Goal: Transaction & Acquisition: Purchase product/service

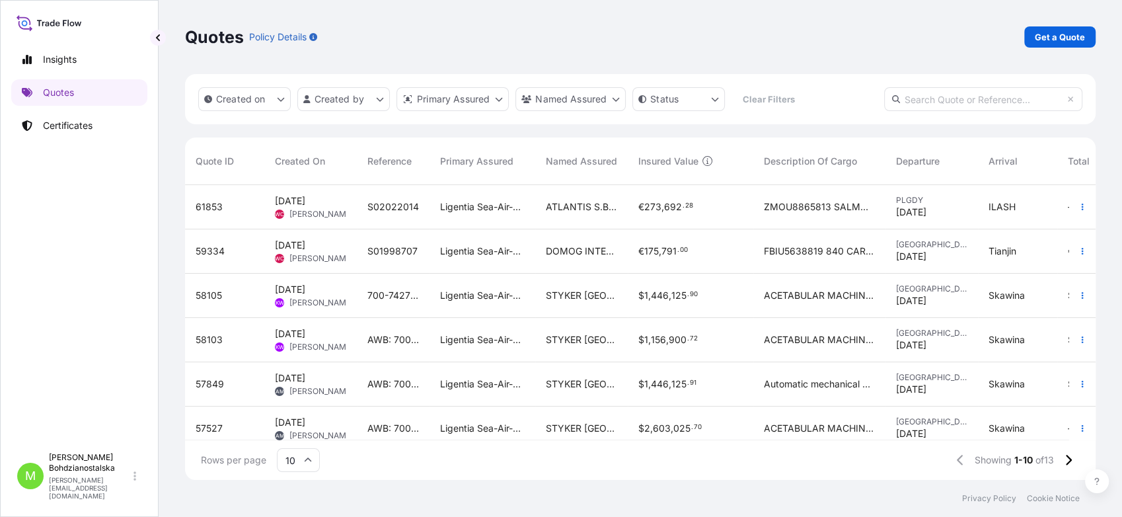
scroll to position [291, 898]
click at [1068, 28] on link "Get a Quote" at bounding box center [1059, 36] width 71 height 21
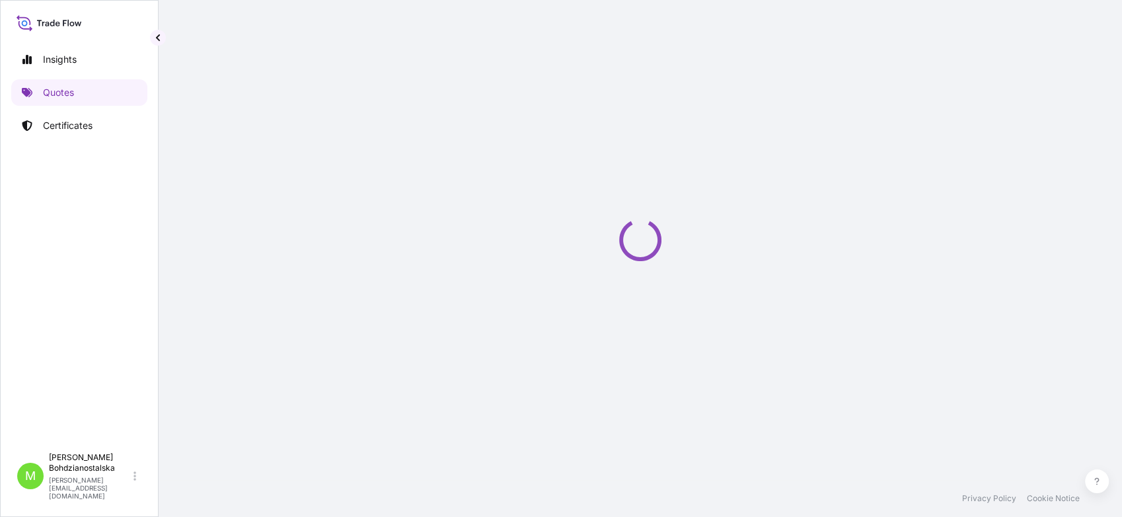
select select "Sea"
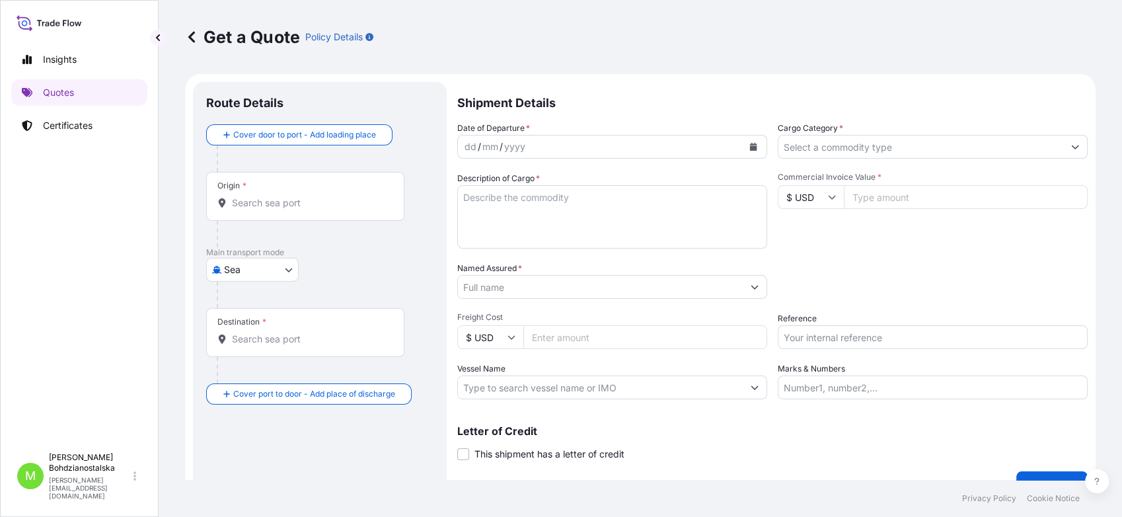
scroll to position [21, 0]
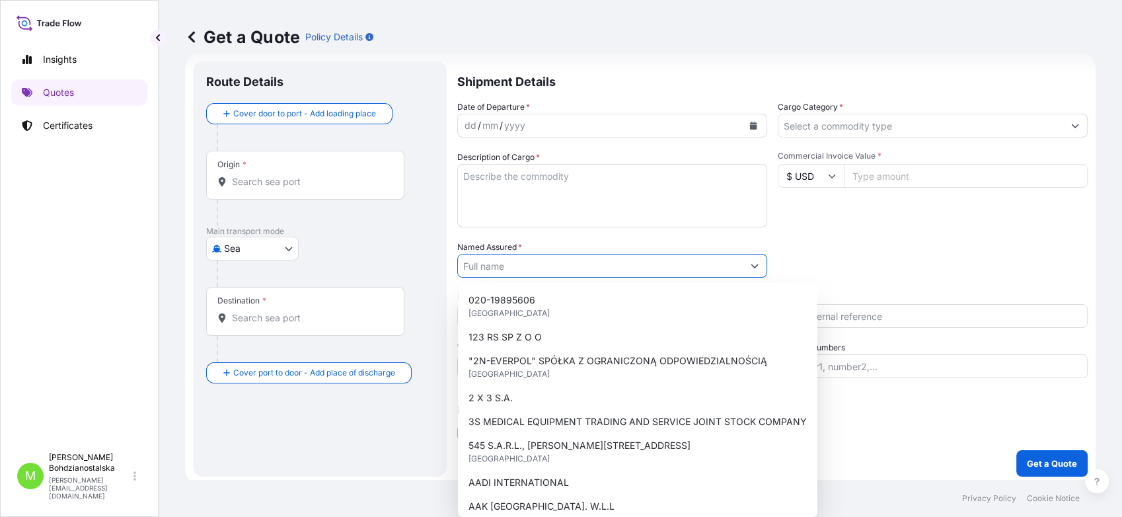
click at [490, 259] on input "Named Assured *" at bounding box center [600, 266] width 285 height 24
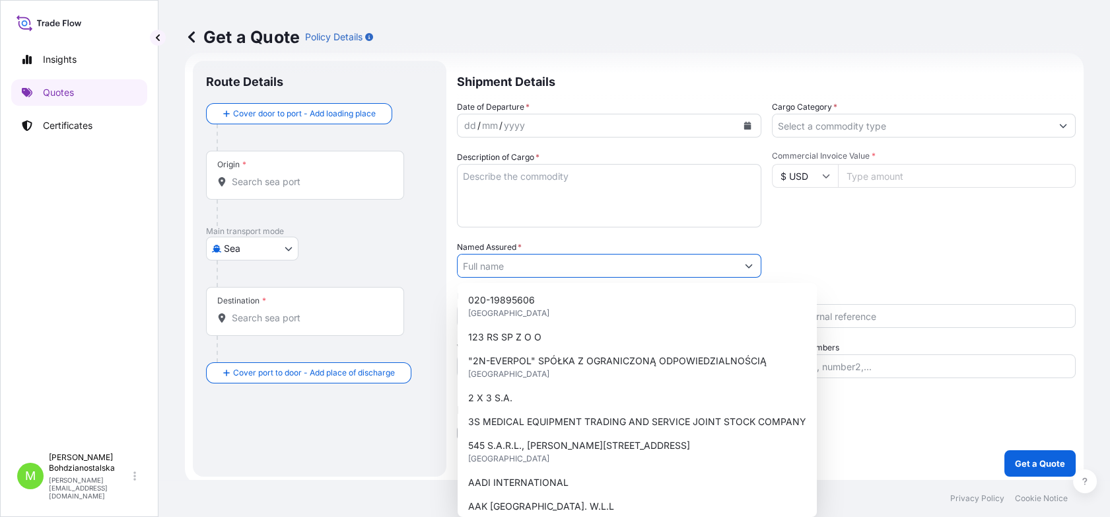
paste input "TEXCORP SPÓŁKA Z OGRANICZONĄ ODPOWIEDZIALNOŚCIĄ"
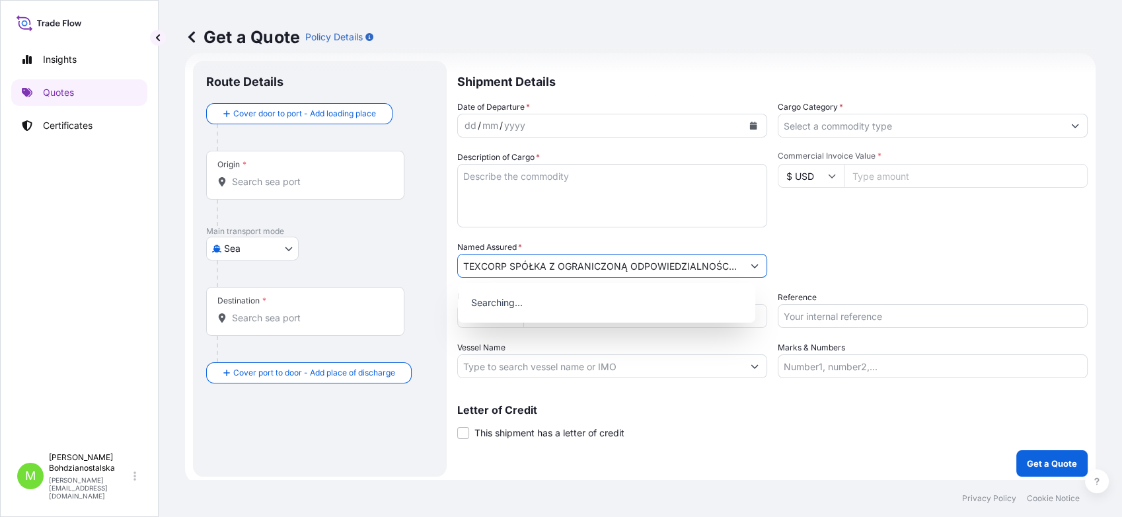
scroll to position [0, 1]
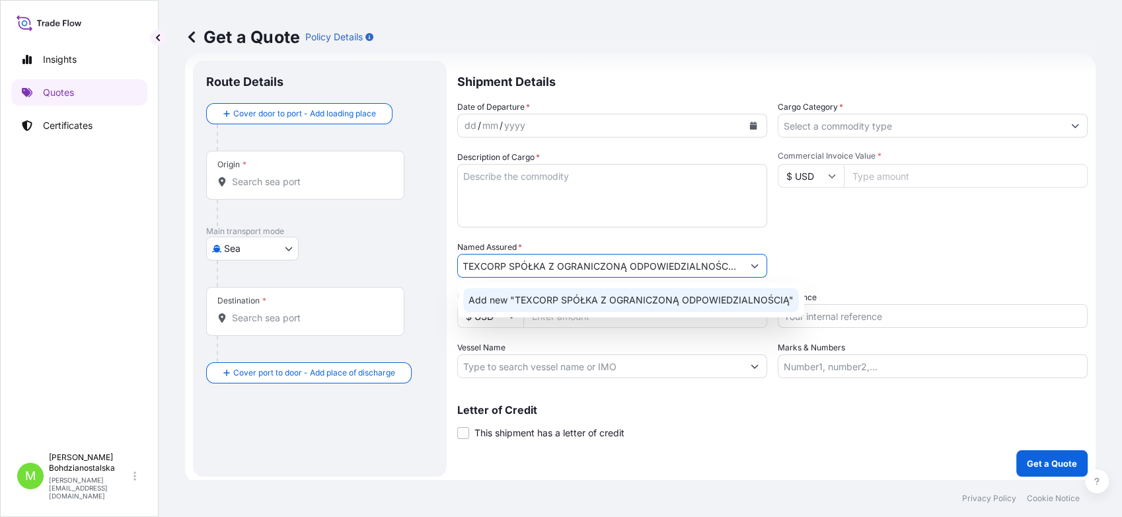
click at [558, 262] on input "TEXCORP SPÓŁKA Z OGRANICZONĄ ODPOWIEDZIALNOŚCIĄ" at bounding box center [600, 266] width 285 height 24
type input "TEXCORP SPÓŁKA Z OGRANICZONĄ ODPOWIEDZIALNOŚCIĄ"
click at [531, 120] on div "dd / mm / yyyy" at bounding box center [600, 126] width 285 height 24
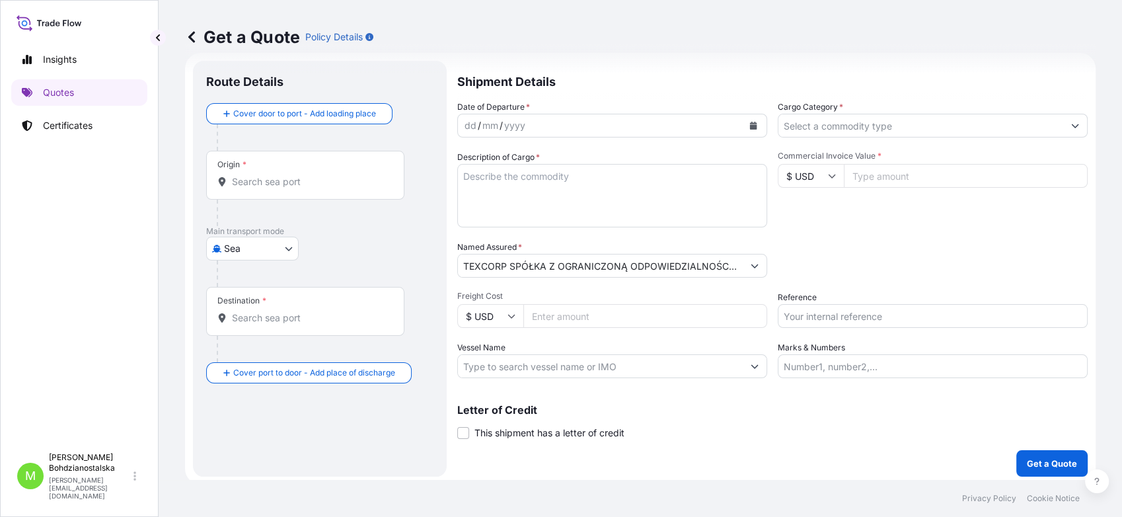
click at [77, 346] on div "Insights Quotes Certificates" at bounding box center [79, 240] width 136 height 412
click at [470, 122] on div "dd" at bounding box center [470, 126] width 15 height 16
click at [871, 123] on input "Cargo Category *" at bounding box center [920, 126] width 285 height 24
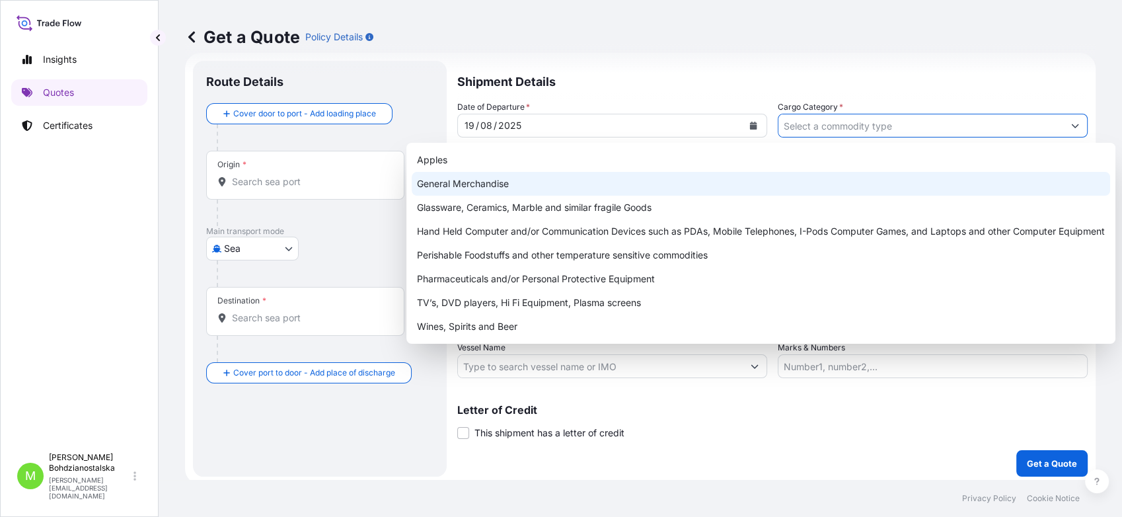
click at [507, 185] on div "General Merchandise" at bounding box center [761, 184] width 698 height 24
type input "General Merchandise"
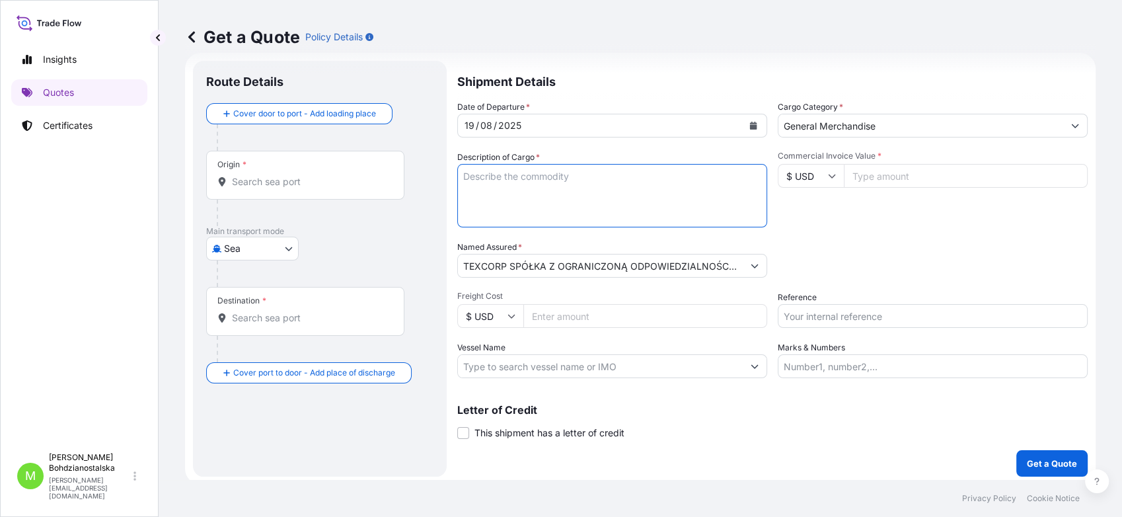
click at [477, 196] on textarea "Description of Cargo *" at bounding box center [612, 195] width 310 height 63
click at [544, 310] on input "Freight Cost" at bounding box center [645, 316] width 244 height 24
paste input "28015.20"
type input "28015.20"
click at [555, 196] on textarea "Description of Cargo *" at bounding box center [612, 195] width 310 height 63
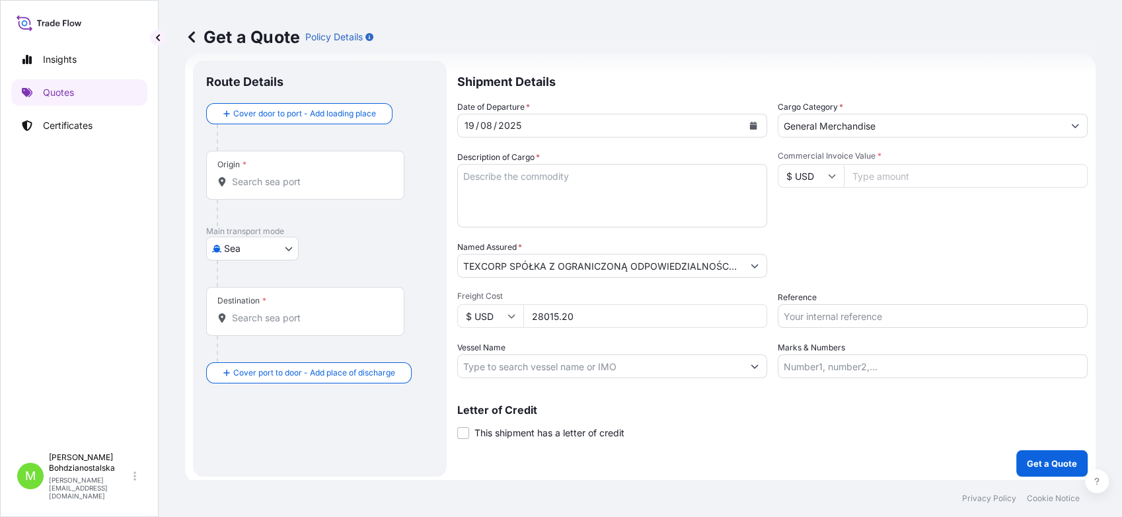
click at [70, 277] on div "Insights Quotes Certificates" at bounding box center [79, 240] width 136 height 412
click at [490, 170] on textarea "Description of Cargo *" at bounding box center [612, 195] width 310 height 63
paste textarea "100% POLYESTER THREAD,ZIPPERS,SLIDE"
type textarea "100% POLYESTER THREAD,ZIPPERS,SLIDE"
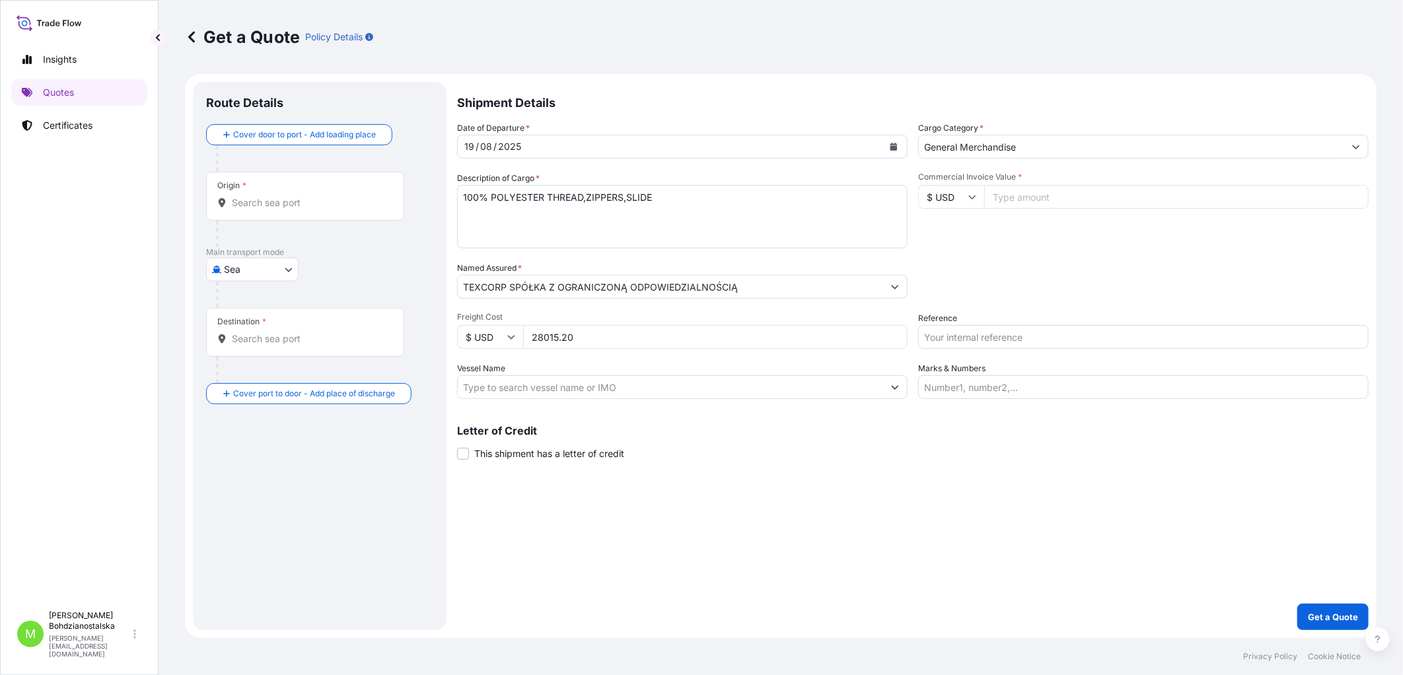
drag, startPoint x: 598, startPoint y: 342, endPoint x: 519, endPoint y: 346, distance: 80.1
click at [519, 346] on div "$ USD 28015.20" at bounding box center [682, 337] width 451 height 24
click at [1121, 203] on input "Commercial Invoice Value *" at bounding box center [1176, 197] width 384 height 24
paste input "28015.20"
type input "28015.20"
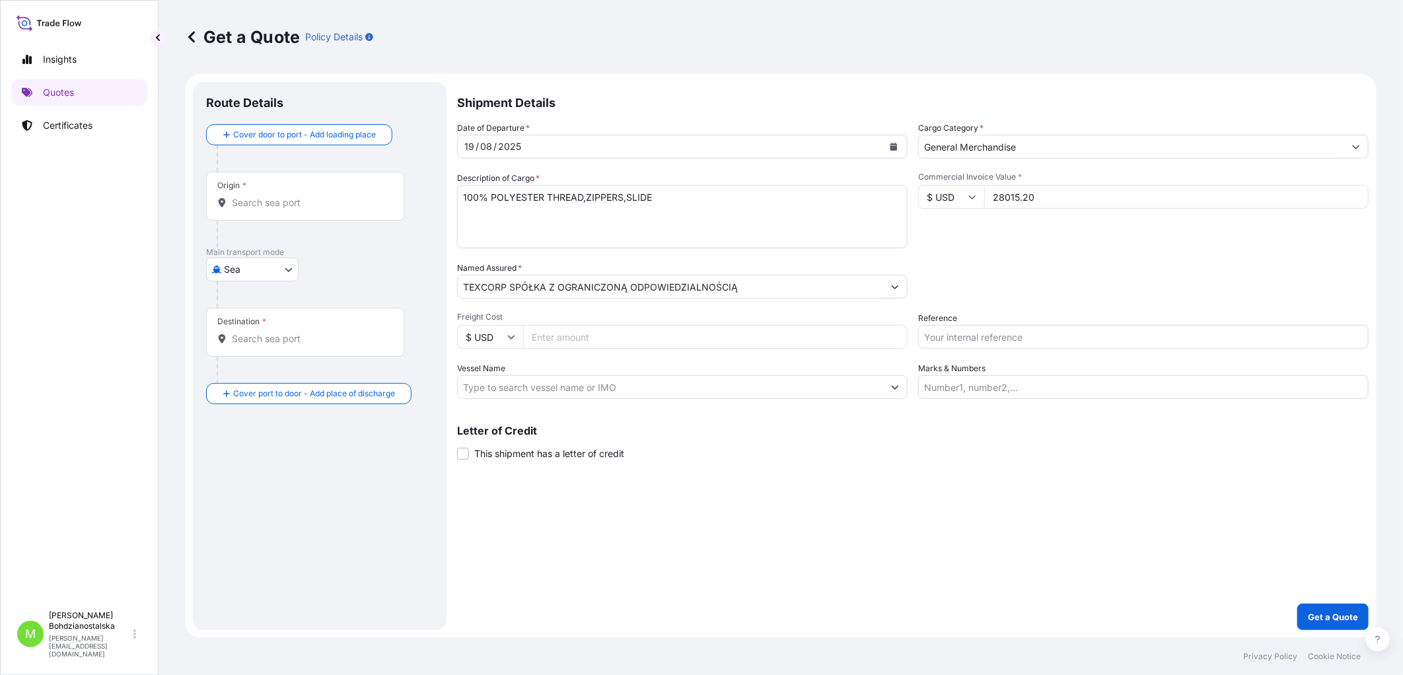
click at [546, 213] on textarea "100% POLYESTER THREAD,ZIPPERS,SLIDE" at bounding box center [682, 216] width 451 height 63
type textarea "100% POLYESTER THREAD,ZIPPERS,SLIDE S02022973, 20GP, 29,00 M3, 10699,00 KGS, 42…"
click at [280, 205] on input "Origin *" at bounding box center [310, 202] width 156 height 13
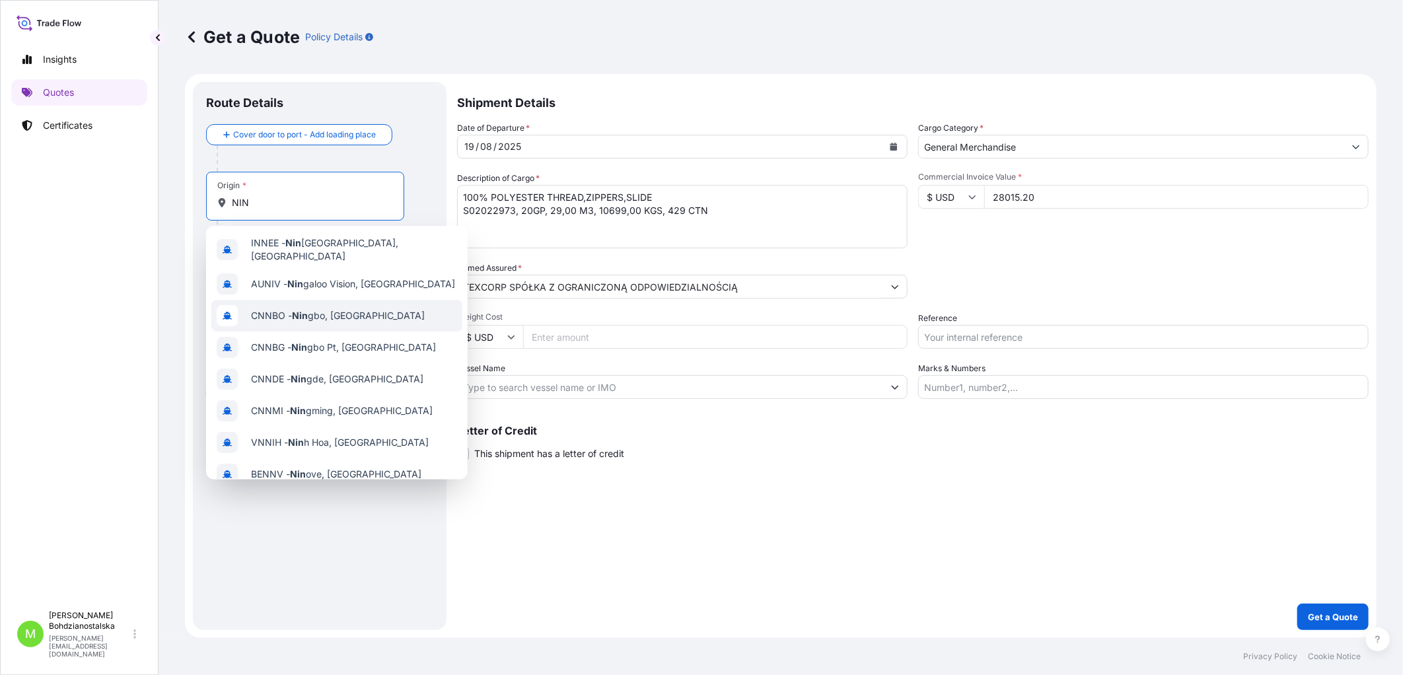
click at [322, 314] on span "CNNBO - Nin gbo, [GEOGRAPHIC_DATA]" at bounding box center [338, 315] width 174 height 13
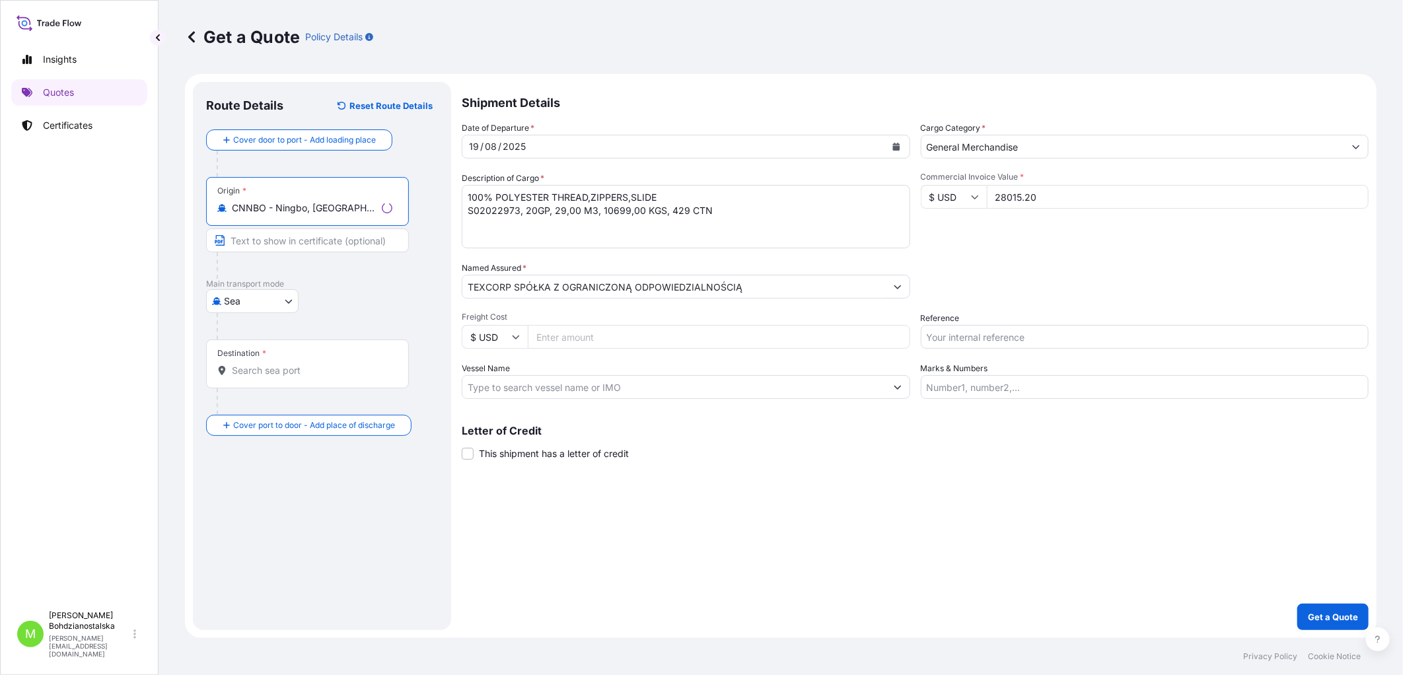
type input "CNNBO - Ningbo, [GEOGRAPHIC_DATA]"
click at [262, 371] on input "Destination *" at bounding box center [312, 370] width 161 height 13
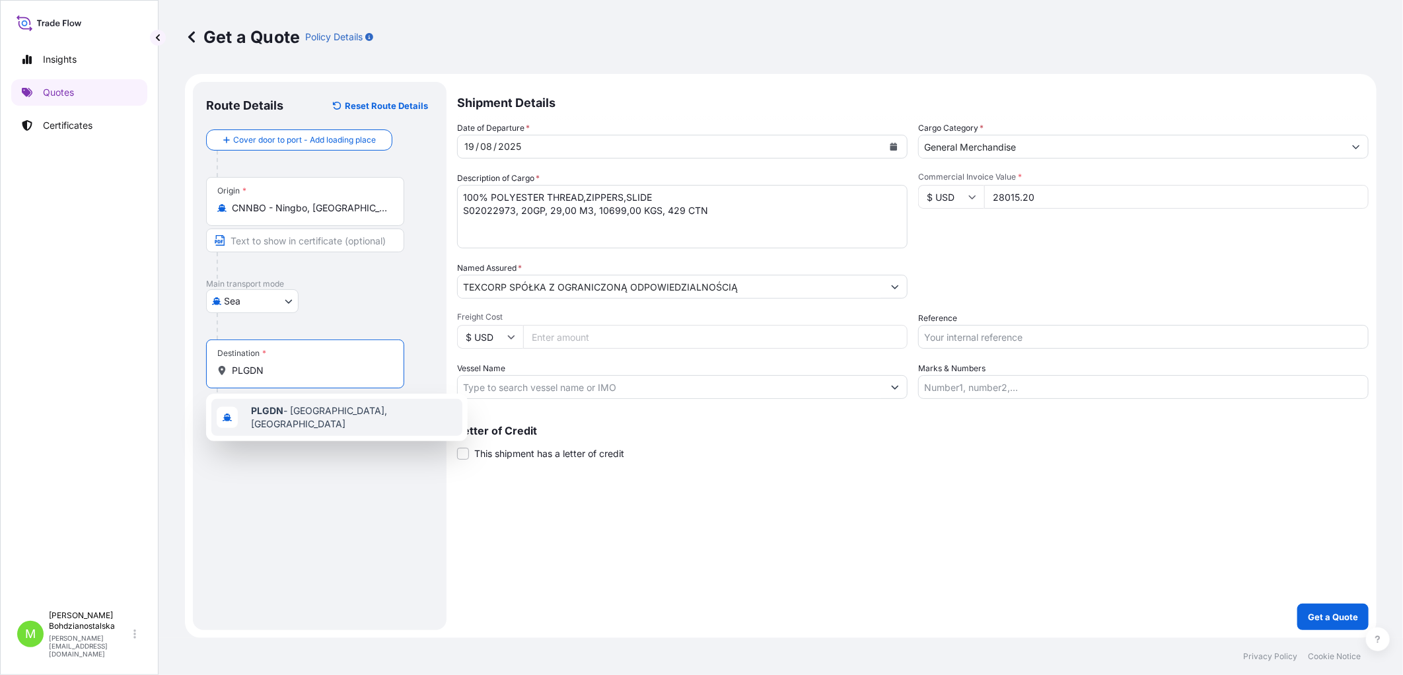
click at [359, 406] on div "PLGDN - [GEOGRAPHIC_DATA], [GEOGRAPHIC_DATA]" at bounding box center [336, 417] width 251 height 37
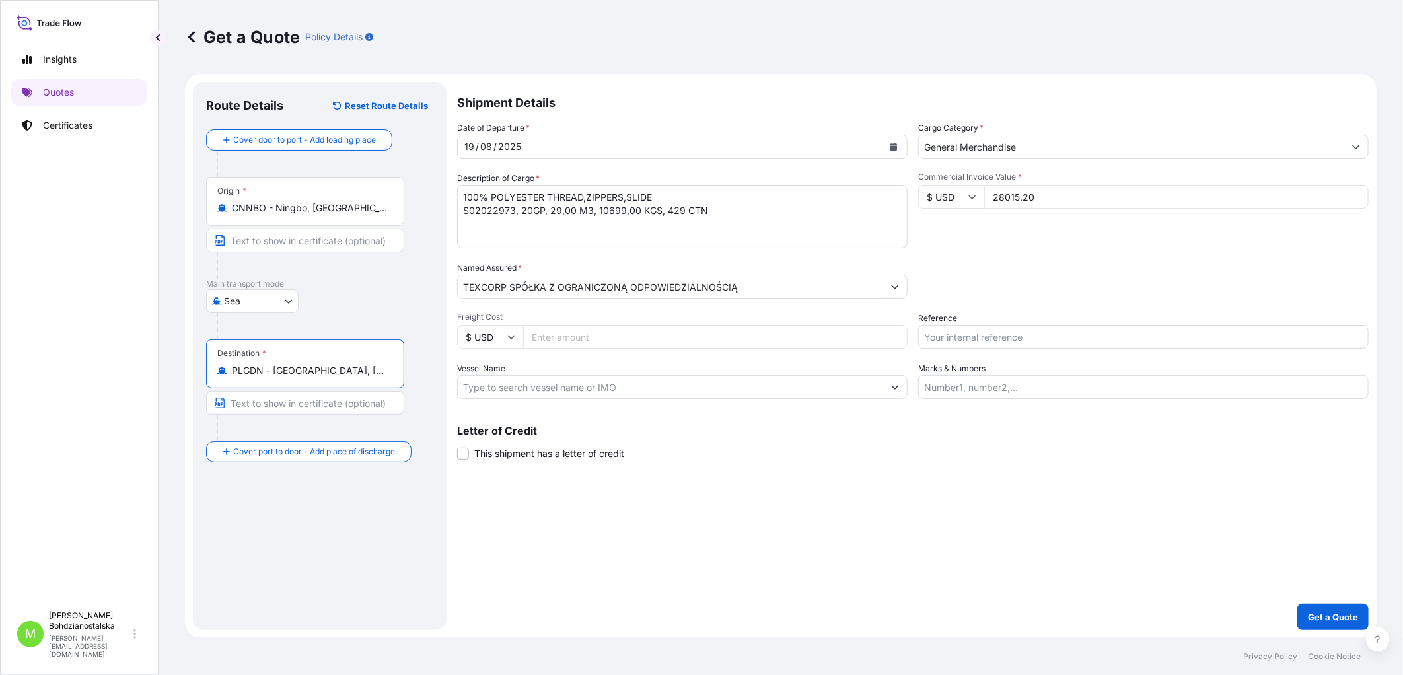
type input "PLGDN - [GEOGRAPHIC_DATA], [GEOGRAPHIC_DATA]"
click at [655, 516] on div "Shipment Details Date of Departure * [DATE] Cargo Category * General Merchandis…" at bounding box center [913, 356] width 912 height 548
click at [489, 215] on textarea "100% POLYESTER THREAD,ZIPPERS,SLIDE S02022973, 20GP, 29,00 M3, 10699,00 KGS, 42…" at bounding box center [682, 216] width 451 height 63
click at [999, 333] on input "Reference" at bounding box center [1143, 337] width 451 height 24
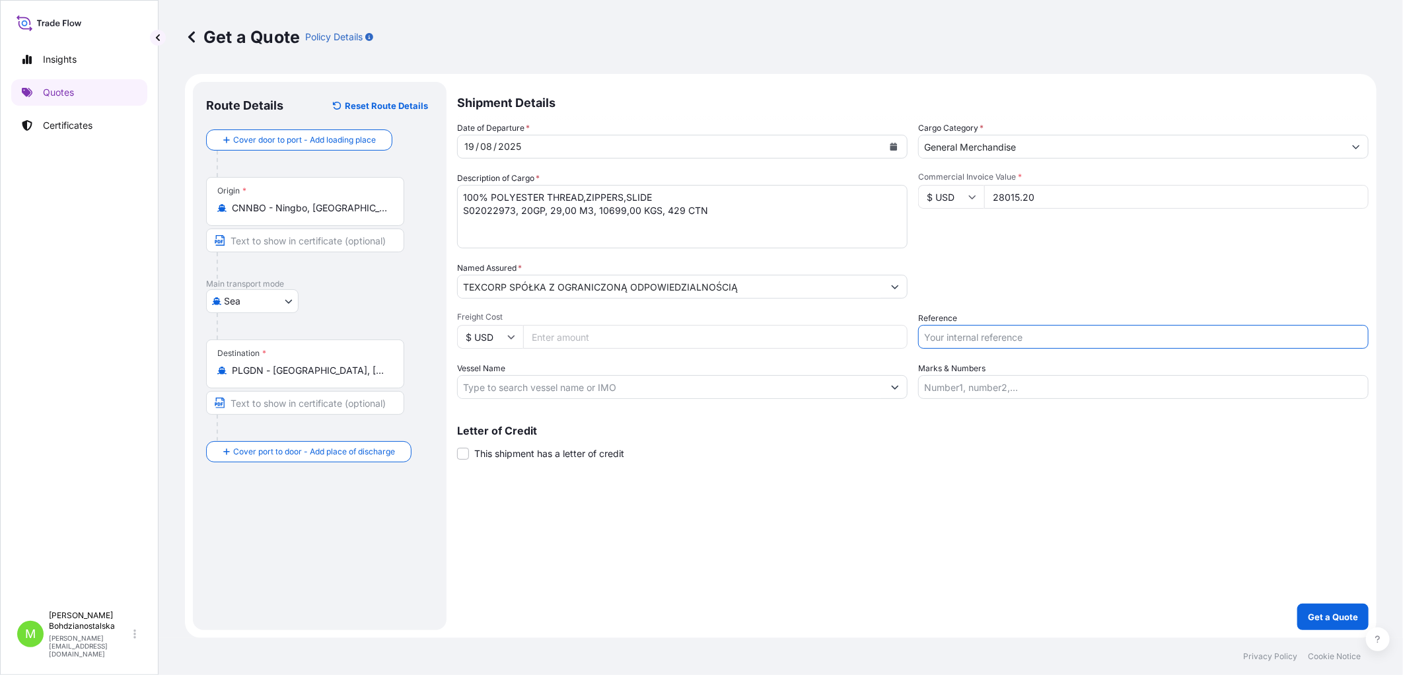
paste input "S02022973"
type input "S02022973"
click at [913, 516] on div "Shipment Details Date of Departure * [DATE] Cargo Category * General Merchandis…" at bounding box center [913, 356] width 912 height 548
click at [1121, 516] on p "Get a Quote" at bounding box center [1333, 616] width 50 height 13
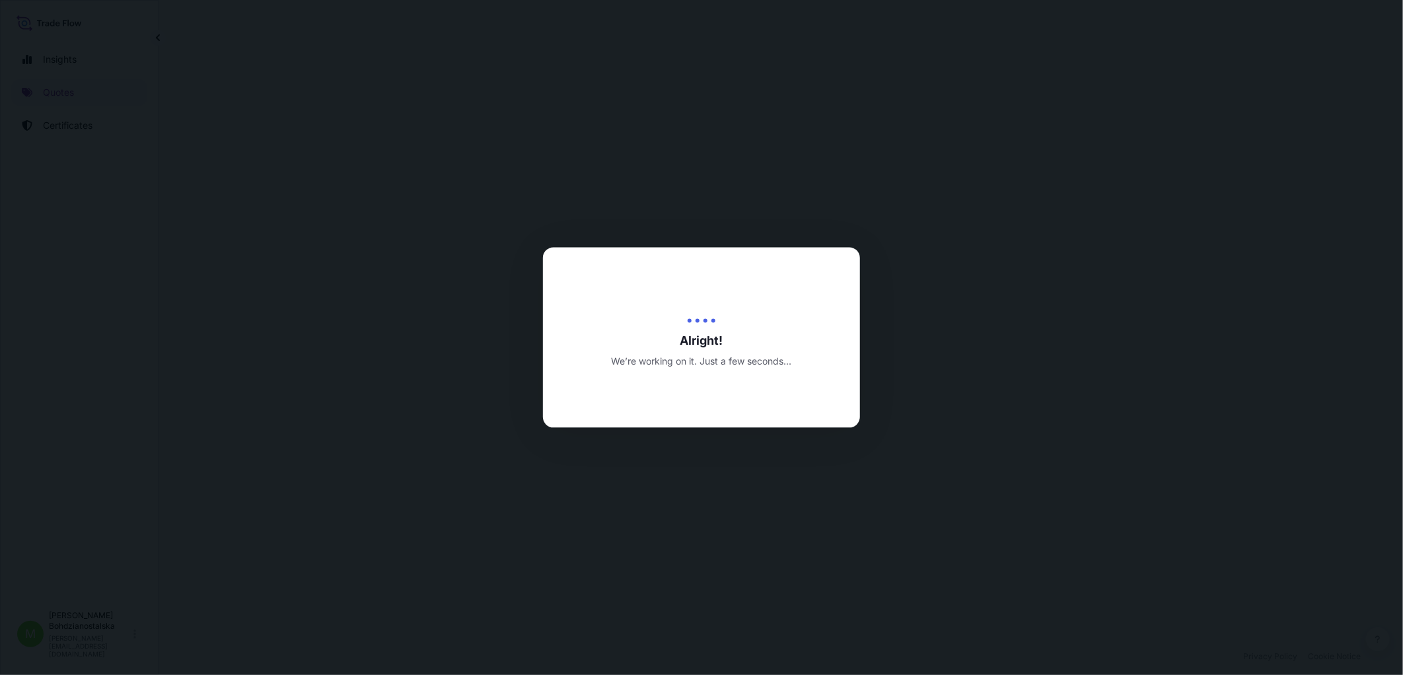
select select "Sea"
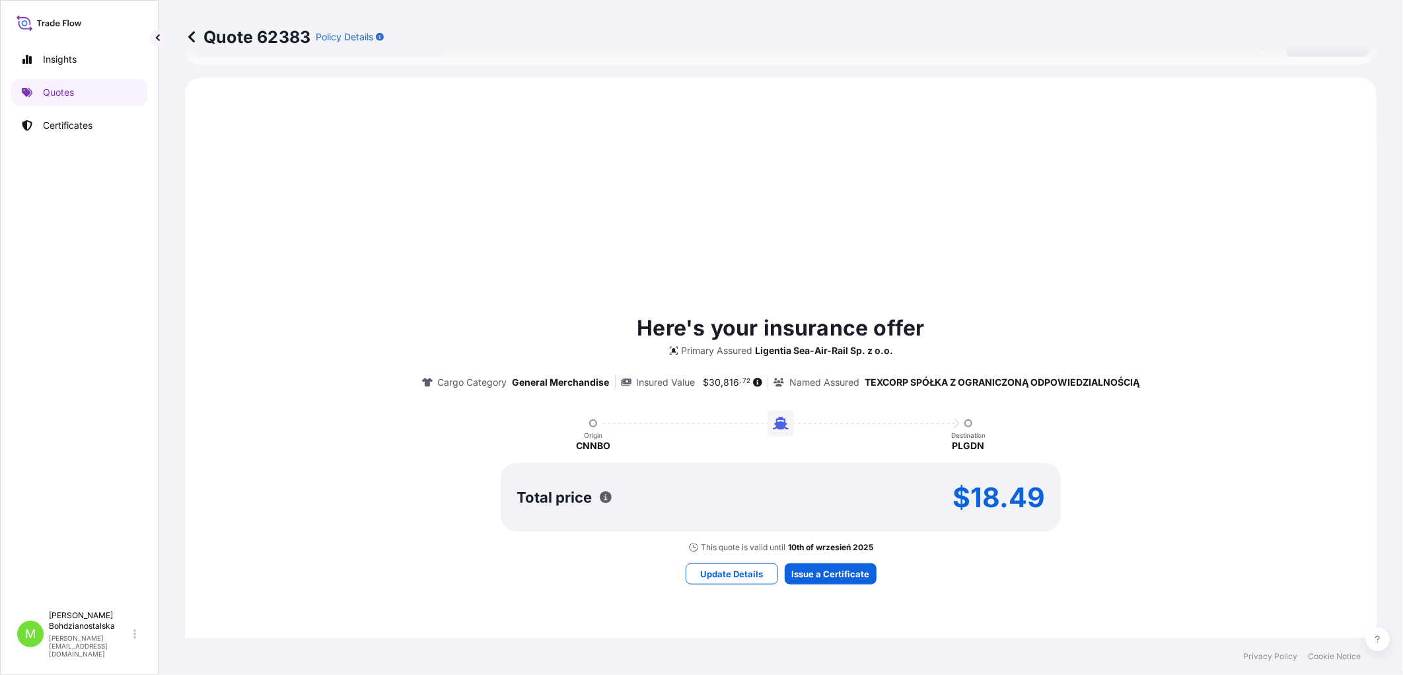
scroll to position [452, 0]
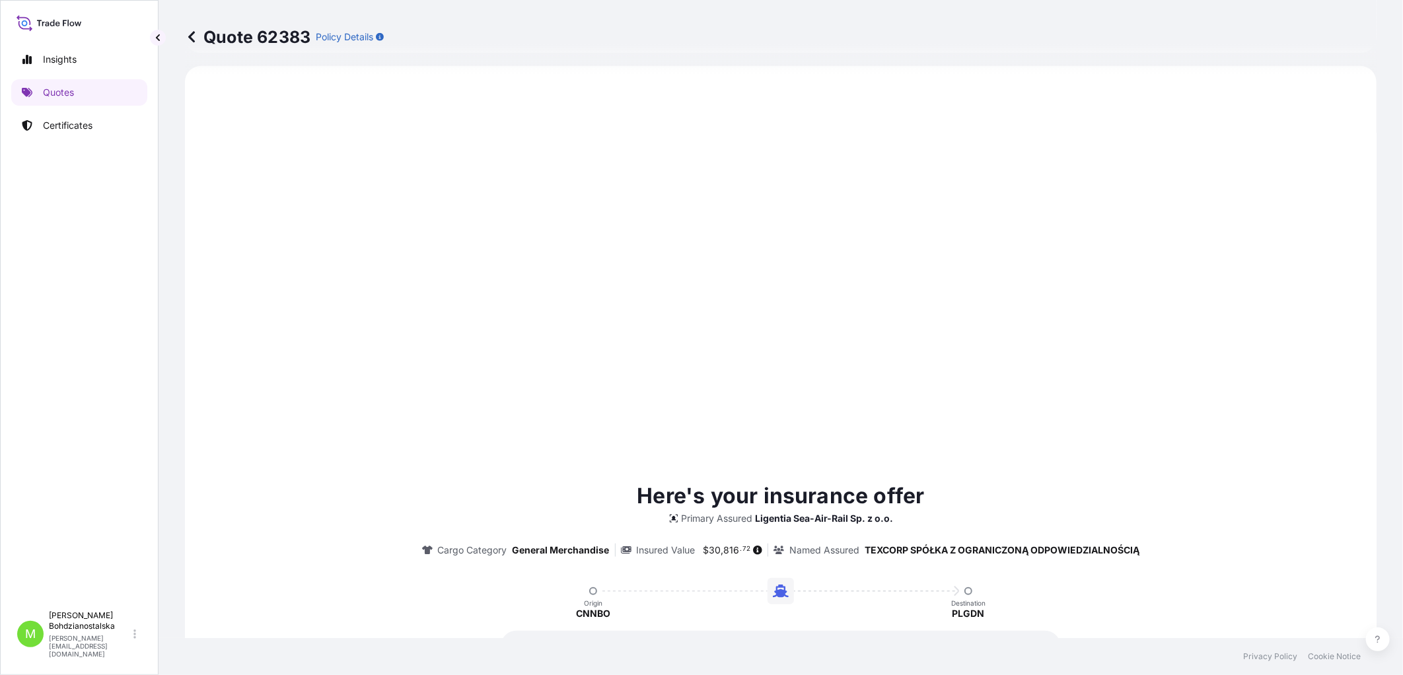
type input "[DATE]"
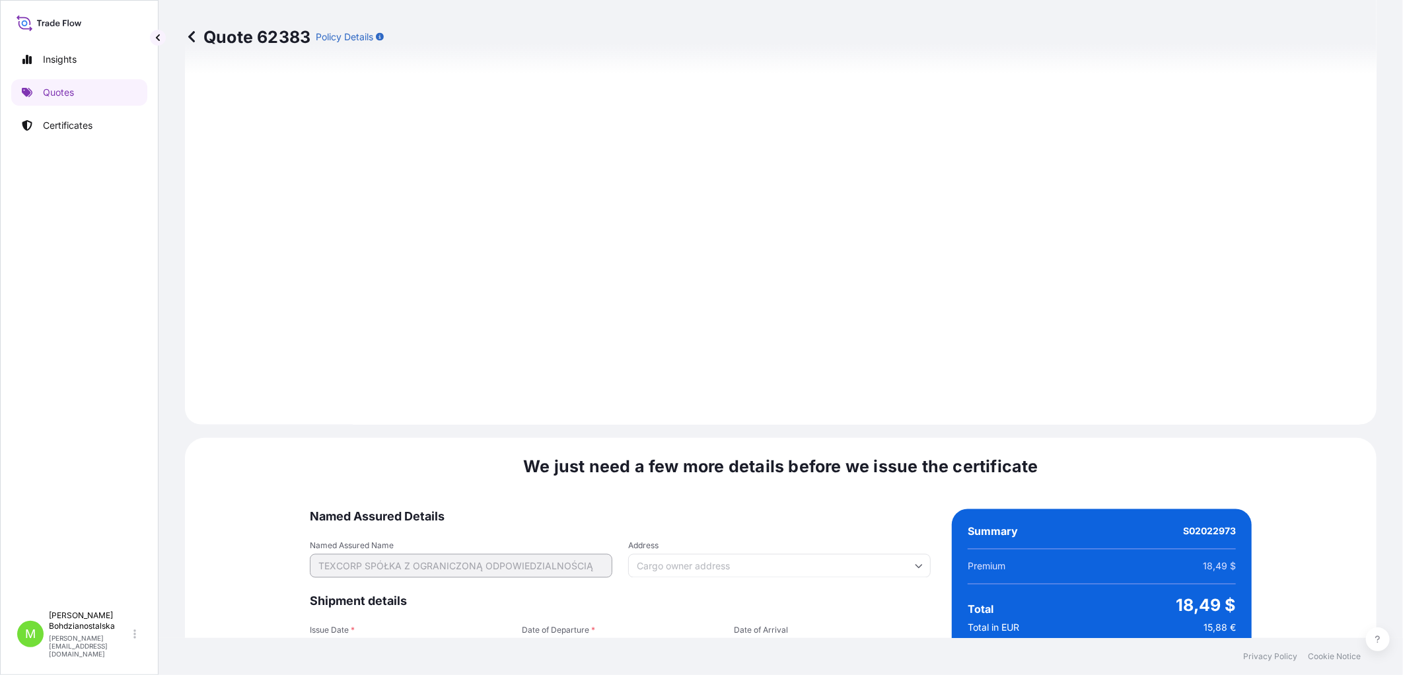
scroll to position [1341, 0]
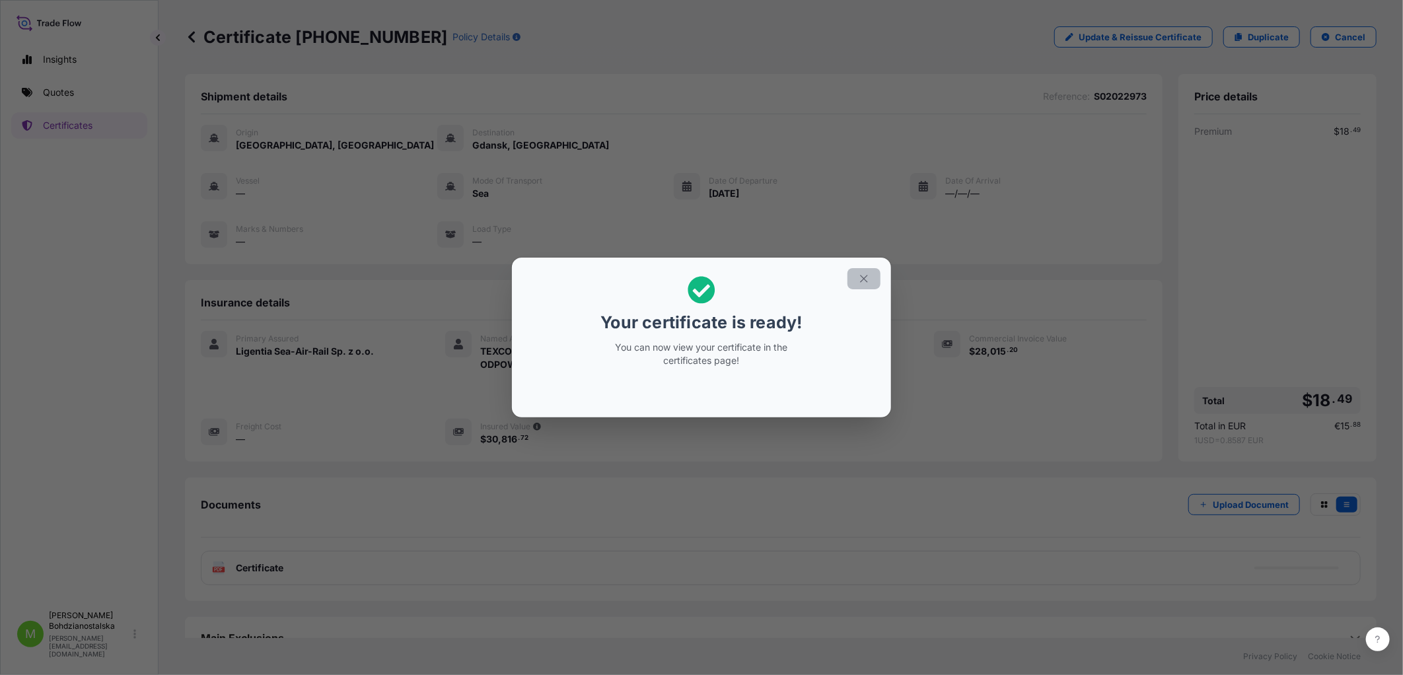
click at [861, 278] on icon "button" at bounding box center [864, 279] width 12 height 12
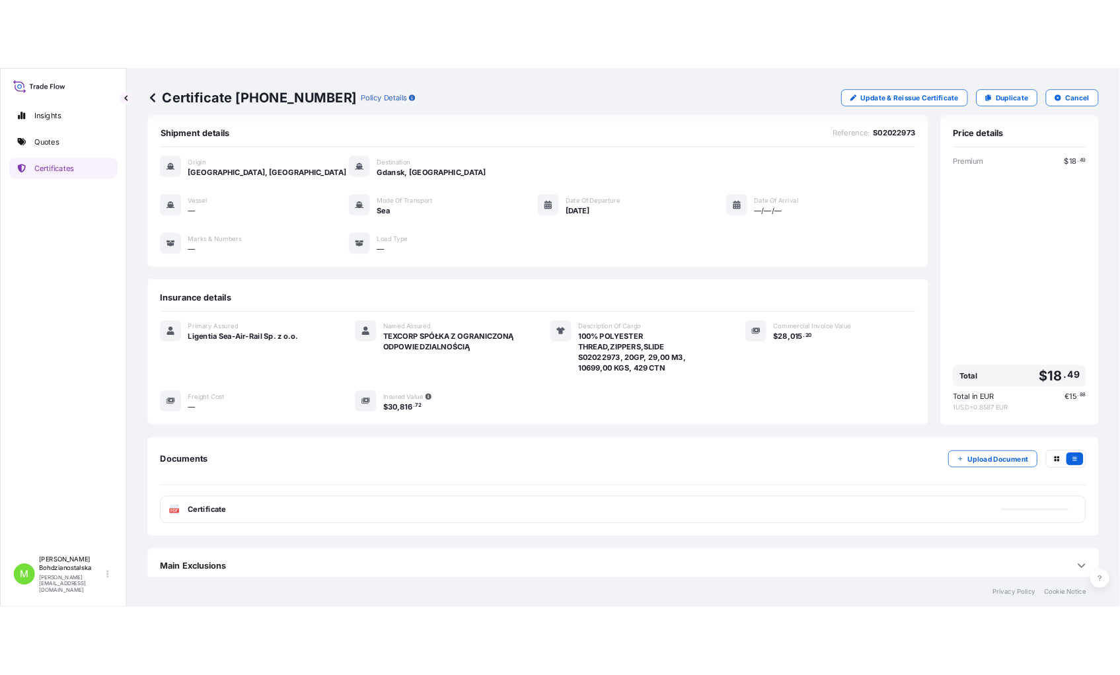
scroll to position [22, 0]
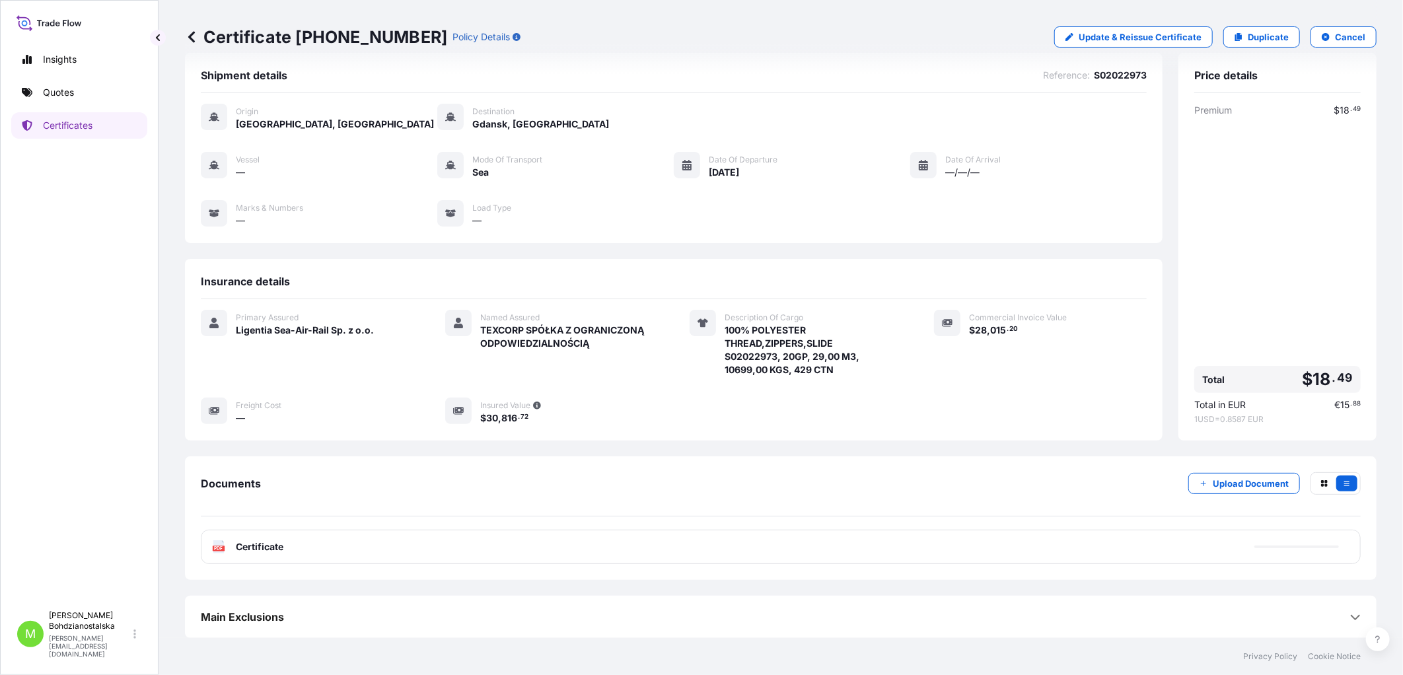
click at [381, 516] on div "PDF Certificate" at bounding box center [781, 547] width 1160 height 34
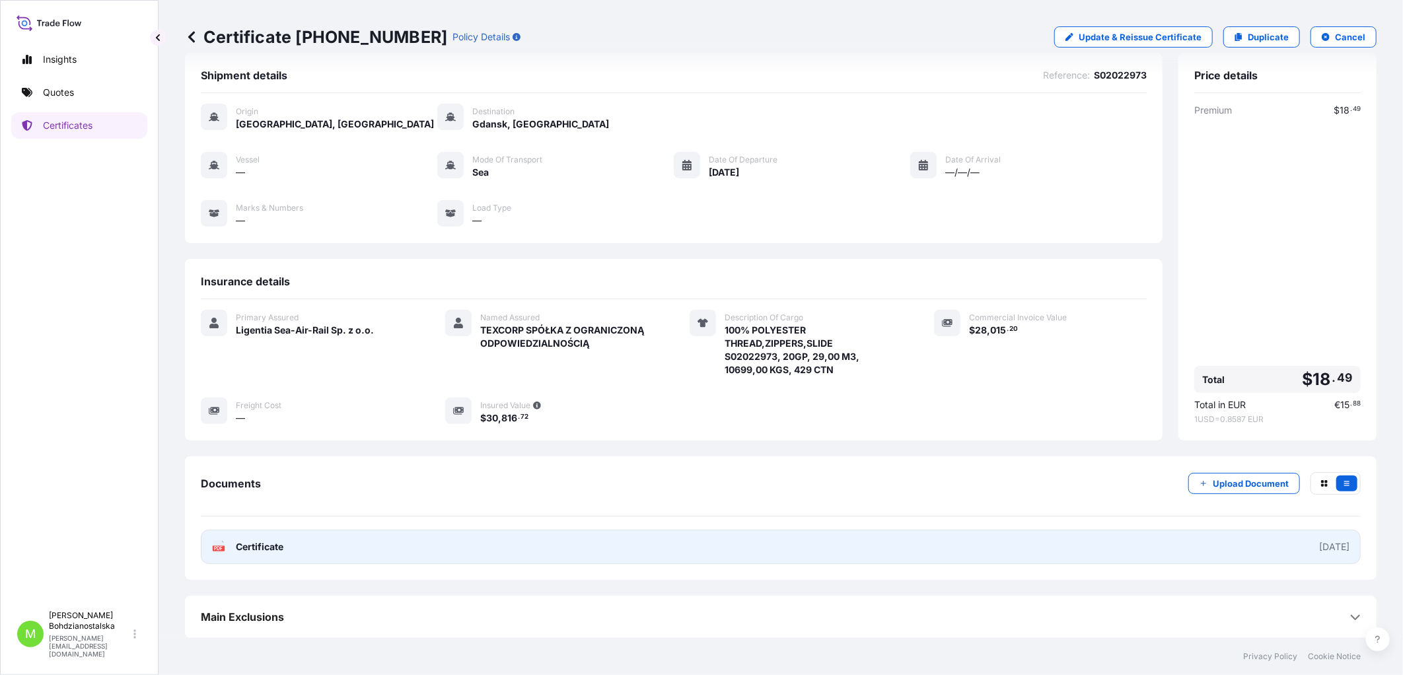
click at [299, 516] on link "PDF Certificate [DATE]" at bounding box center [781, 547] width 1160 height 34
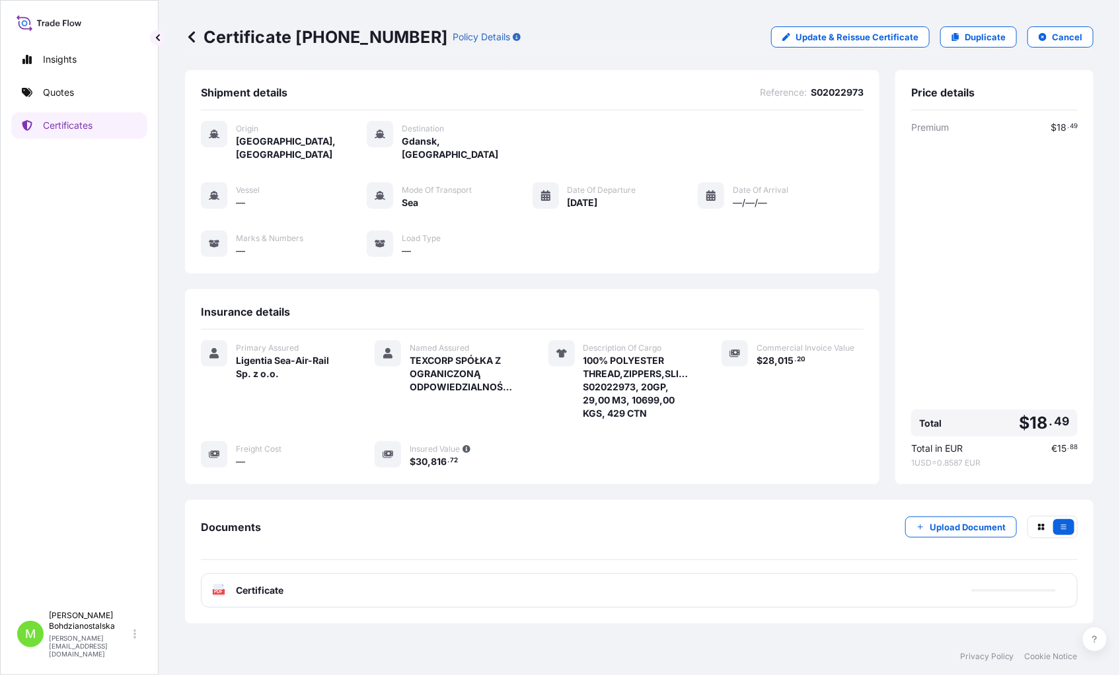
scroll to position [0, 0]
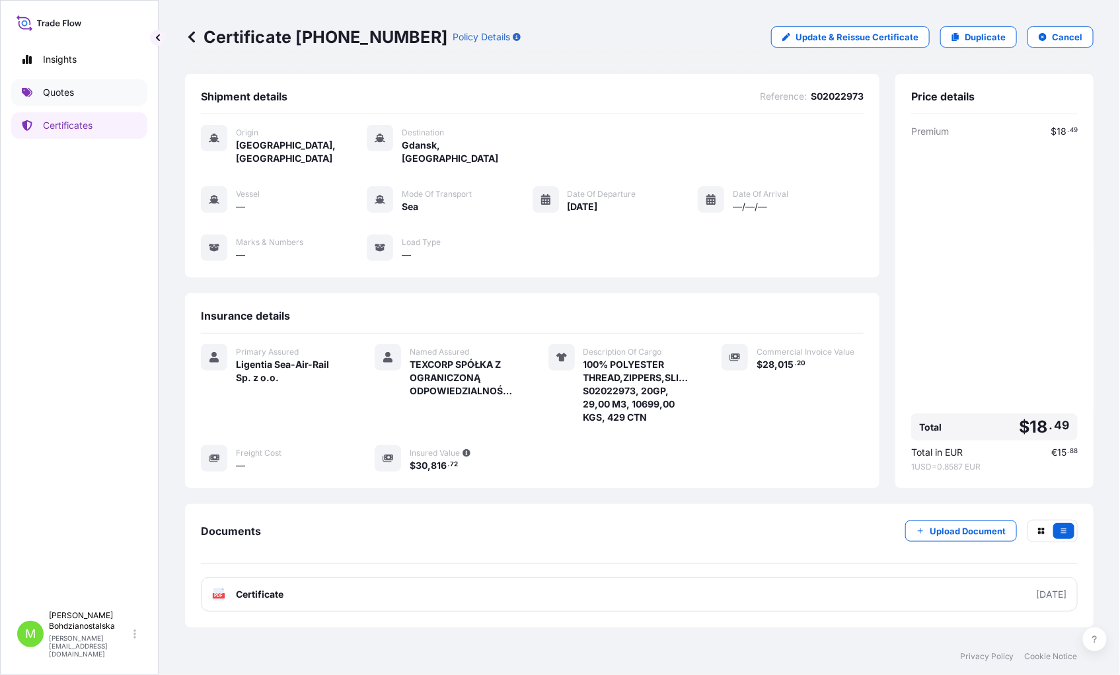
click at [78, 85] on link "Quotes" at bounding box center [79, 92] width 136 height 26
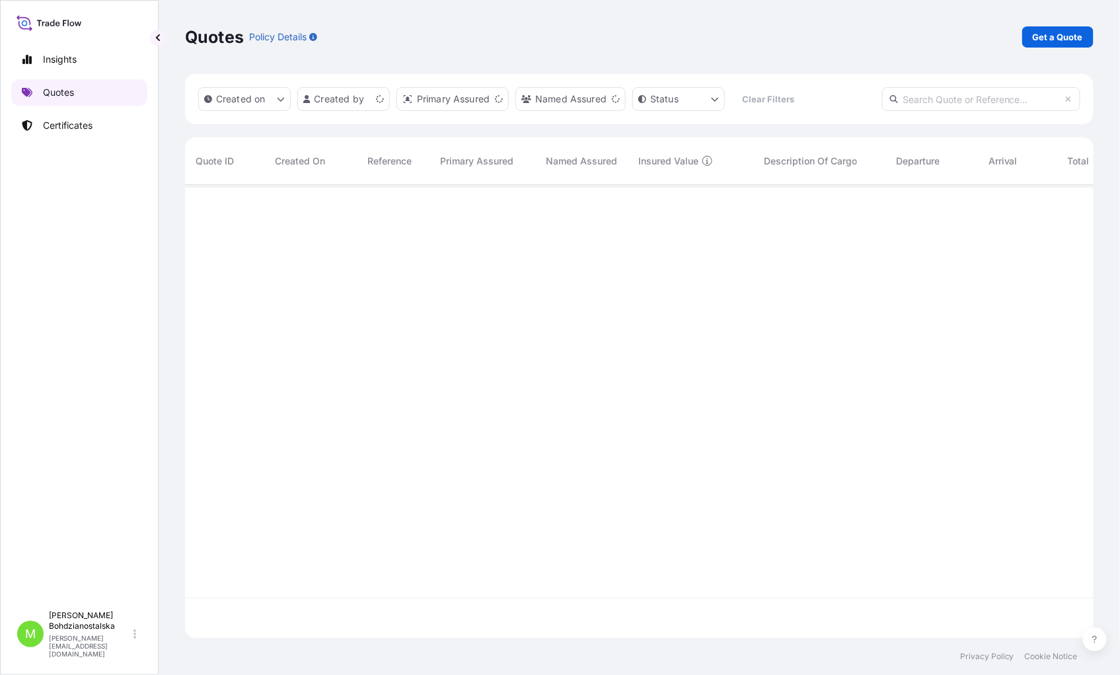
scroll to position [450, 897]
click at [1069, 30] on p "Get a Quote" at bounding box center [1057, 36] width 50 height 13
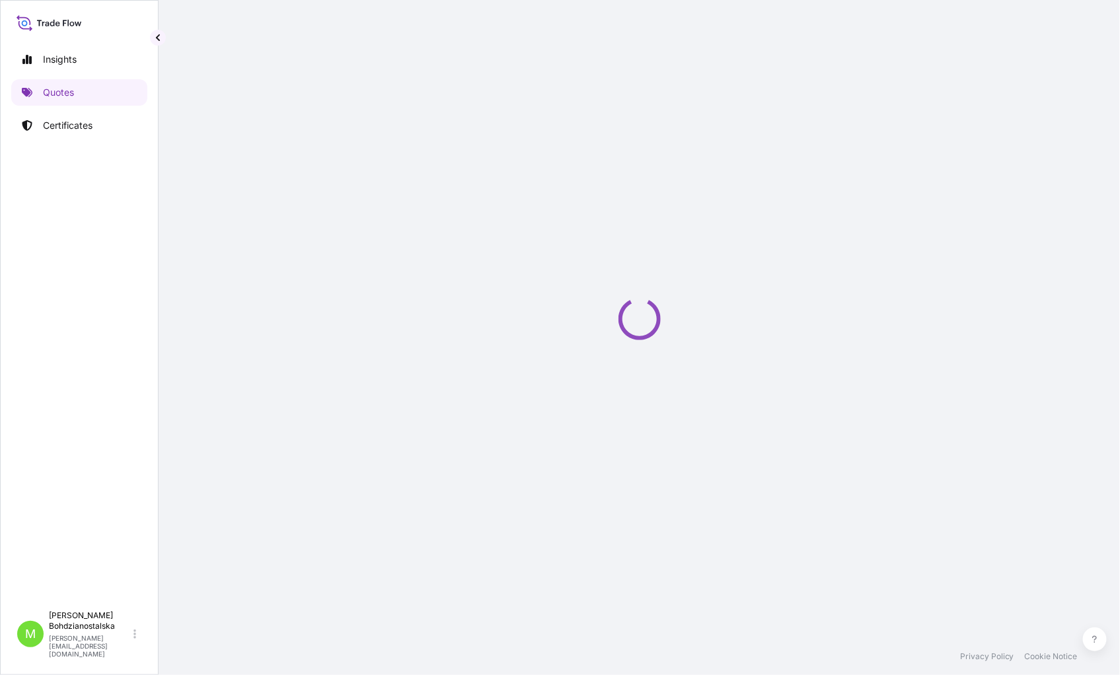
select select "Sea"
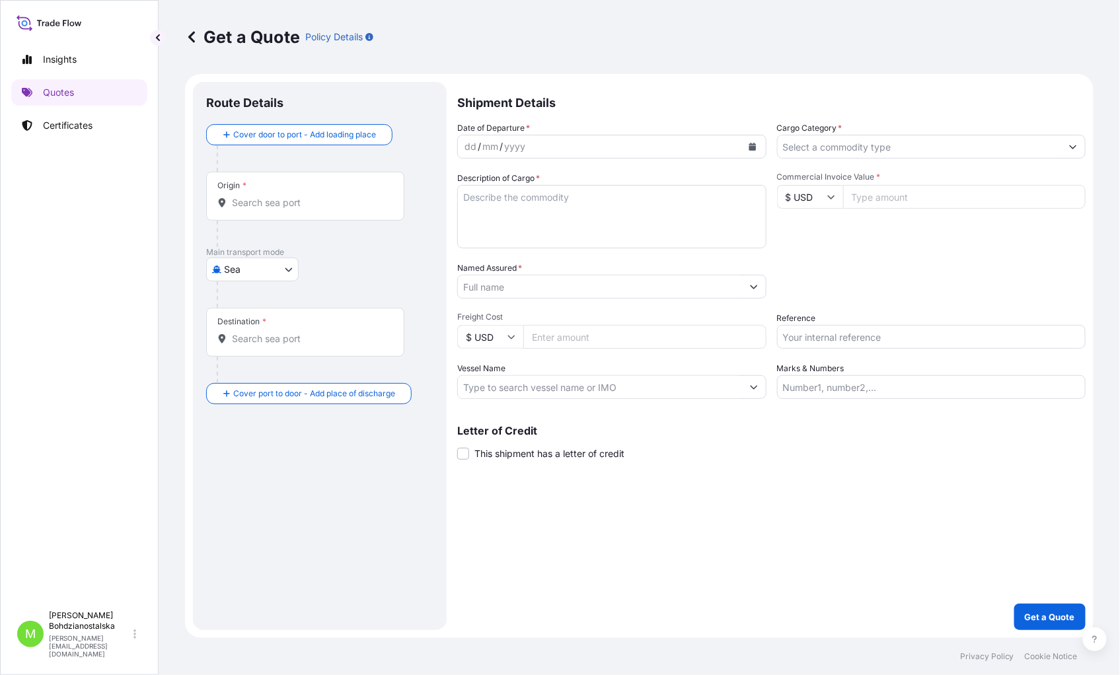
click at [283, 215] on div "Origin *" at bounding box center [305, 196] width 198 height 49
click at [283, 209] on input "Origin *" at bounding box center [310, 202] width 156 height 13
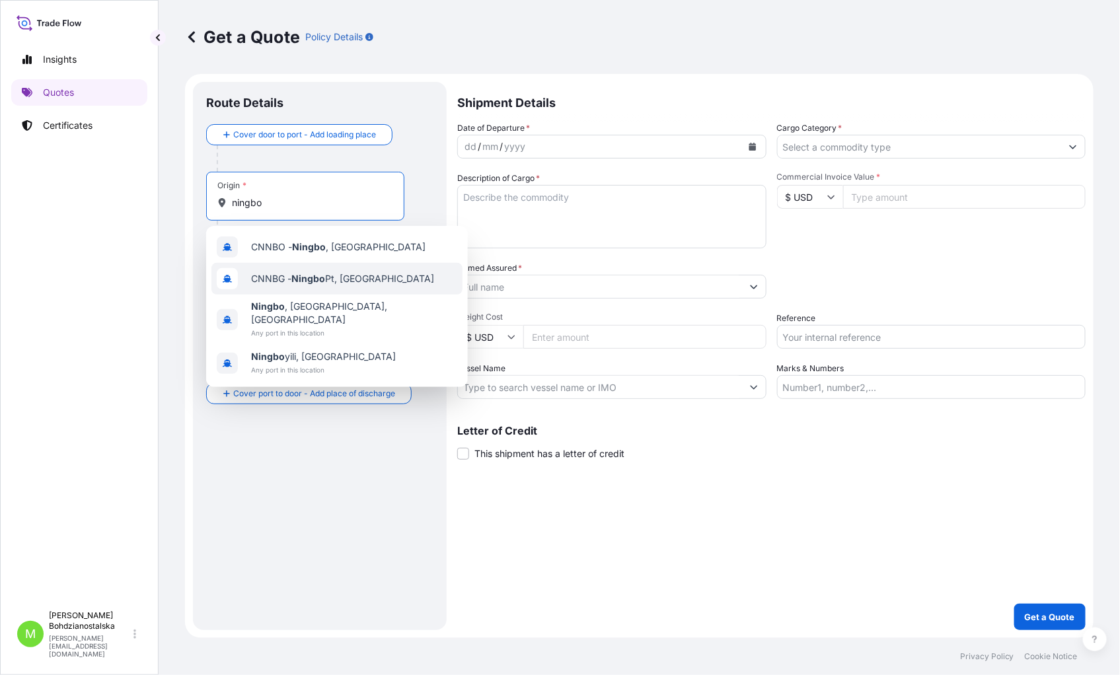
click at [364, 278] on span "CNNBG - Ningbo Pt, [GEOGRAPHIC_DATA]" at bounding box center [342, 278] width 183 height 13
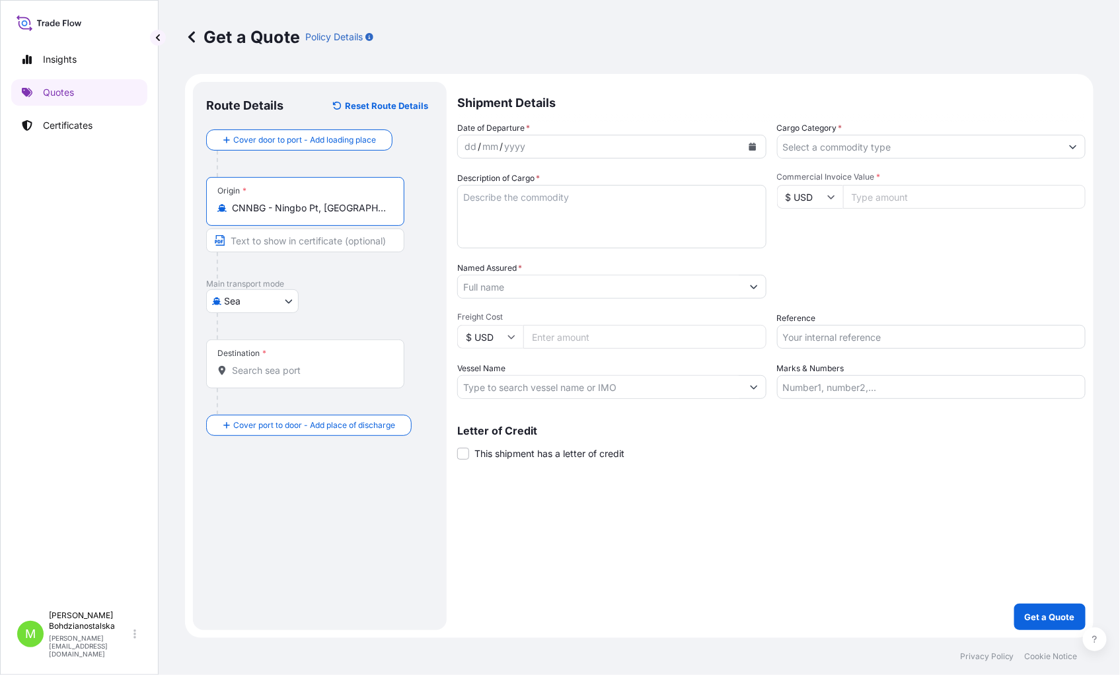
type input "CNNBG - Ningbo Pt, [GEOGRAPHIC_DATA]"
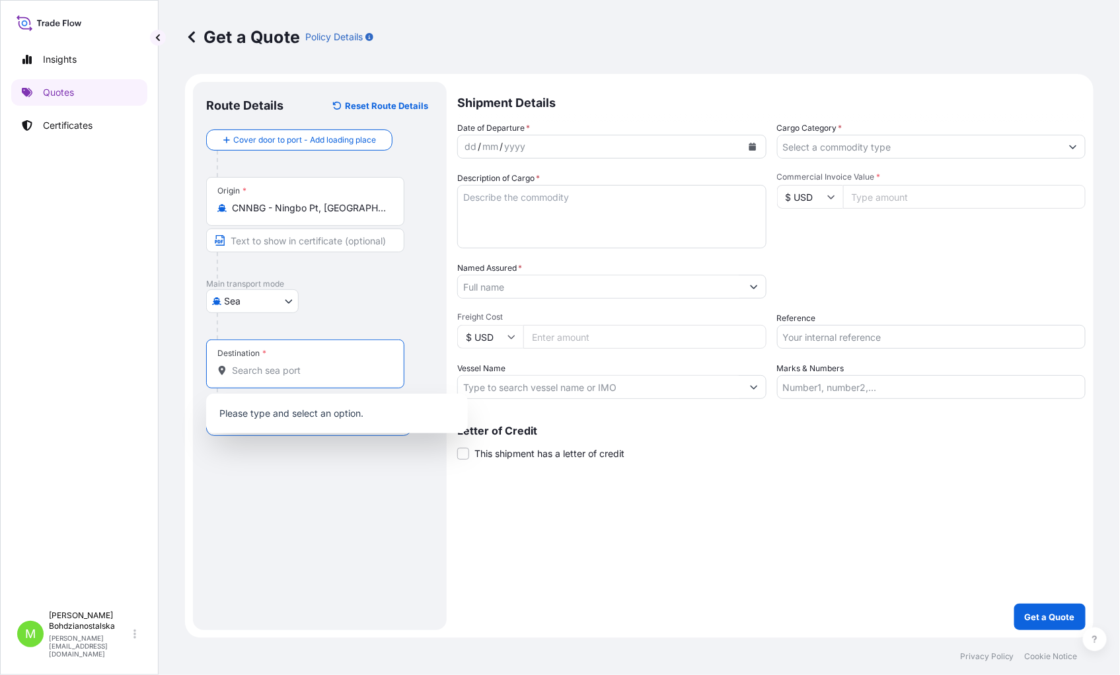
click at [258, 377] on input "Destination *" at bounding box center [310, 370] width 156 height 13
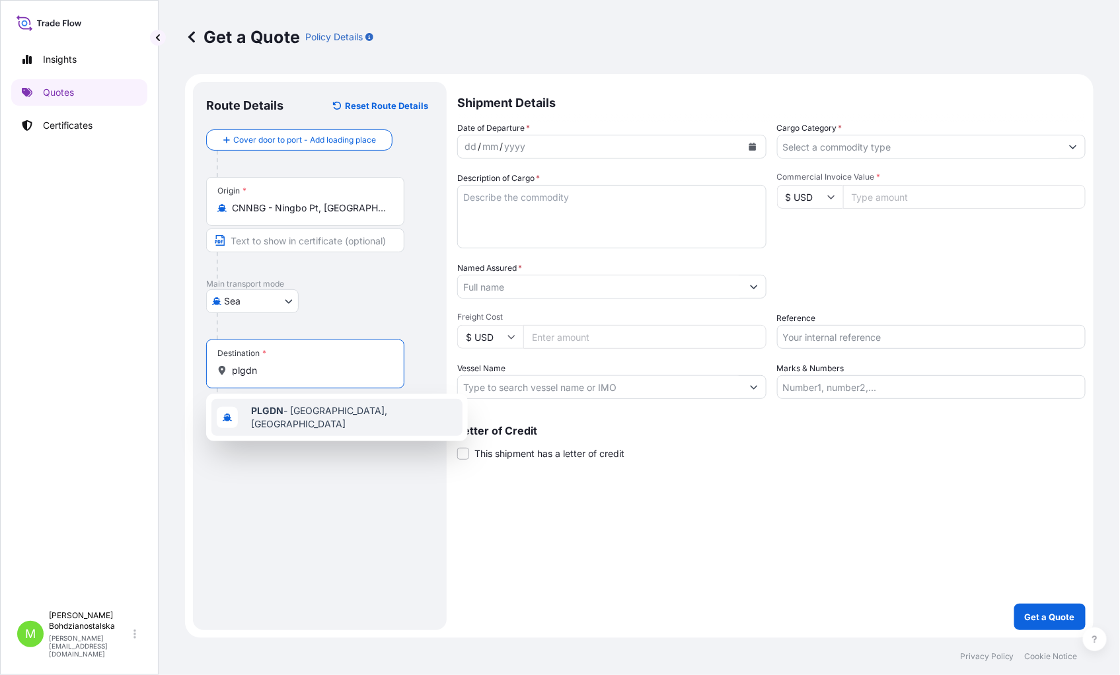
click at [320, 418] on span "PLGDN - [GEOGRAPHIC_DATA], [GEOGRAPHIC_DATA]" at bounding box center [354, 417] width 206 height 26
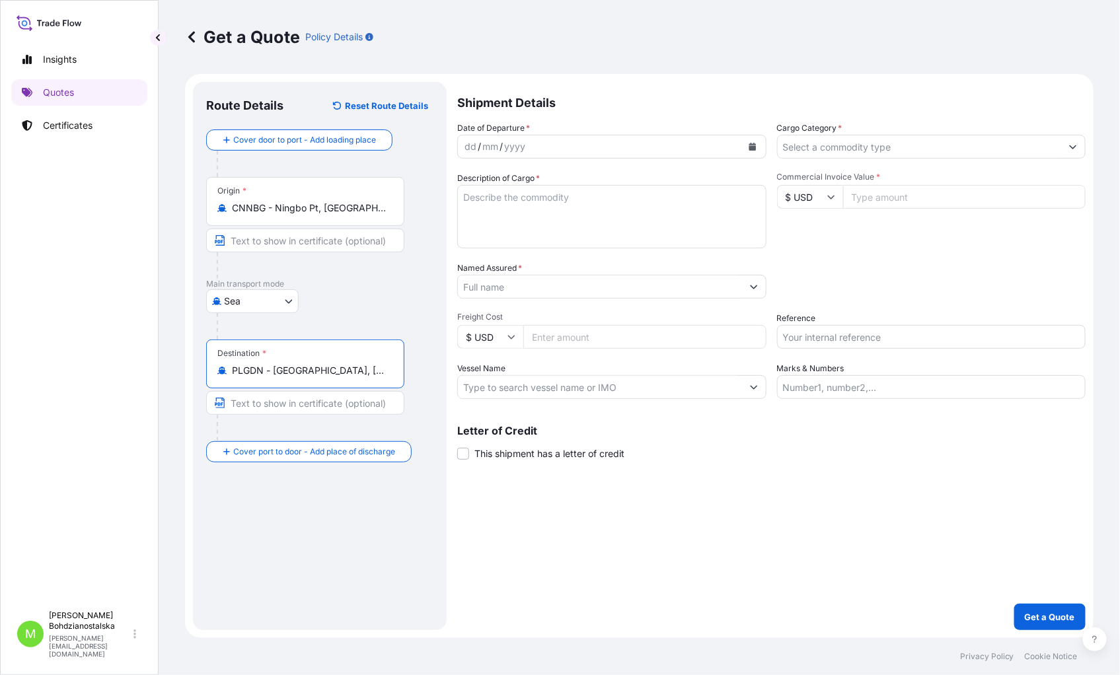
type input "PLGDN - [GEOGRAPHIC_DATA], [GEOGRAPHIC_DATA]"
click at [469, 142] on div "dd" at bounding box center [470, 147] width 15 height 16
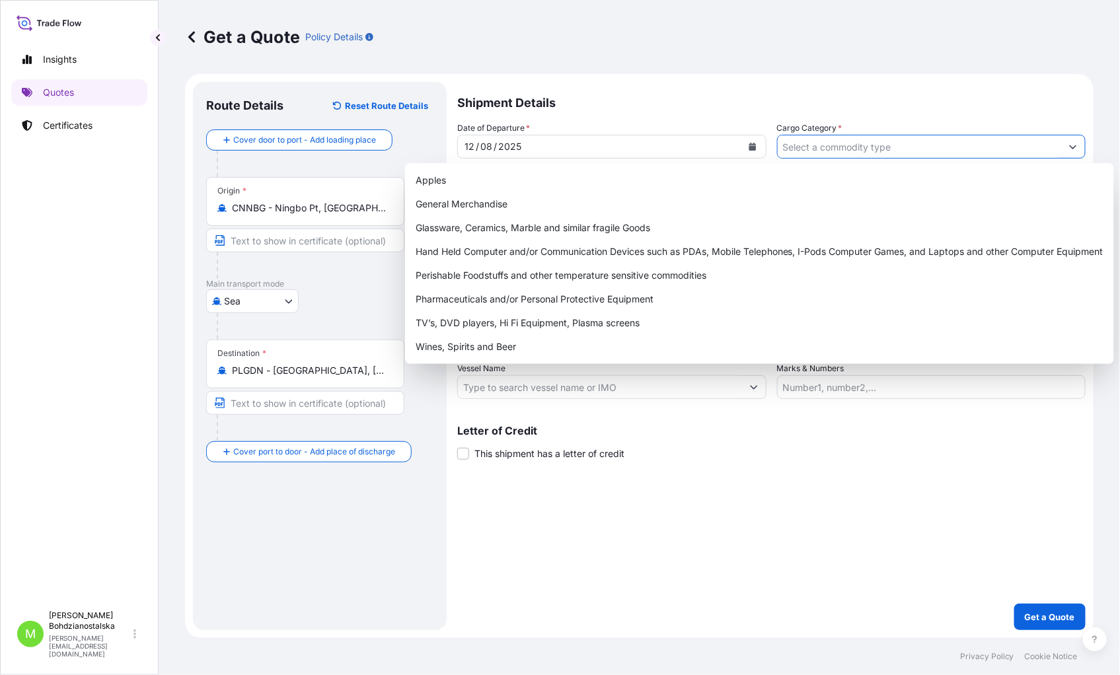
click at [839, 151] on input "Cargo Category *" at bounding box center [919, 147] width 284 height 24
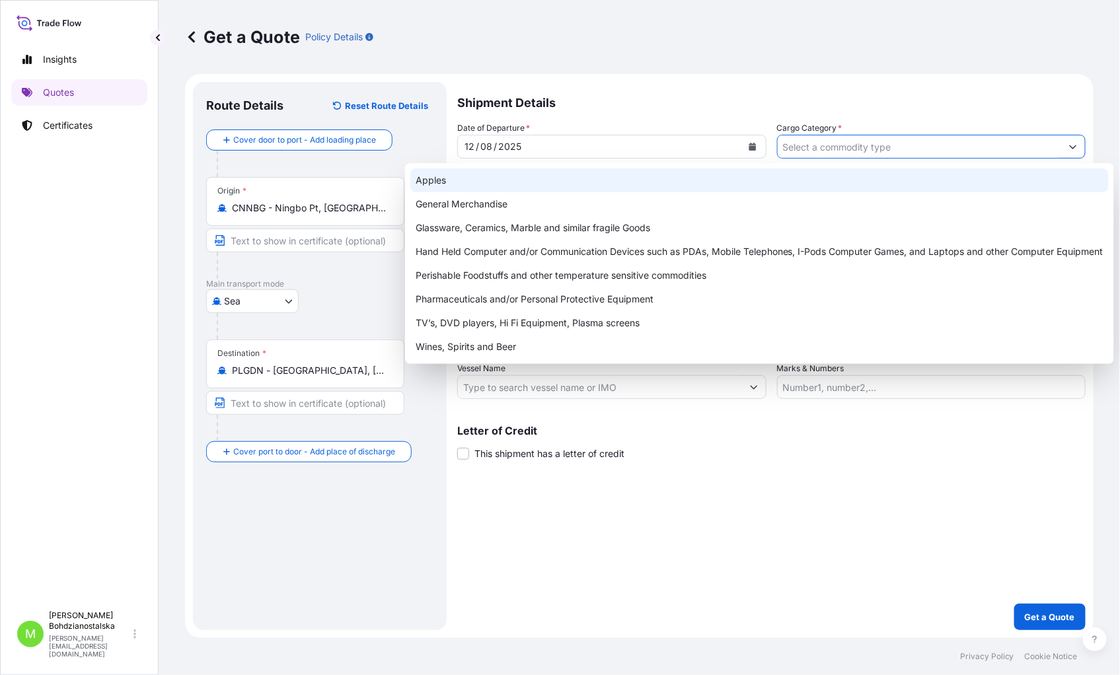
click at [477, 190] on div "Apples" at bounding box center [759, 180] width 698 height 24
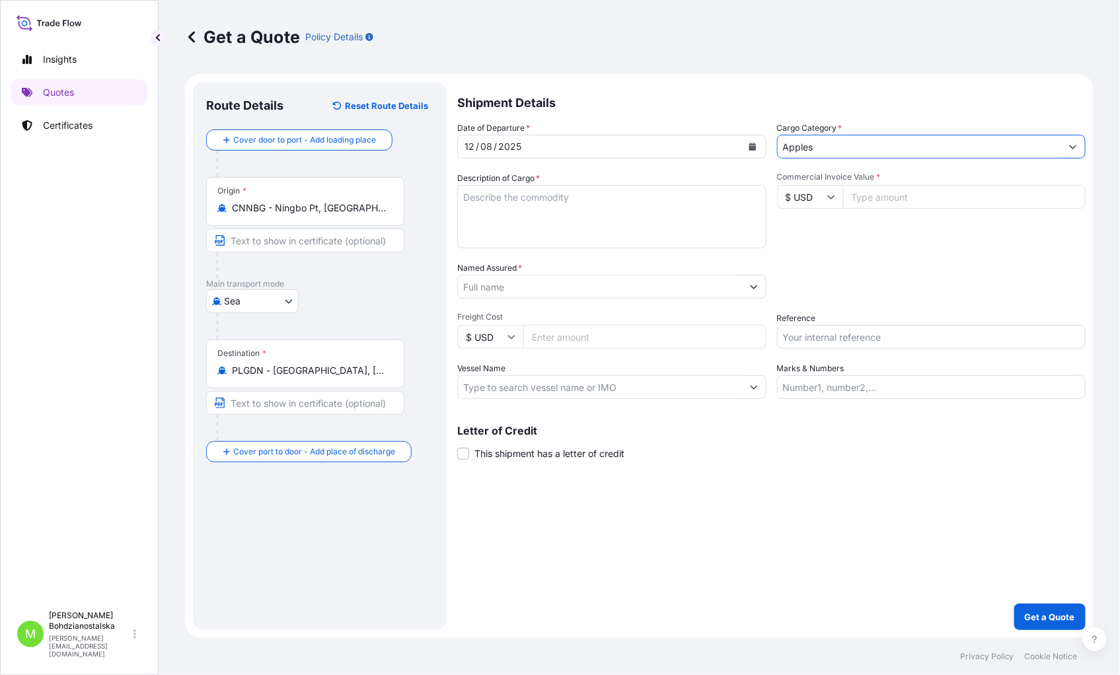
click at [809, 147] on input "Apples" at bounding box center [919, 147] width 284 height 24
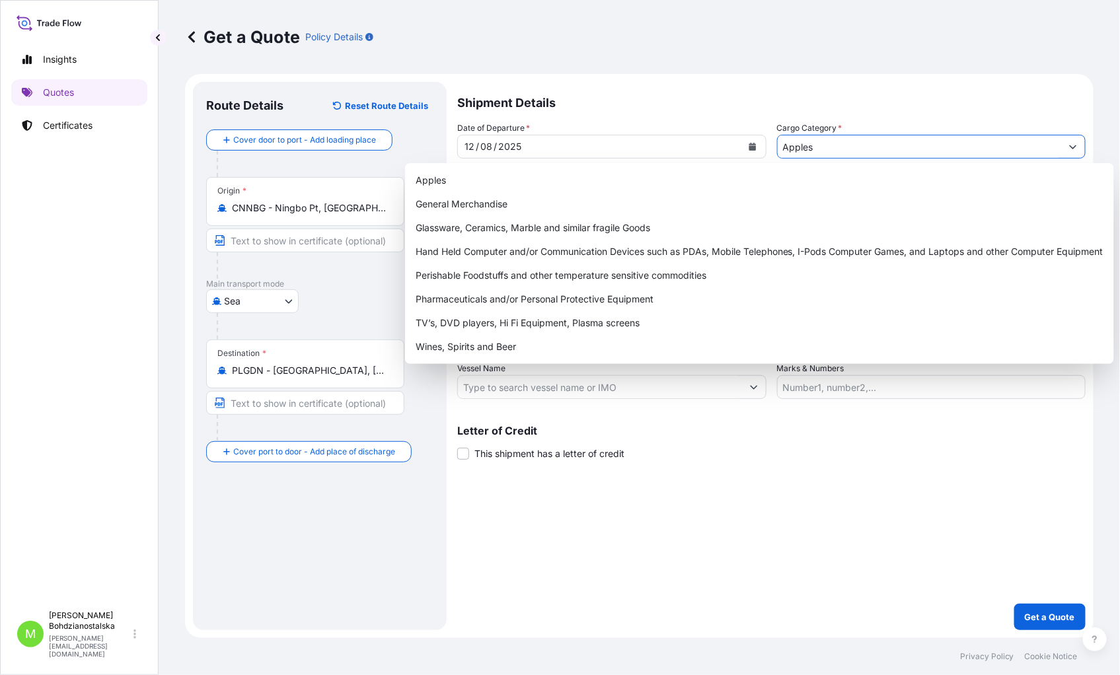
click at [1080, 141] on button "Show suggestions" at bounding box center [1073, 147] width 24 height 24
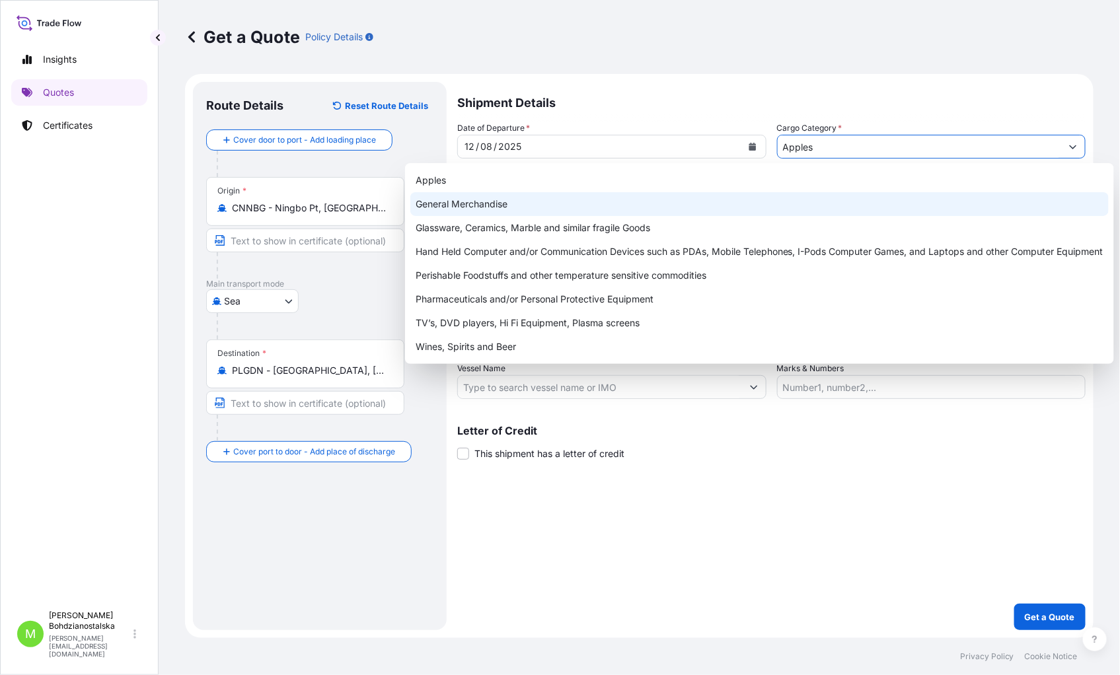
click at [526, 192] on div "General Merchandise" at bounding box center [759, 204] width 698 height 24
type input "General Merchandise"
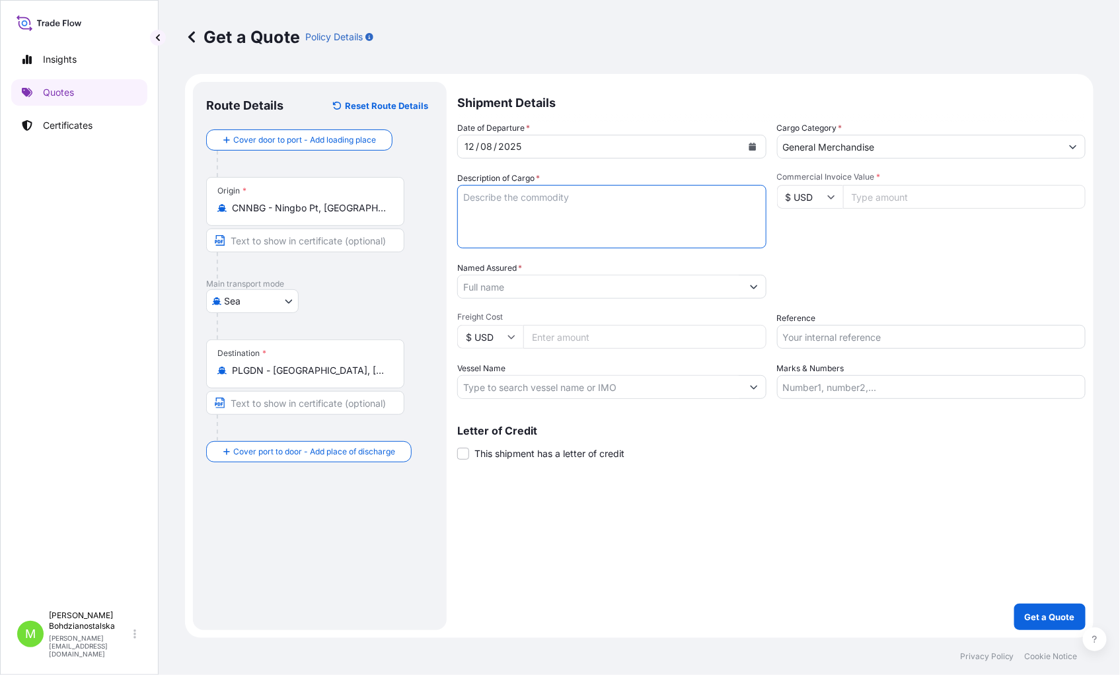
click at [534, 214] on textarea "Description of Cargo *" at bounding box center [611, 216] width 309 height 63
click at [502, 199] on textarea "Description of Cargo *" at bounding box center [611, 216] width 309 height 63
paste textarea "DIGITAL CUTTER"
click at [497, 223] on textarea "DIGITAL CUTTER" at bounding box center [611, 216] width 309 height 63
paste textarea "MSKU1037967"
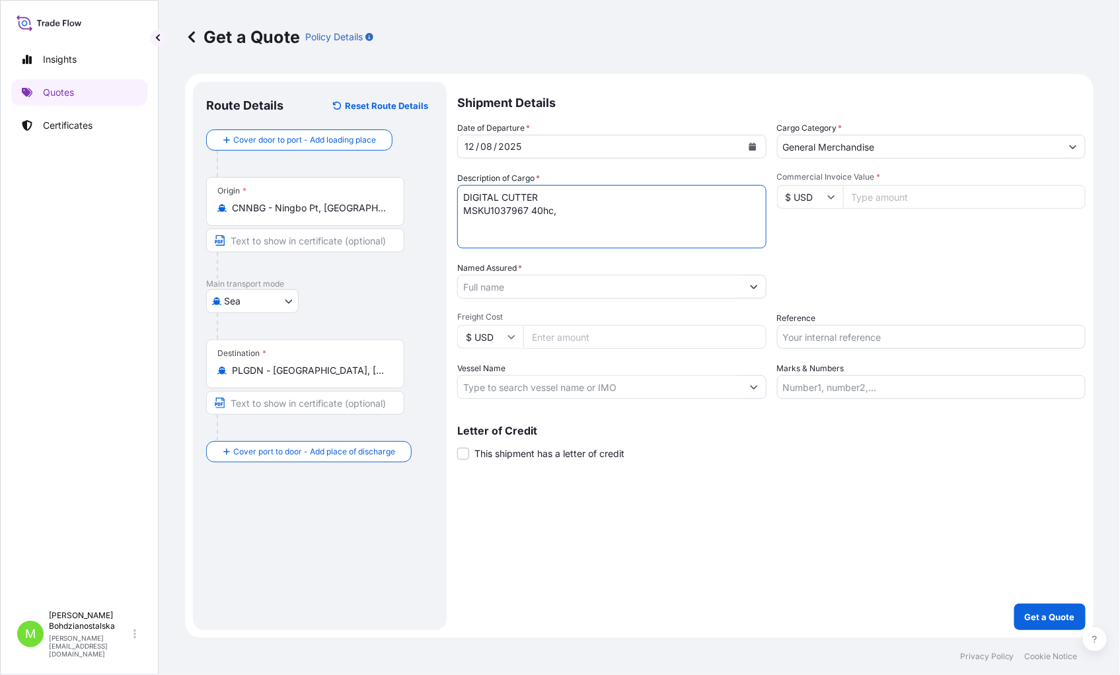
click at [596, 209] on textarea "DIGITAL CUTTER MSKU1037967 40hc," at bounding box center [611, 216] width 309 height 63
paste textarea "3 800,000"
type textarea "DIGITAL CUTTER MSKU1037967 40hc, 3 800,000 kgs, 41,670 m3, 4 cas"
click at [946, 199] on input "Commercial Invoice Value *" at bounding box center [964, 197] width 243 height 24
click at [828, 190] on input "$ USD" at bounding box center [810, 197] width 66 height 24
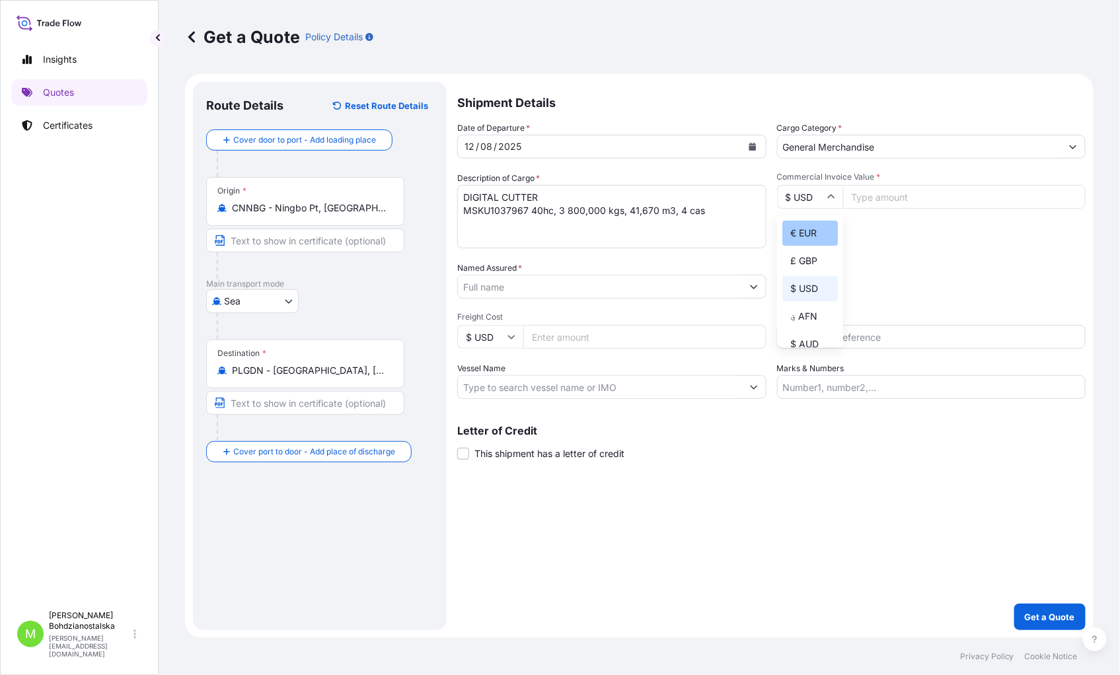
click at [788, 228] on div "€ EUR" at bounding box center [809, 233] width 55 height 25
type input "€ EUR"
click at [879, 196] on input "Commercial Invoice Value *" at bounding box center [964, 197] width 243 height 24
paste input "60800"
type input "60800"
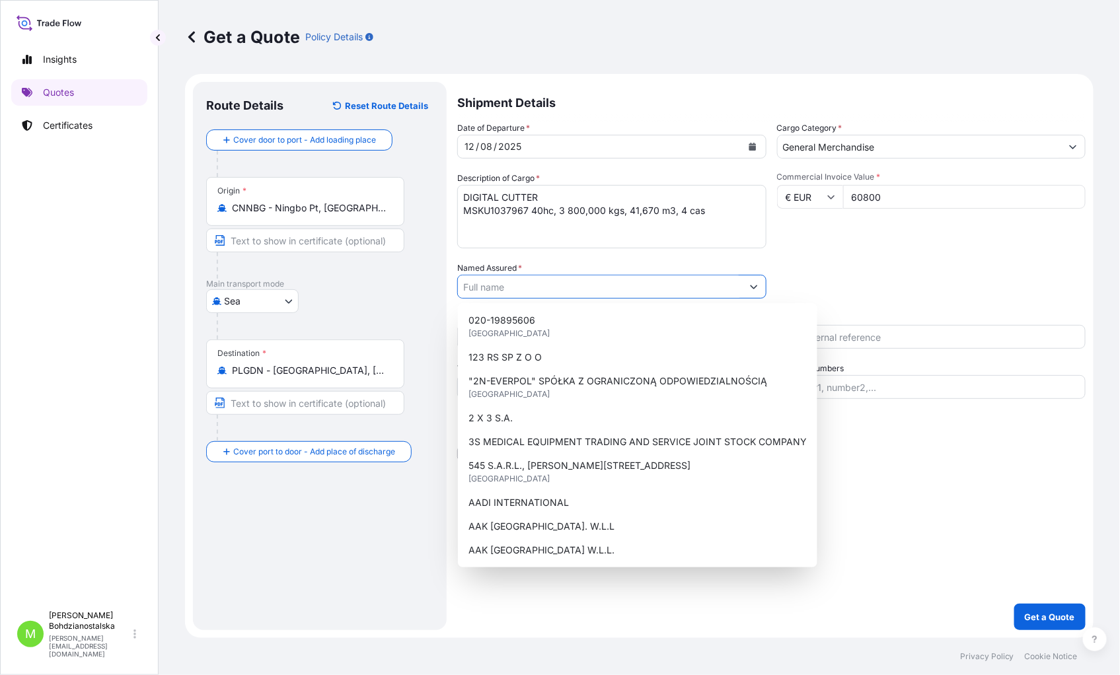
click at [522, 283] on input "Named Assured *" at bounding box center [600, 287] width 284 height 24
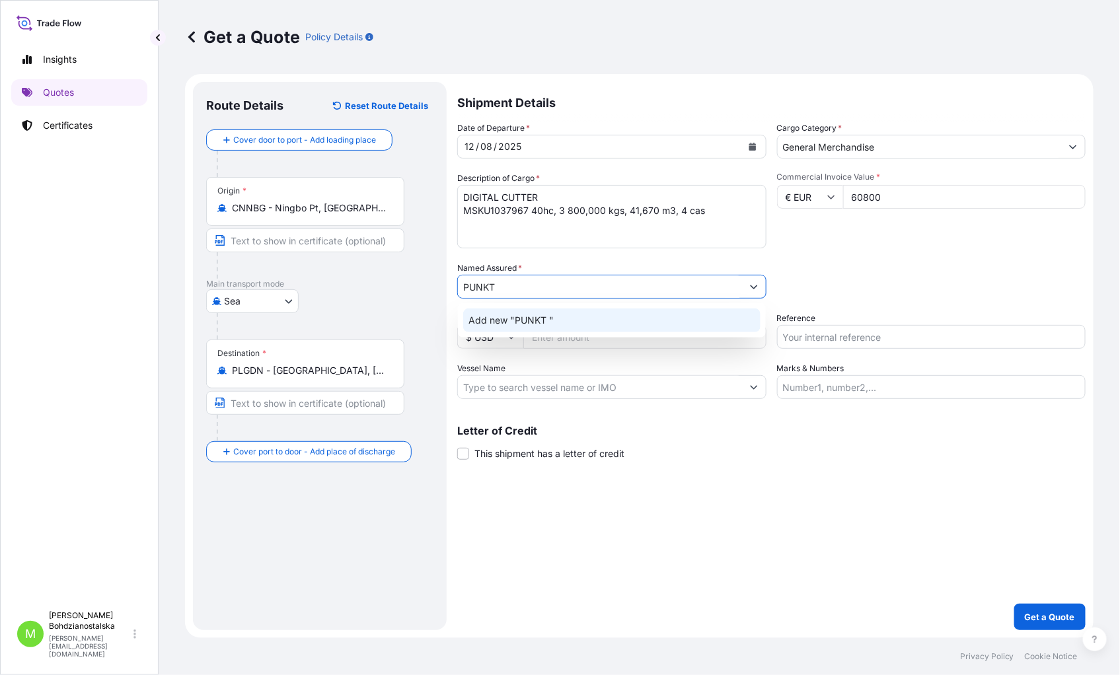
type input "PUNKT"
drag, startPoint x: 544, startPoint y: 285, endPoint x: 403, endPoint y: 285, distance: 141.4
click at [403, 285] on form "Route Details Reset Route Details Cover door to port - Add loading place Place …" at bounding box center [639, 356] width 908 height 564
paste input "PUNKT PRODUKCJA POS SPÓŁKA Z OGRANICZONĄ ODPOWIEDZIALNOŚCIĄ"
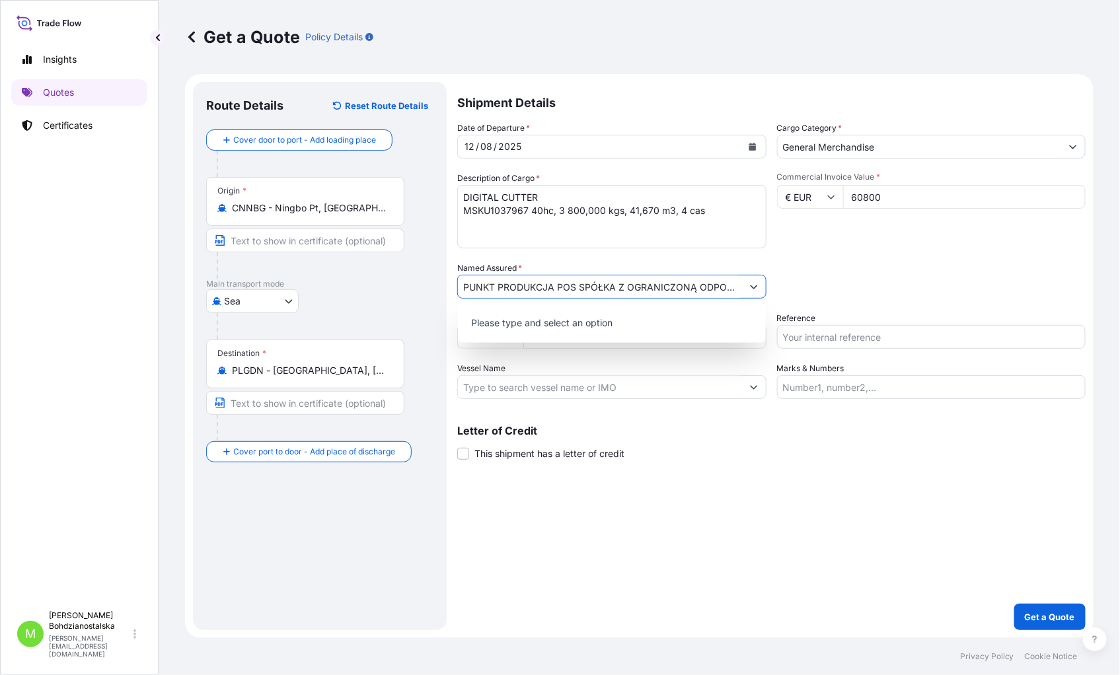
scroll to position [0, 67]
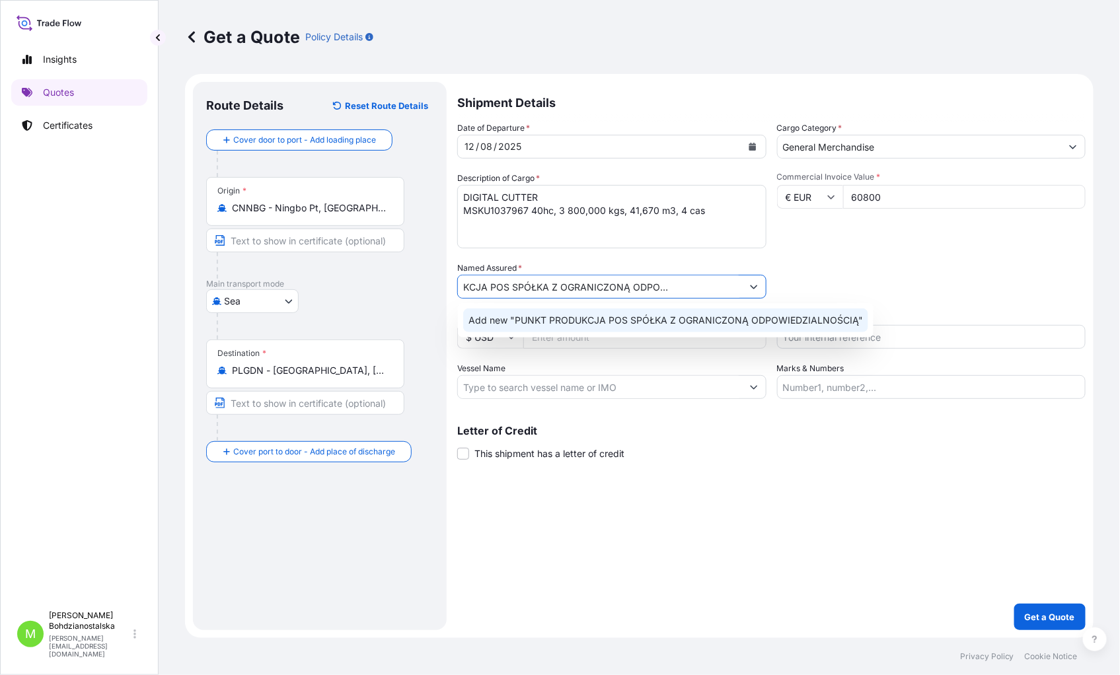
type input "PUNKT PRODUKCJA POS SPÓŁKA Z OGRANICZONĄ ODPOWIEDZIALNOŚCIĄ"
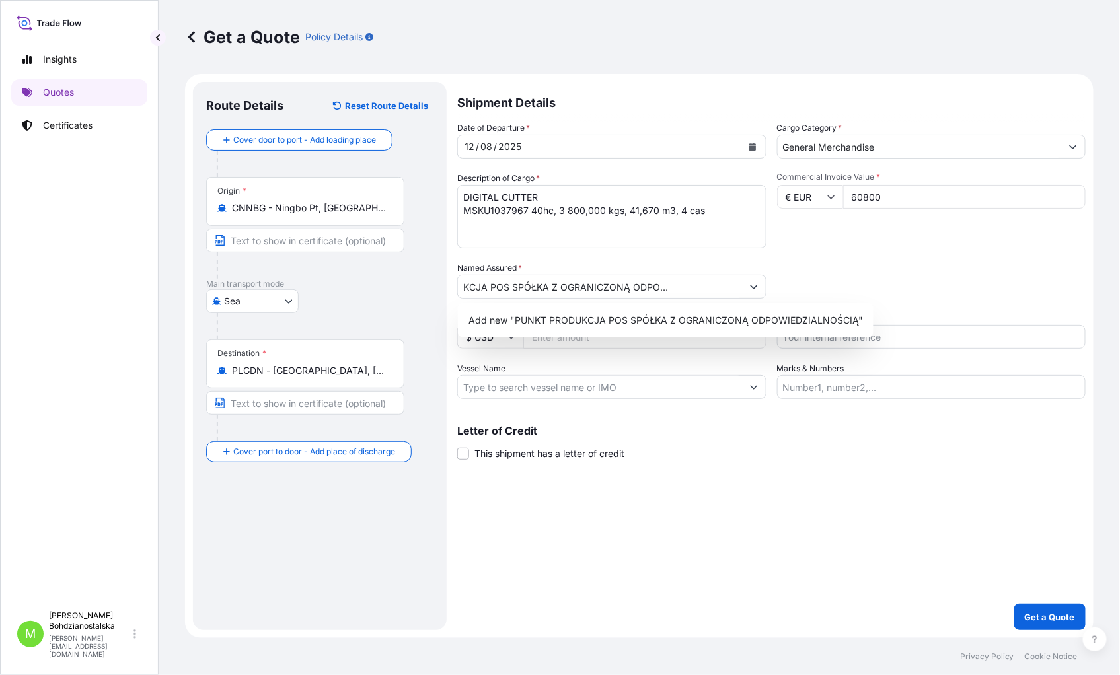
scroll to position [0, 0]
click at [779, 516] on div "Shipment Details Date of Departure * [DATE] Cargo Category * General Merchandis…" at bounding box center [771, 356] width 628 height 548
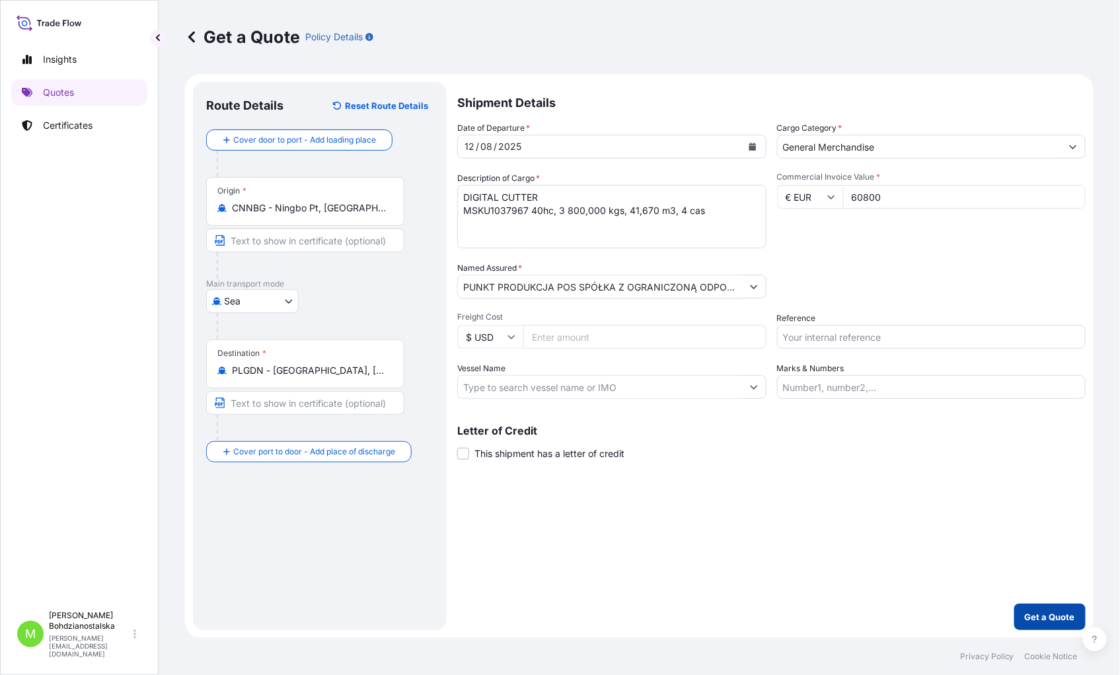
click at [1050, 516] on p "Get a Quote" at bounding box center [1050, 616] width 50 height 13
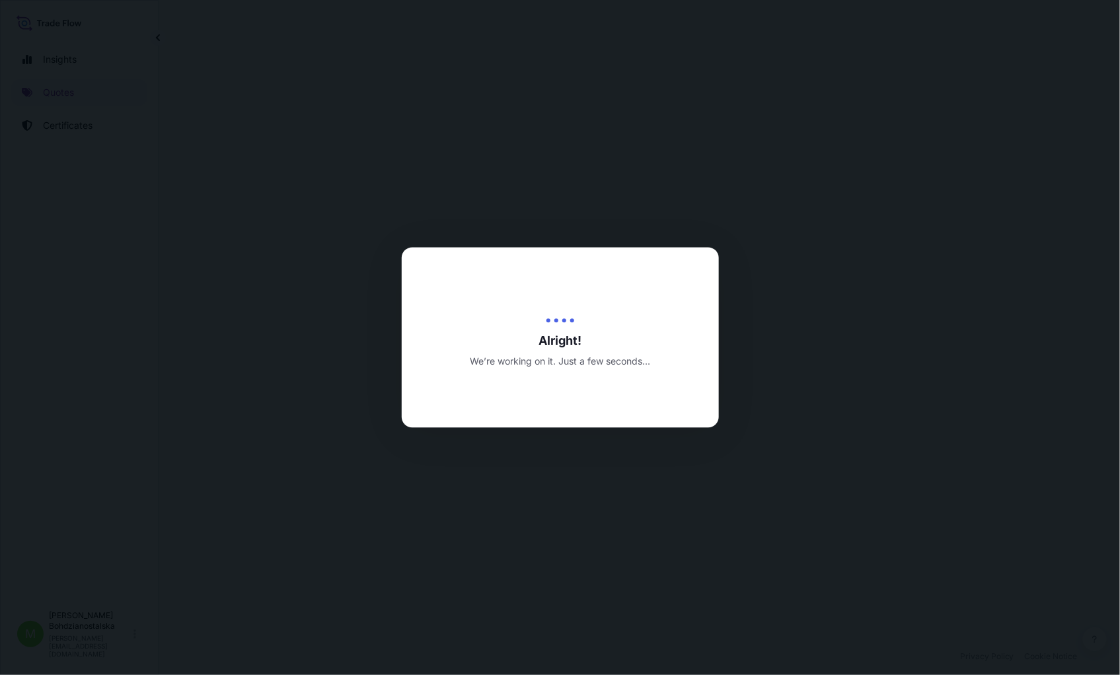
select select "Sea"
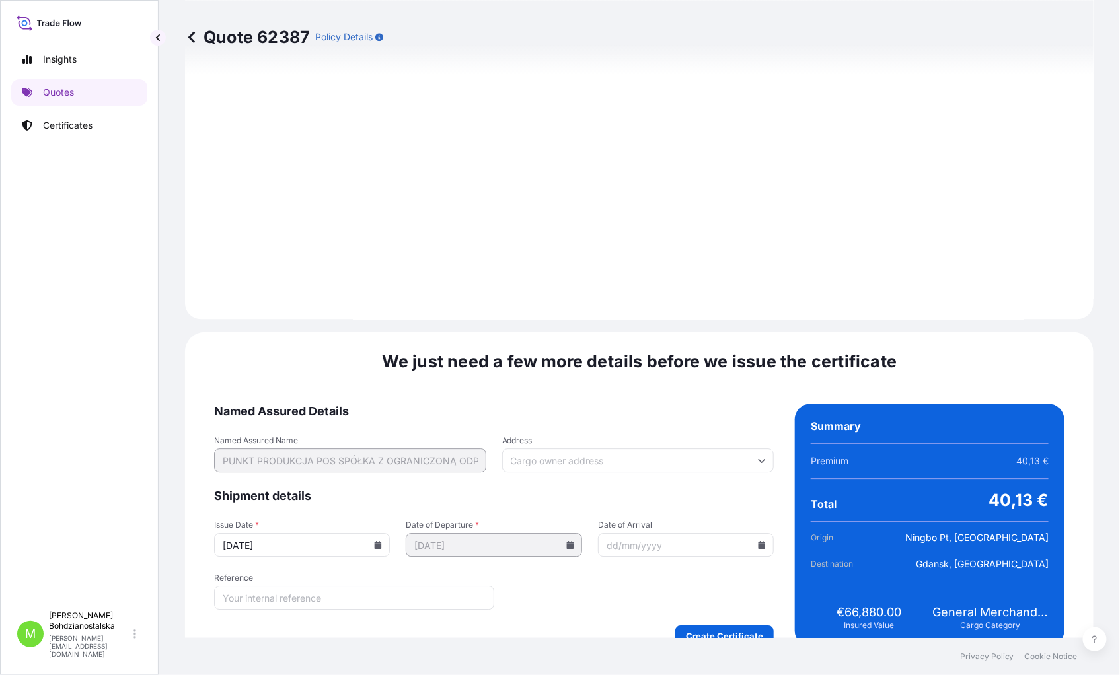
scroll to position [1312, 0]
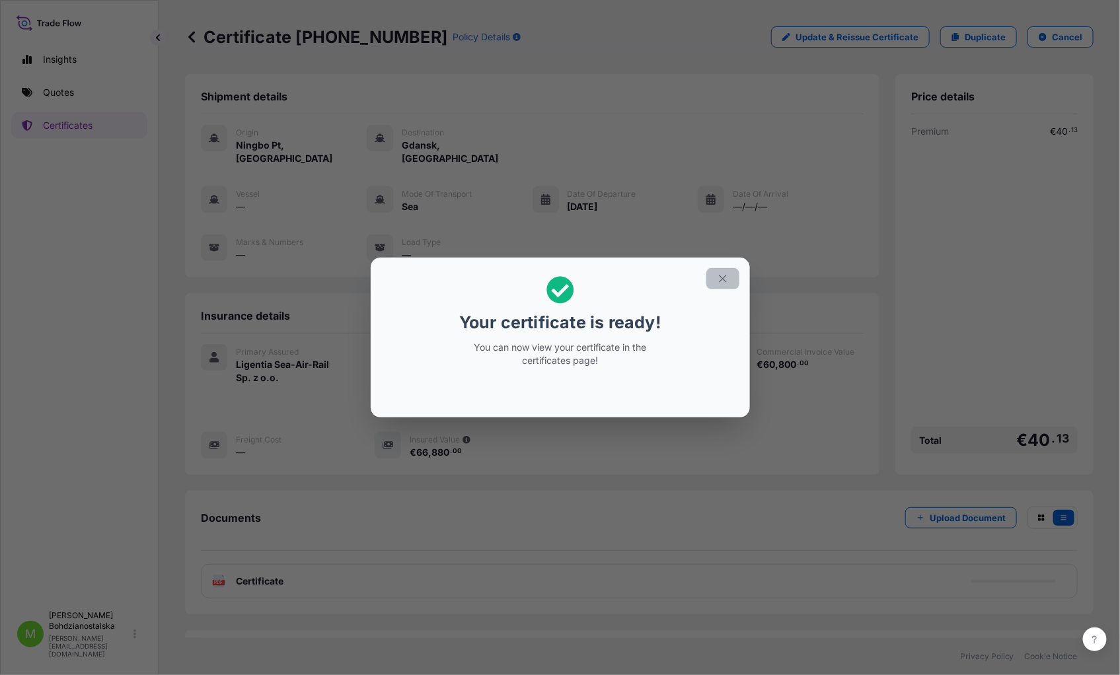
click at [718, 279] on icon "button" at bounding box center [723, 279] width 12 height 12
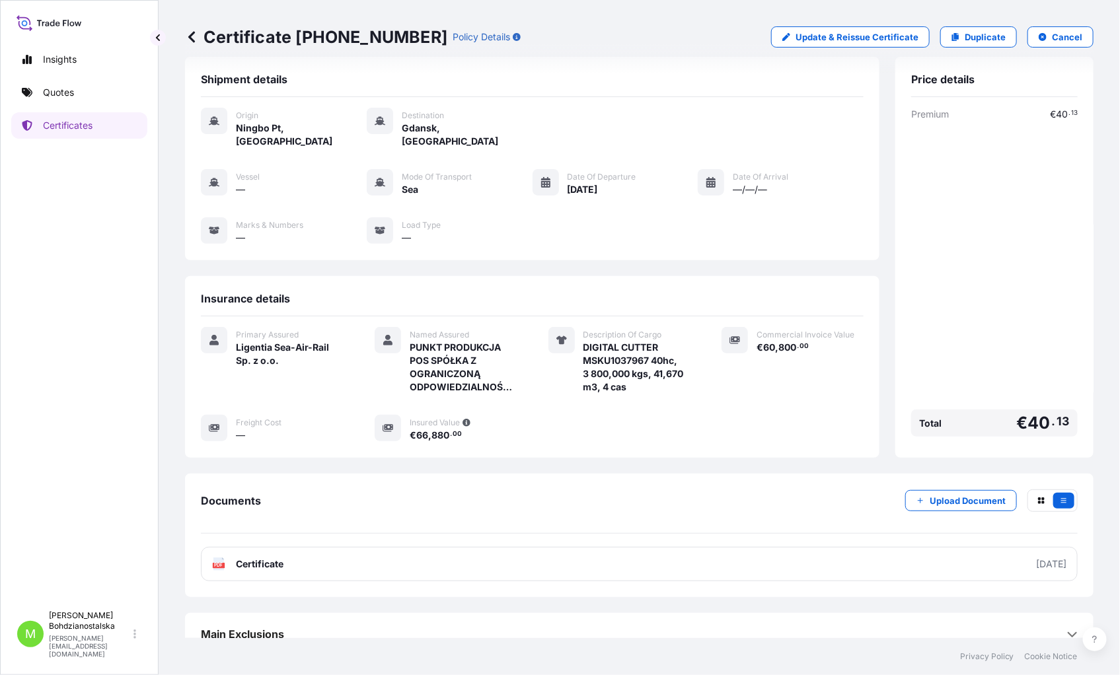
scroll to position [22, 0]
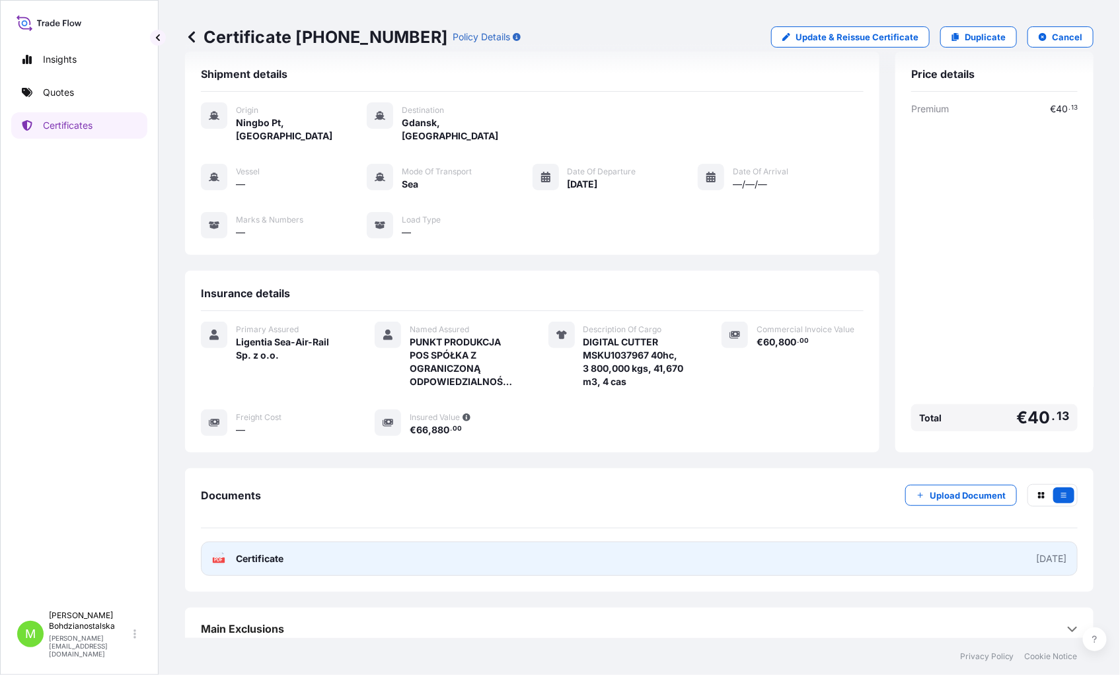
click at [351, 516] on link "PDF Certificate [DATE]" at bounding box center [639, 559] width 877 height 34
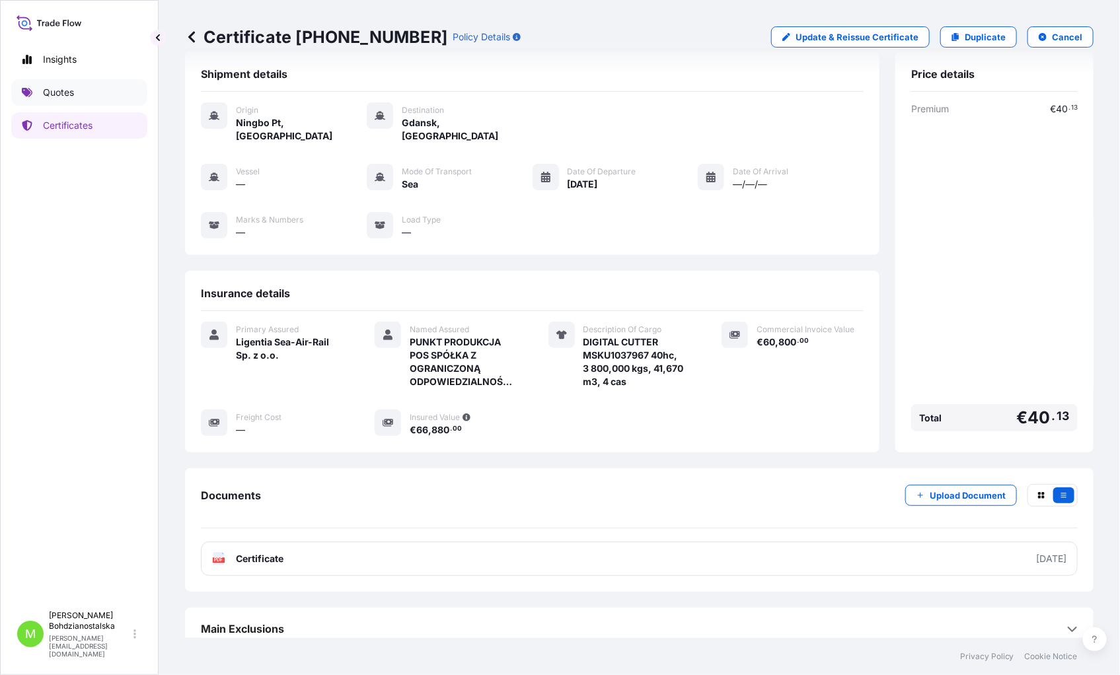
click at [63, 87] on p "Quotes" at bounding box center [58, 92] width 31 height 13
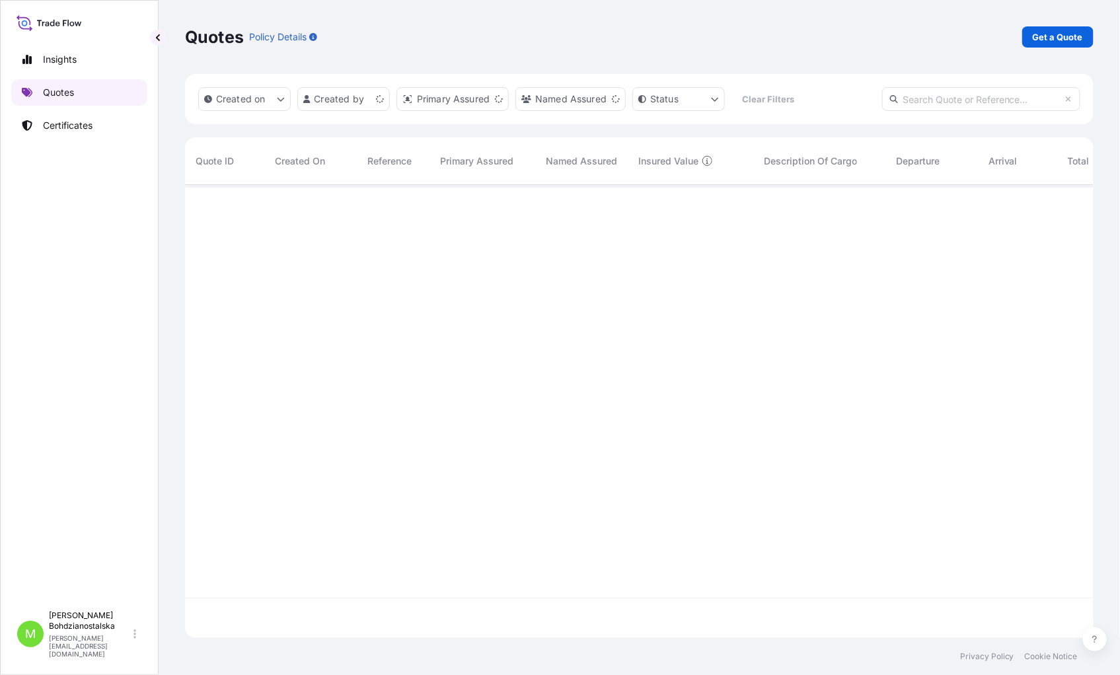
scroll to position [450, 897]
click at [1060, 35] on p "Get a Quote" at bounding box center [1057, 36] width 50 height 13
select select "Sea"
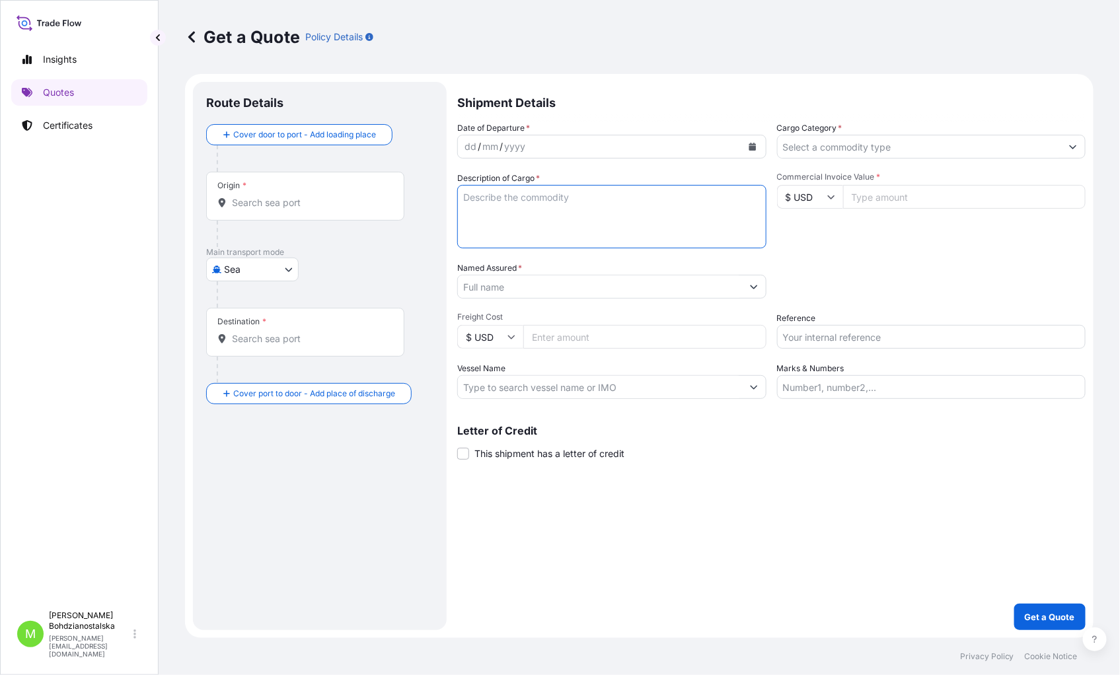
click at [489, 196] on textarea "Description of Cargo *" at bounding box center [611, 216] width 309 height 63
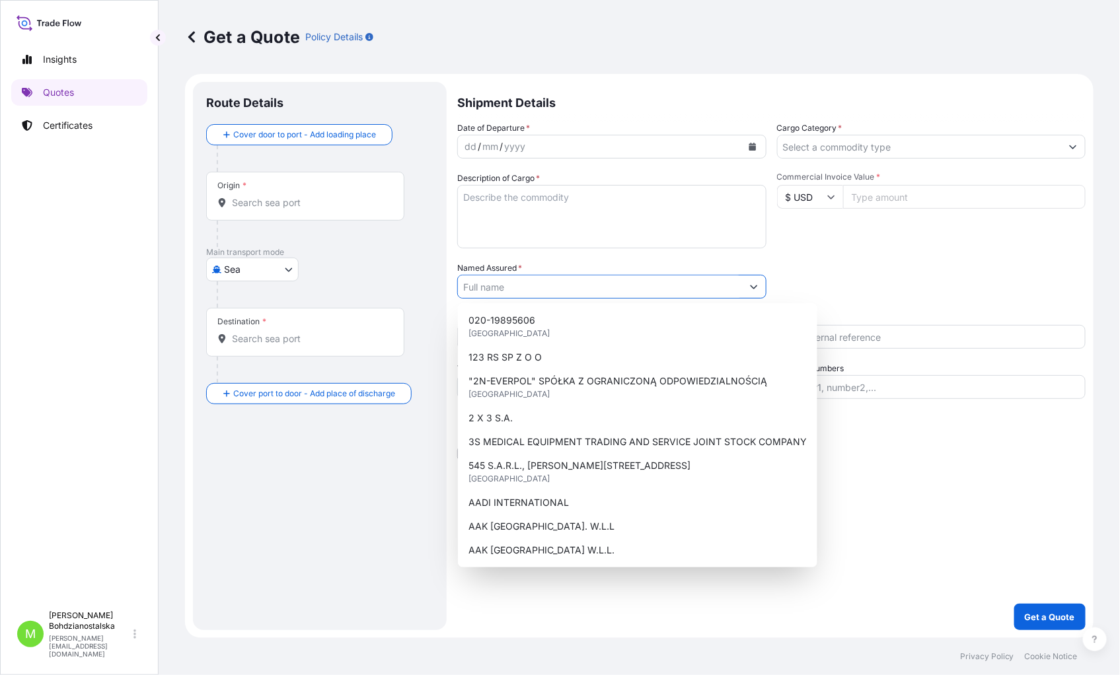
click at [515, 285] on input "Named Assured *" at bounding box center [600, 287] width 284 height 24
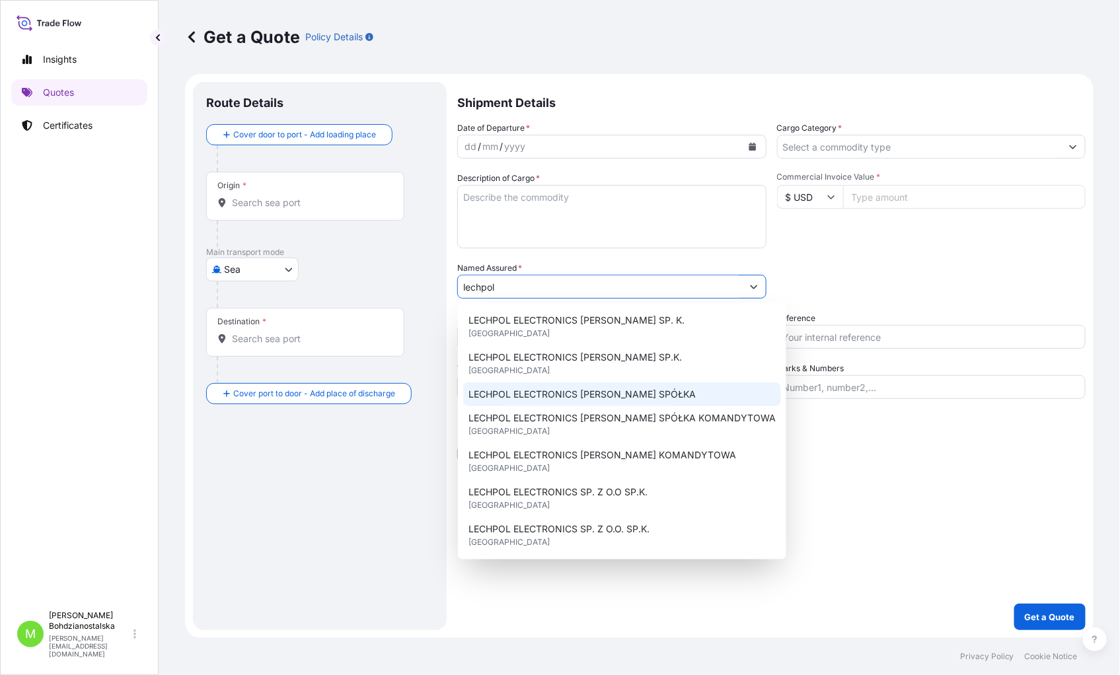
click at [595, 394] on span "LECHPOL ELECTRONICS [PERSON_NAME] SPÓŁKA" at bounding box center [581, 394] width 227 height 13
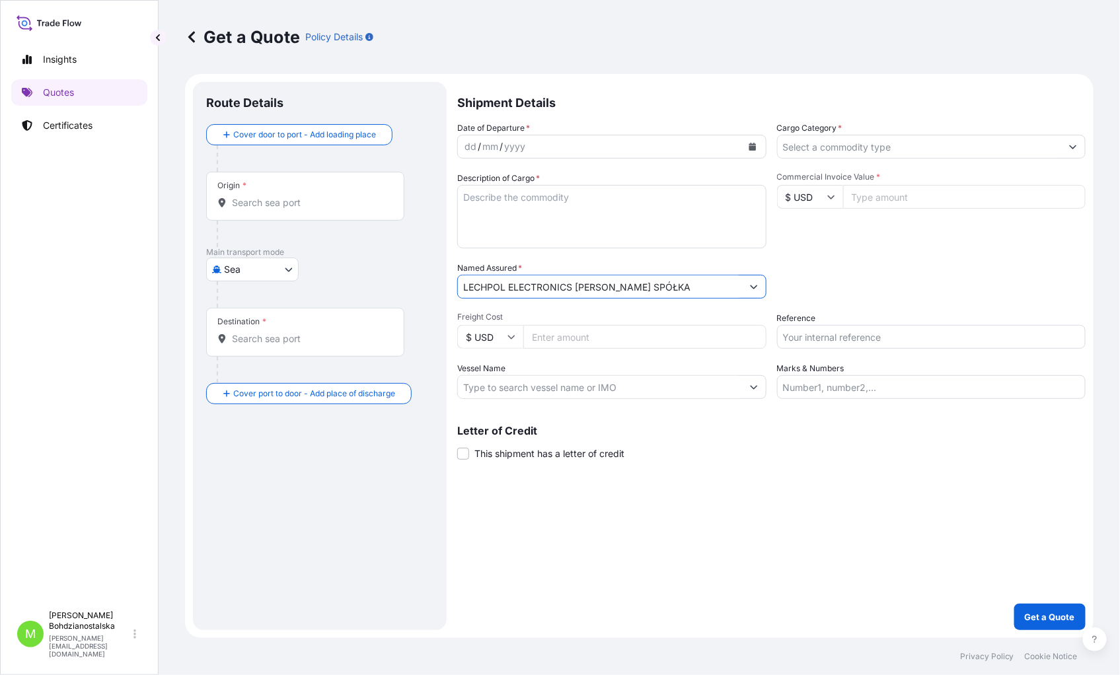
type input "LECHPOL ELECTRONICS [PERSON_NAME] SPÓŁKA"
click at [469, 145] on div "dd" at bounding box center [470, 147] width 15 height 16
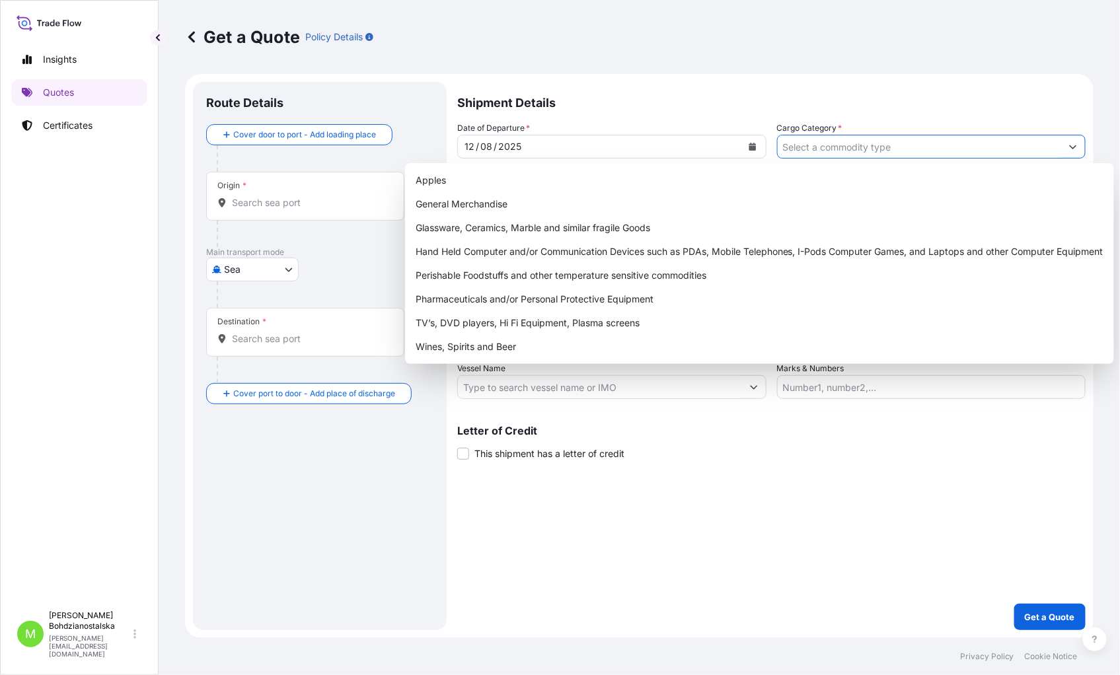
click at [836, 146] on input "Cargo Category *" at bounding box center [919, 147] width 284 height 24
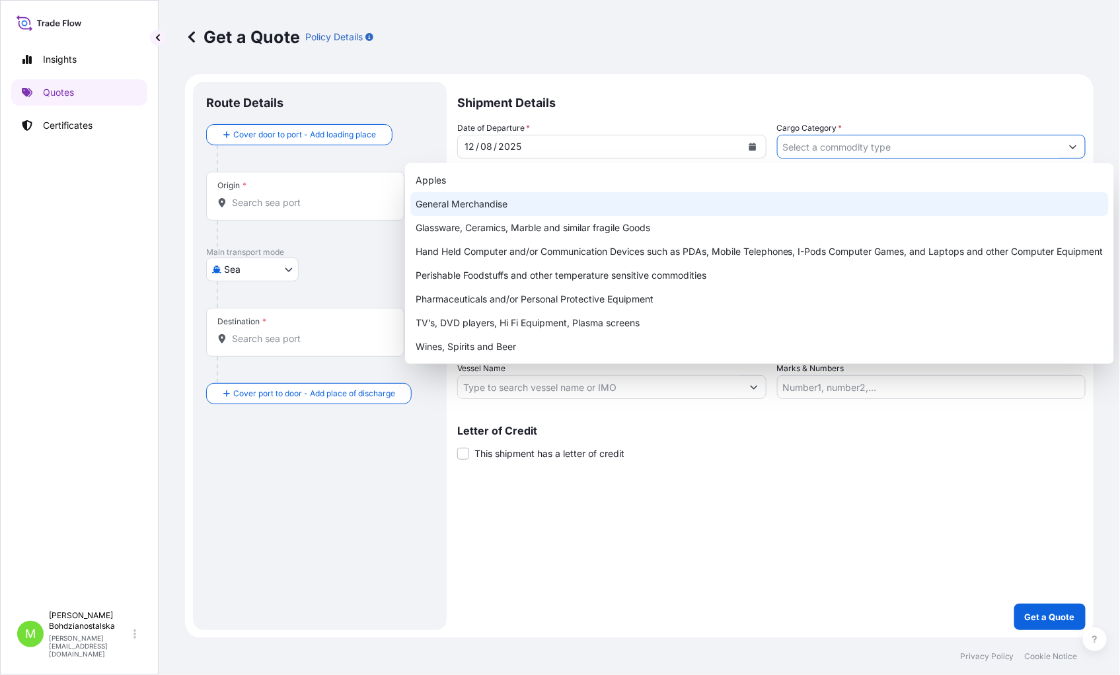
click at [493, 196] on div "General Merchandise" at bounding box center [759, 204] width 698 height 24
type input "General Merchandise"
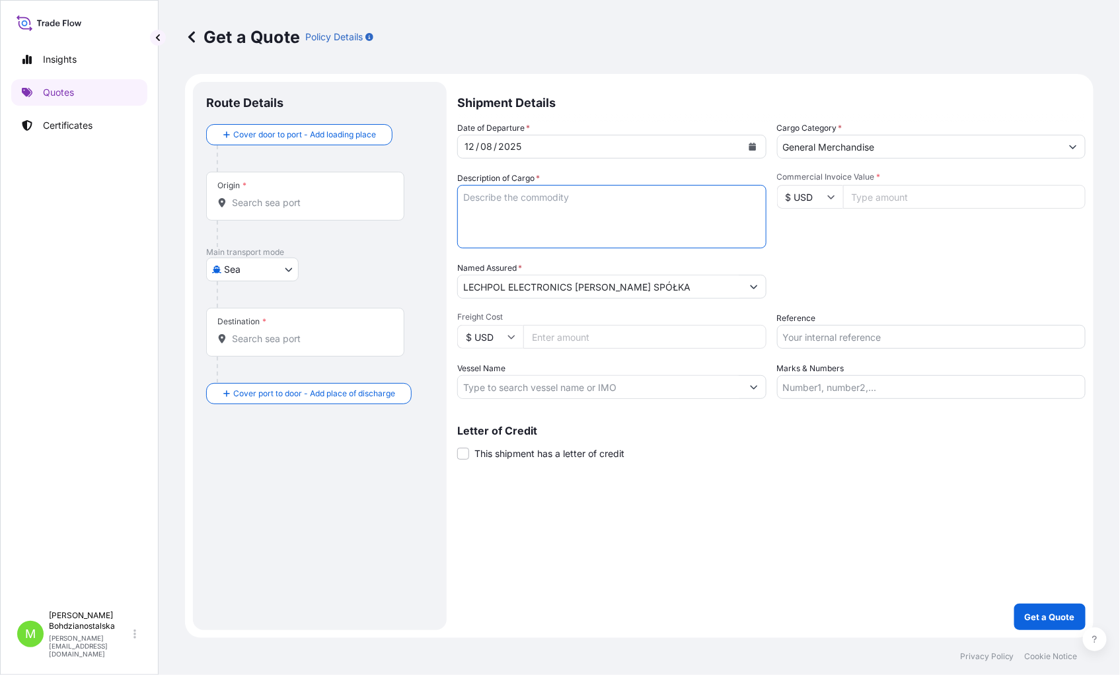
drag, startPoint x: 538, startPoint y: 205, endPoint x: 478, endPoint y: 200, distance: 60.3
click at [478, 200] on textarea "Description of Cargo *" at bounding box center [611, 216] width 309 height 63
paste textarea "weight plate"
click at [902, 198] on input "Commercial Invoice Value *" at bounding box center [964, 197] width 243 height 24
click at [512, 226] on textarea "weight plate" at bounding box center [611, 216] width 309 height 63
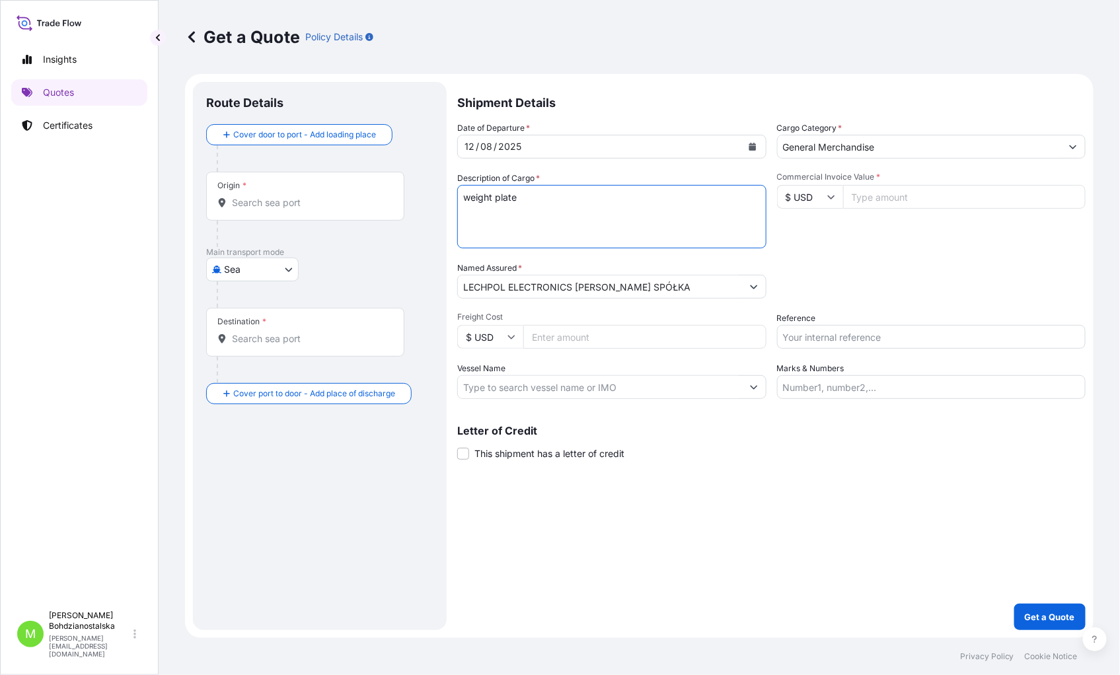
click at [543, 192] on textarea "weight plate" at bounding box center [611, 216] width 309 height 63
paste textarea "MSBU1041877"
click at [599, 200] on textarea "weight plate MSBU1041877 20gp," at bounding box center [611, 216] width 309 height 63
click at [573, 209] on textarea "weight plate MSBU1041877 20gp," at bounding box center [611, 216] width 309 height 63
paste textarea "20955,000"
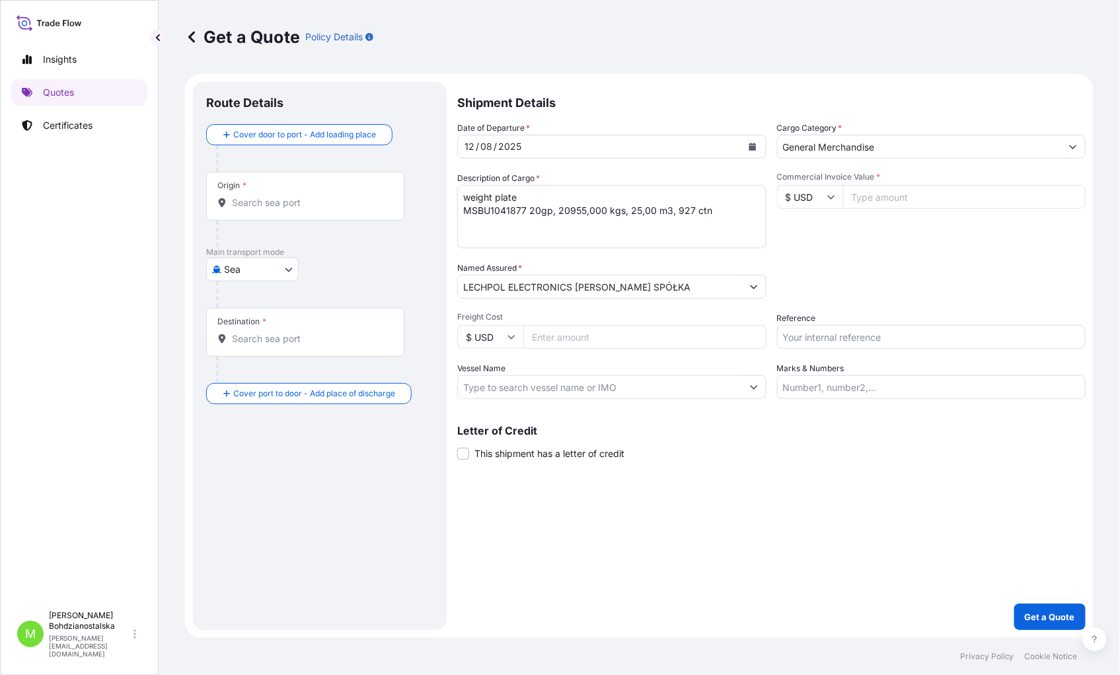
click at [488, 228] on textarea "weight plate MSBU1041877 20gp, 20955,000 kgs, 25,00 m3, 927 ctn" at bounding box center [611, 216] width 309 height 63
paste textarea "MSBU1017551"
click at [565, 225] on textarea "weight plate MSBU1041877 20gp, 20955,000 kgs, 25,00 m3, 927 ctn MSBU1017551 20g…" at bounding box center [611, 216] width 309 height 63
paste textarea "22775,000"
type textarea "weight plate MSBU1041877 20gp, 20955,000 kgs, 25,00 m3, 927 ctn MSBU1017551 20g…"
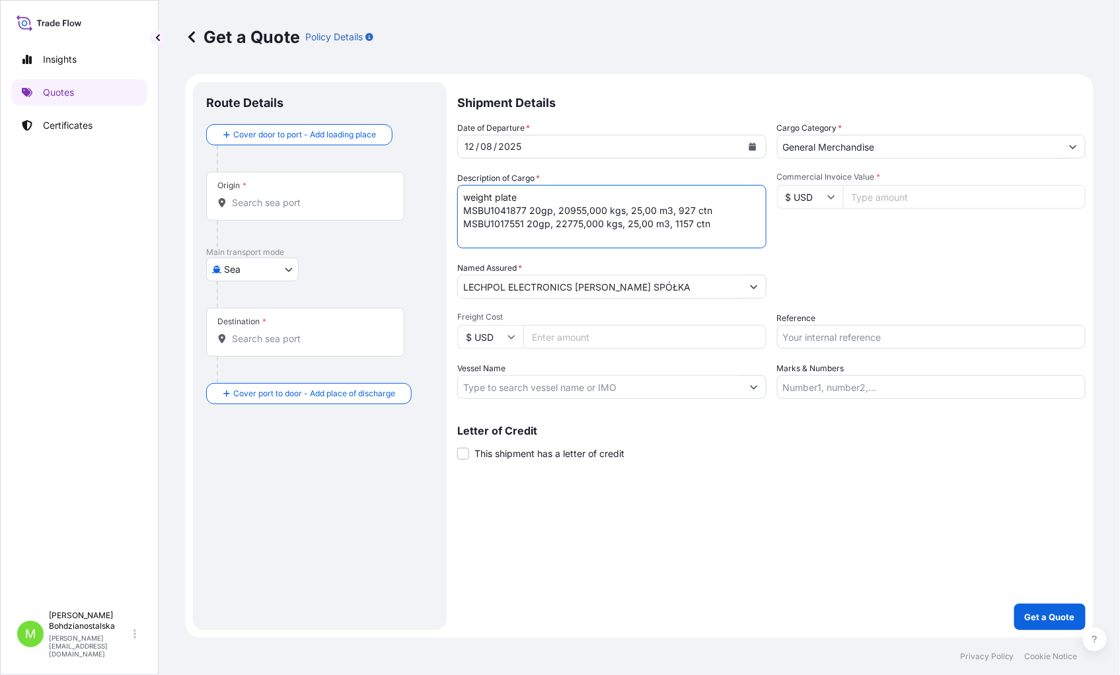
click at [883, 197] on input "Commercial Invoice Value *" at bounding box center [964, 197] width 243 height 24
paste input "9129"
type input "9129"
click at [248, 201] on input "Origin *" at bounding box center [310, 202] width 156 height 13
paste input "Nantong"
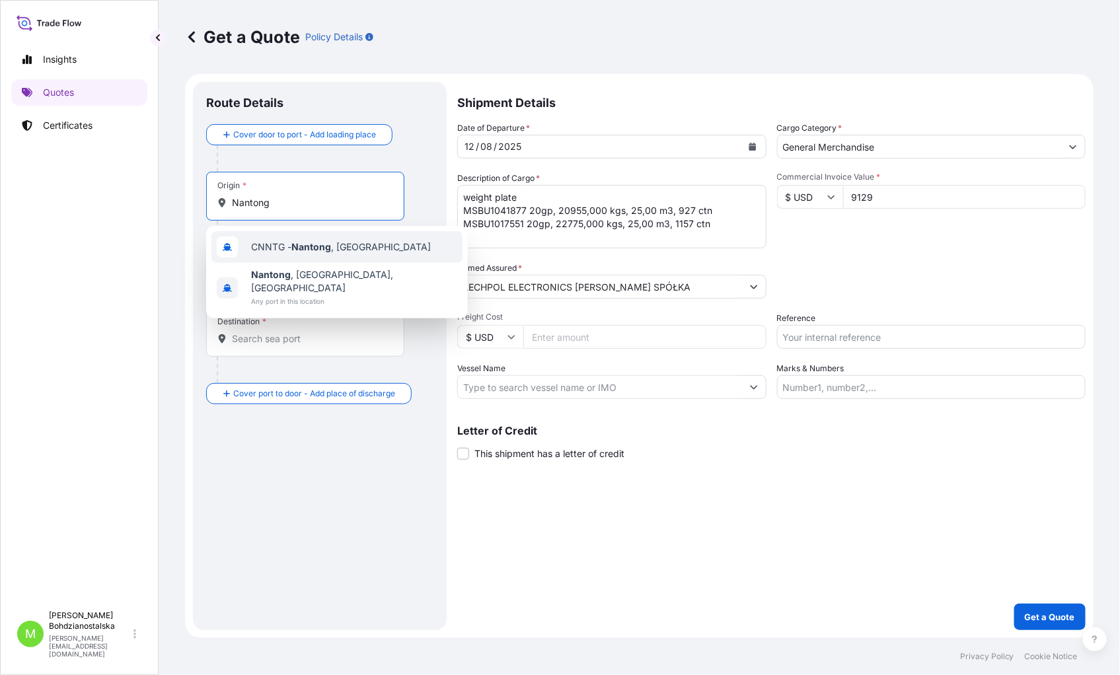
click at [387, 242] on div "CNNTG - [GEOGRAPHIC_DATA] , [GEOGRAPHIC_DATA]" at bounding box center [336, 247] width 251 height 32
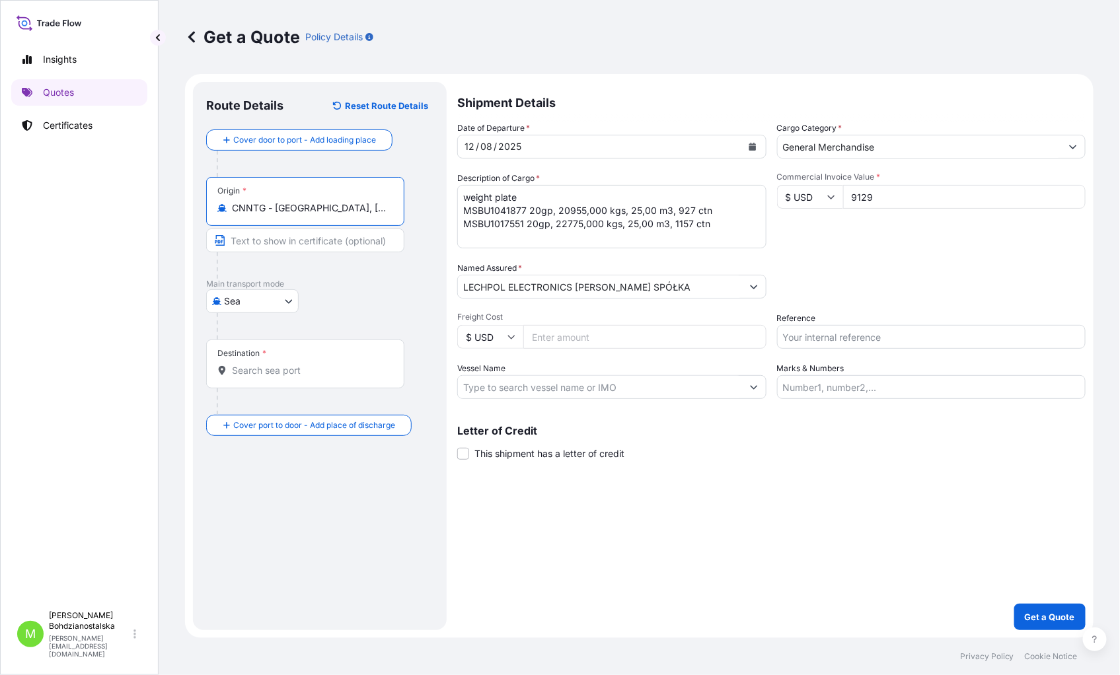
type input "CNNTG - [GEOGRAPHIC_DATA], [GEOGRAPHIC_DATA]"
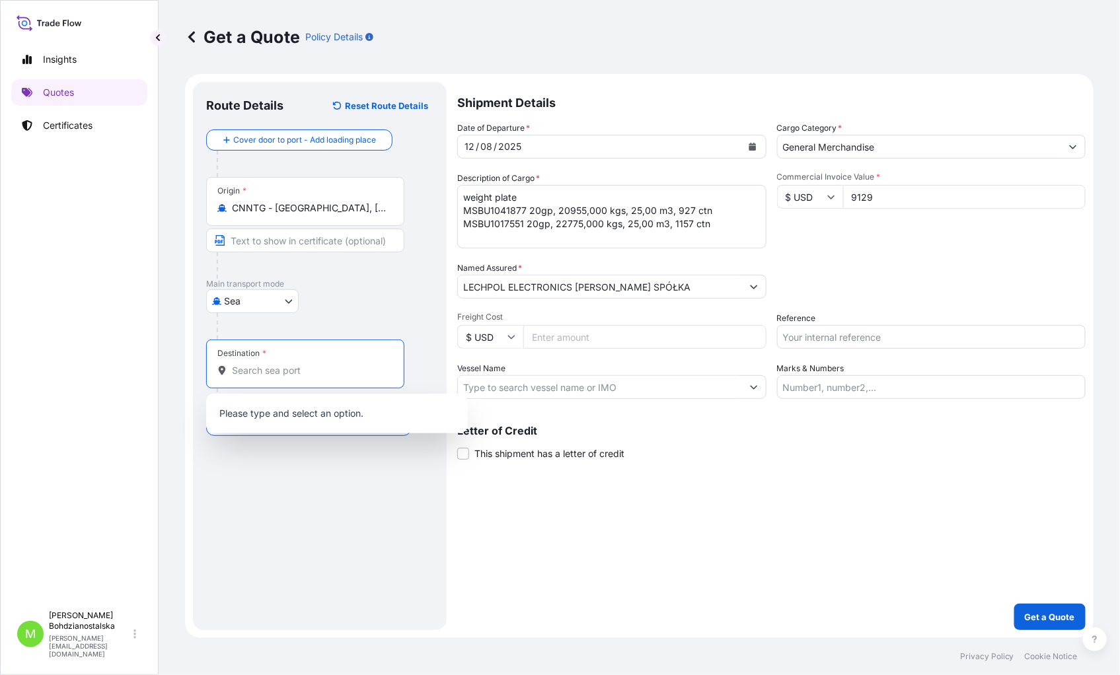
click at [273, 373] on input "Destination *" at bounding box center [310, 370] width 156 height 13
click at [236, 366] on input "Destination * Please select a destination" at bounding box center [310, 370] width 156 height 13
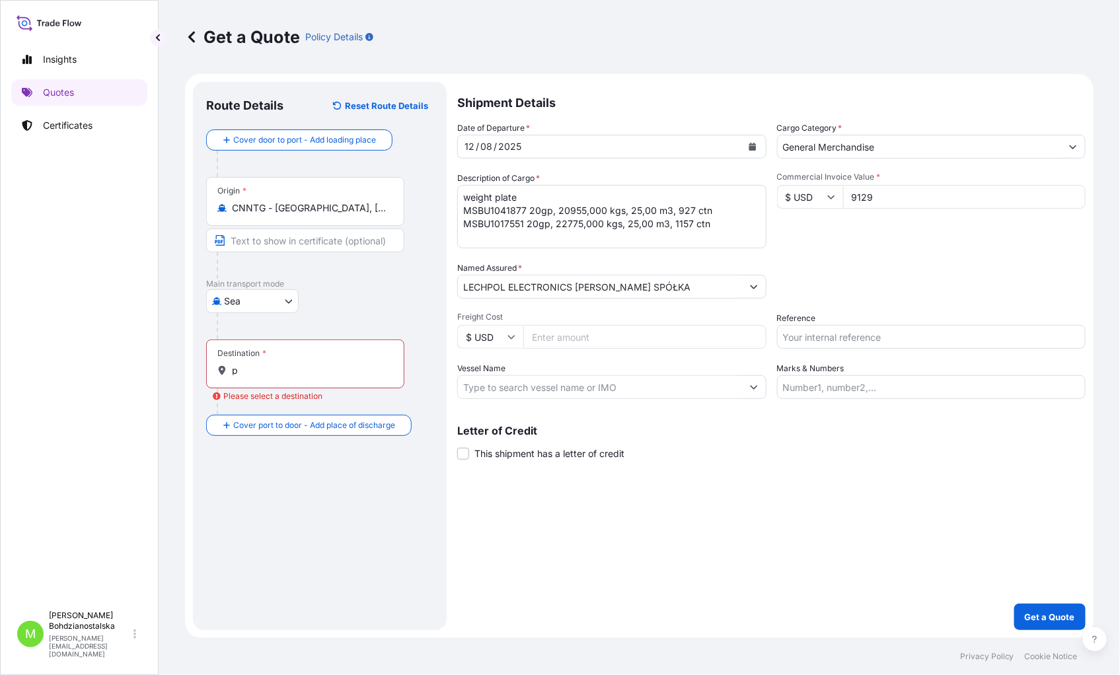
click at [279, 372] on input "p" at bounding box center [310, 370] width 156 height 13
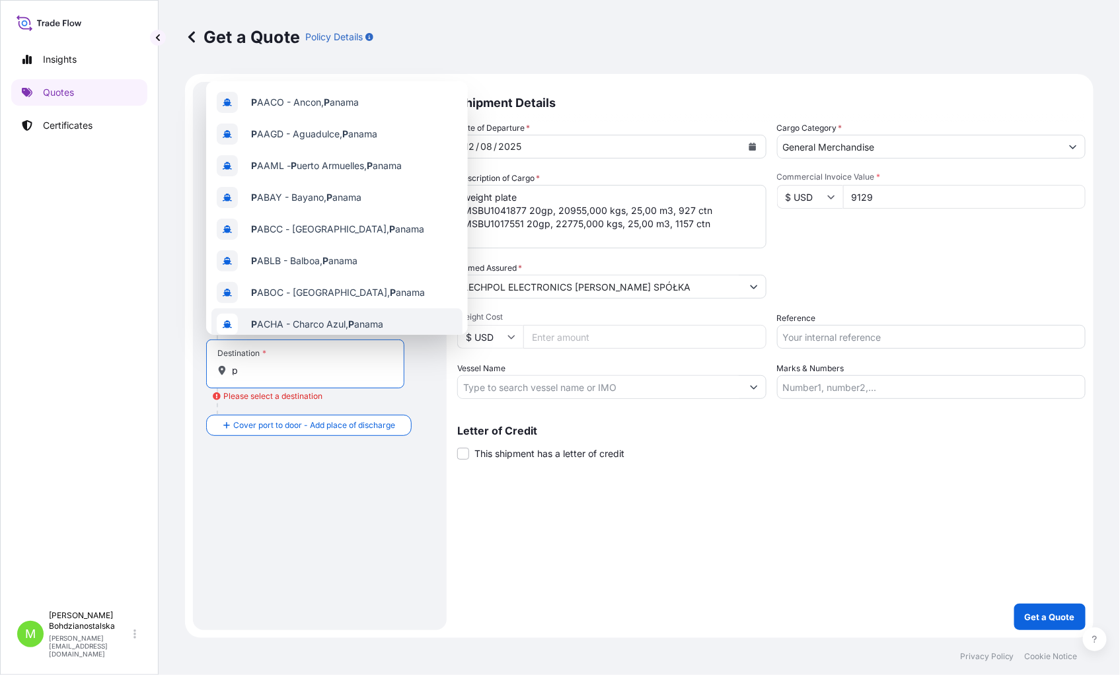
drag, startPoint x: 239, startPoint y: 371, endPoint x: 222, endPoint y: 371, distance: 17.2
click at [222, 371] on div "p" at bounding box center [305, 370] width 176 height 13
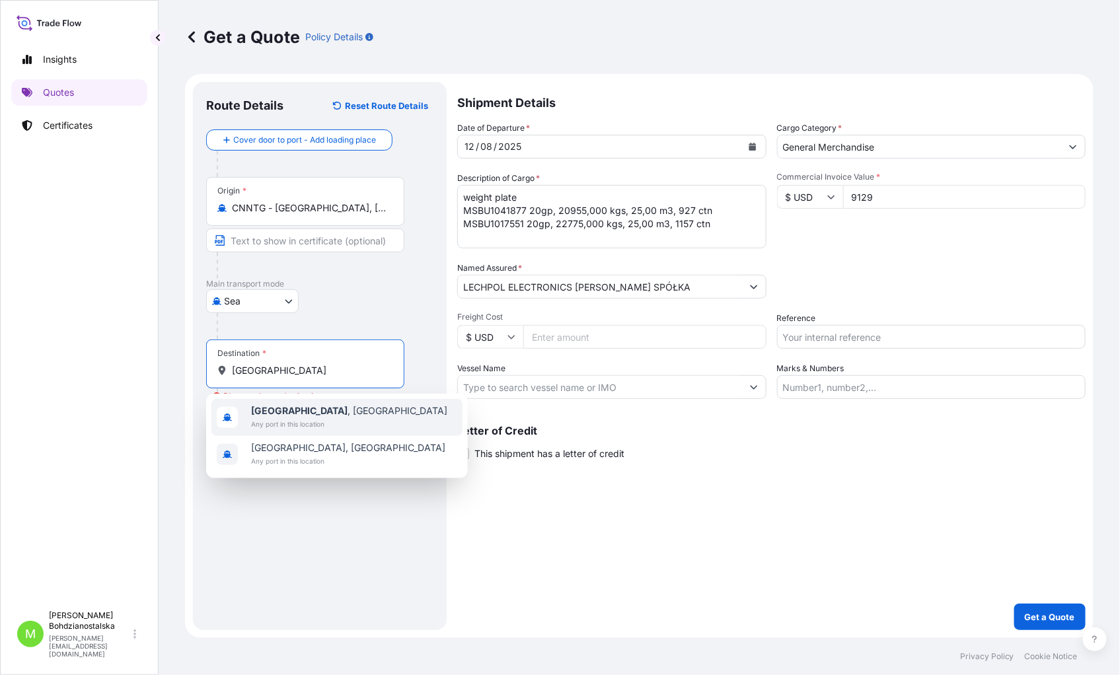
click at [302, 419] on span "Any port in this location" at bounding box center [349, 423] width 196 height 13
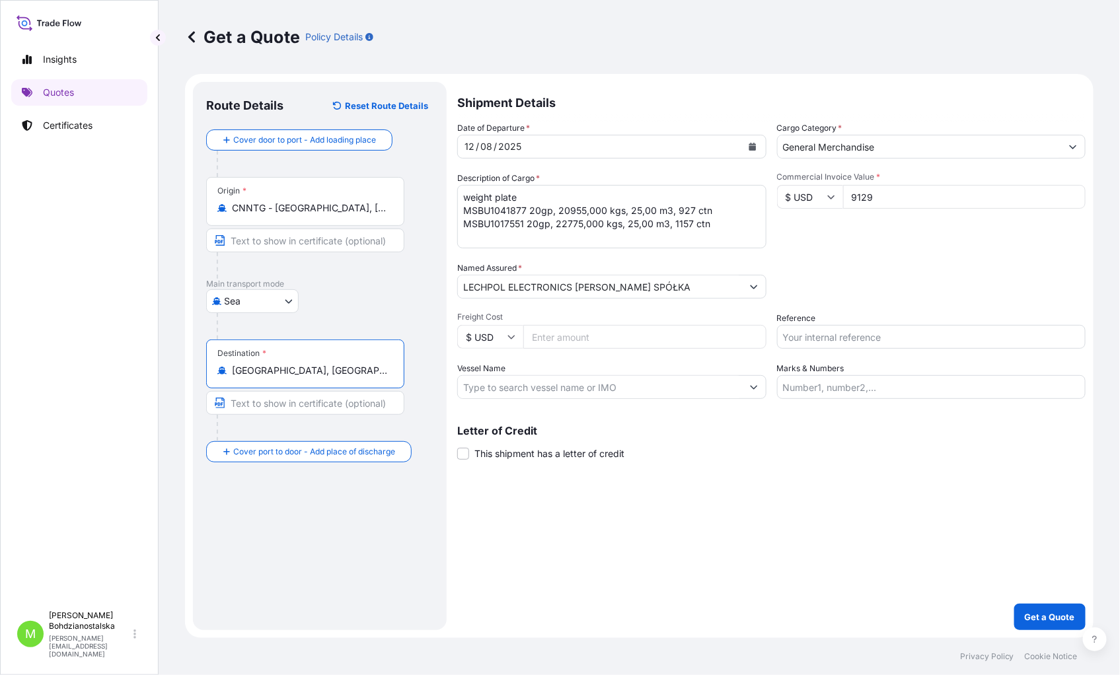
type input "[GEOGRAPHIC_DATA], [GEOGRAPHIC_DATA]"
drag, startPoint x: 821, startPoint y: 623, endPoint x: 801, endPoint y: 600, distance: 30.5
click at [808, 516] on div "Shipment Details Date of Departure * [DATE] Cargo Category * General Merchandis…" at bounding box center [771, 356] width 628 height 548
click at [823, 341] on input "Reference" at bounding box center [931, 337] width 309 height 24
type input "S02017865"
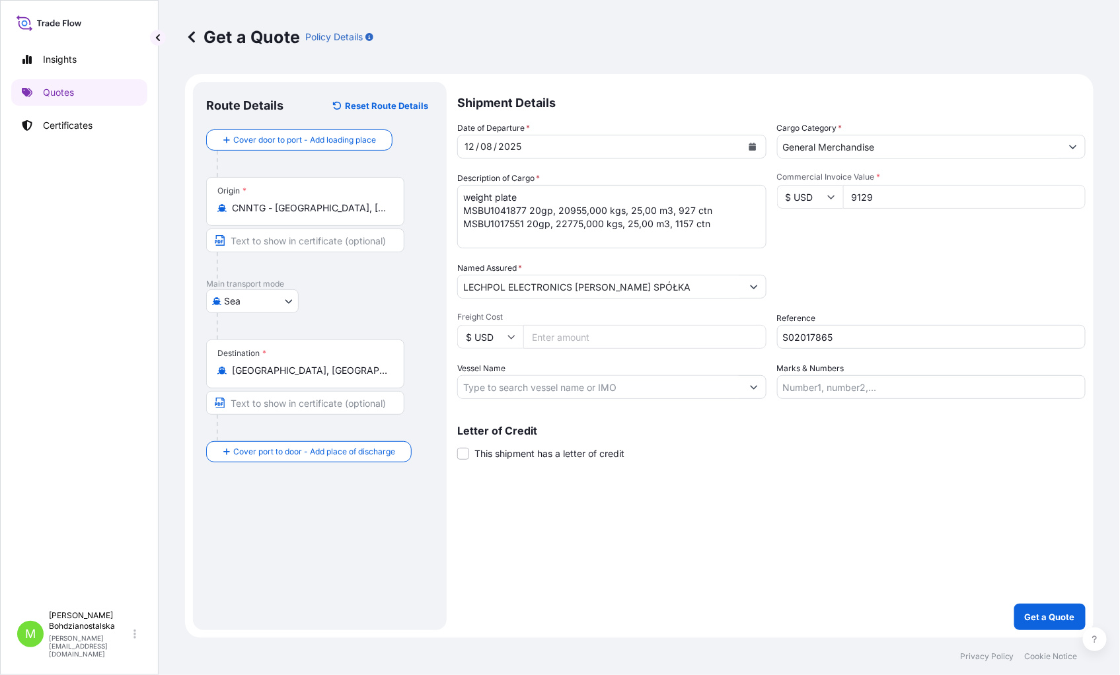
click at [784, 516] on div "Shipment Details Date of Departure * [DATE] Cargo Category * General Merchandis…" at bounding box center [771, 356] width 628 height 548
click at [1060, 516] on button "Get a Quote" at bounding box center [1049, 617] width 71 height 26
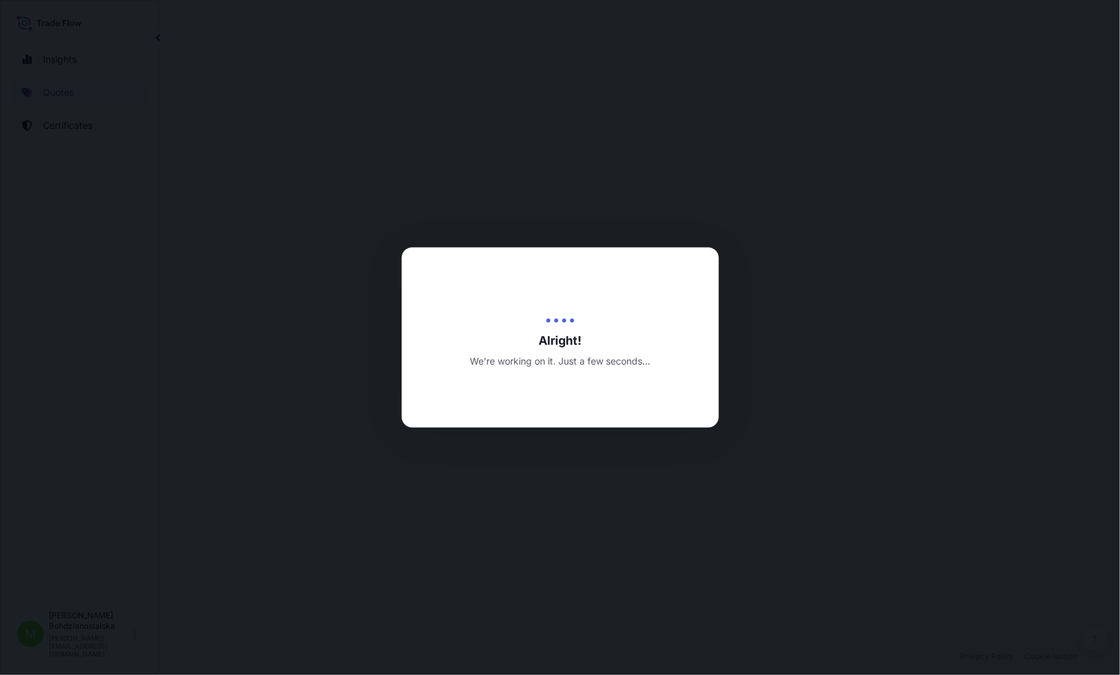
select select "Sea"
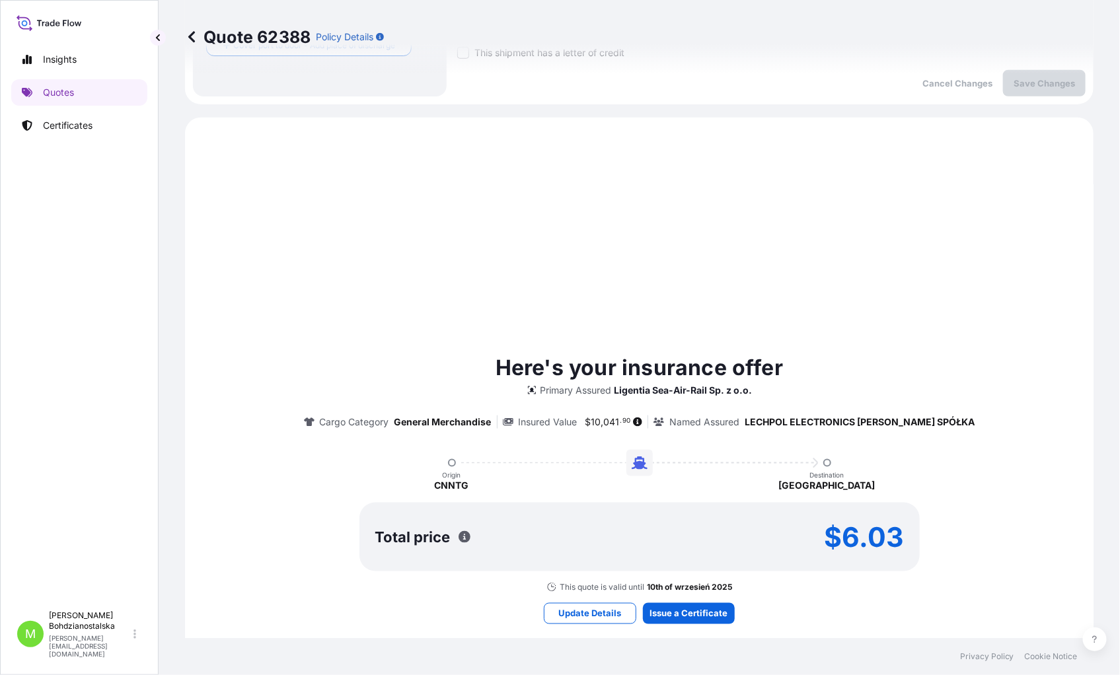
scroll to position [452, 0]
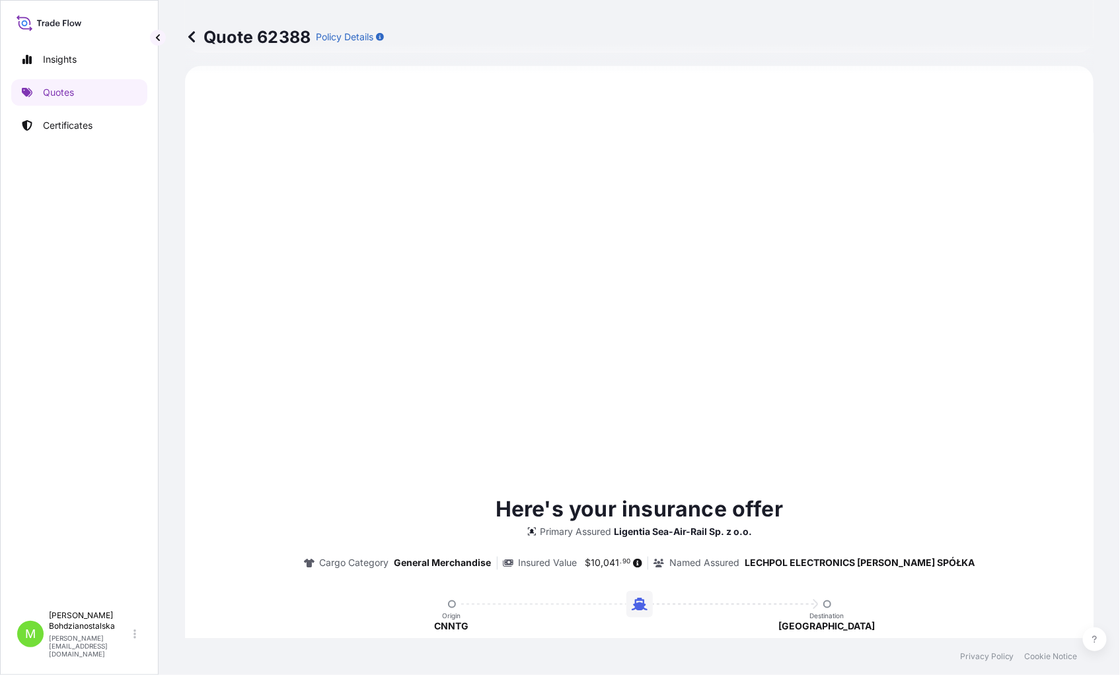
type input "[DATE]"
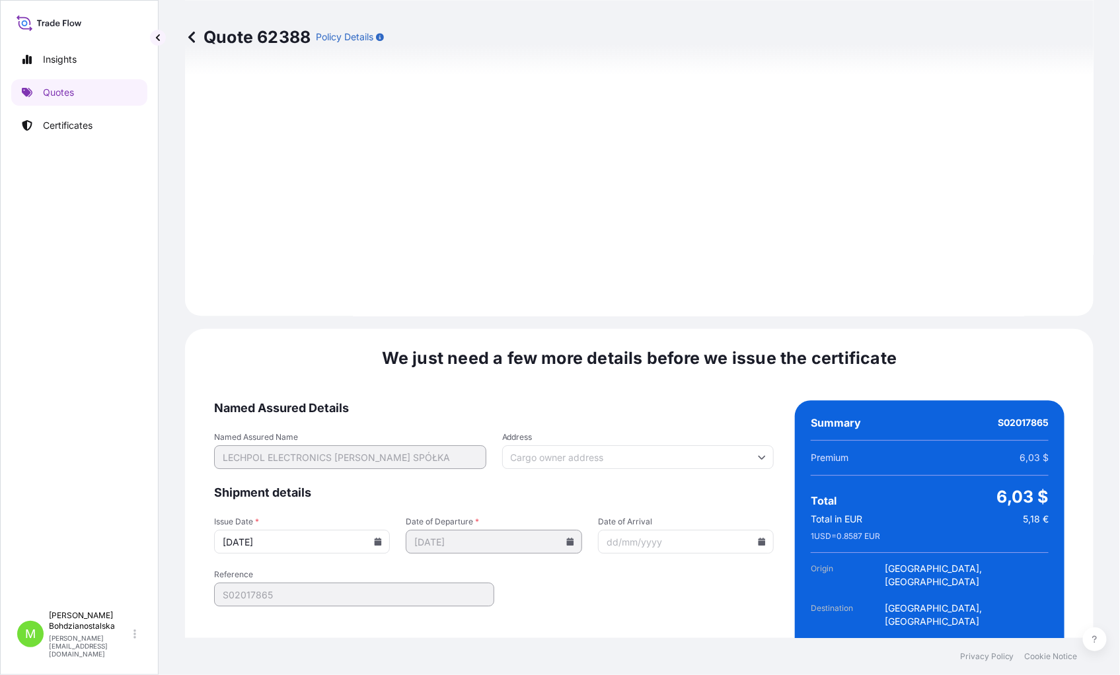
scroll to position [1341, 0]
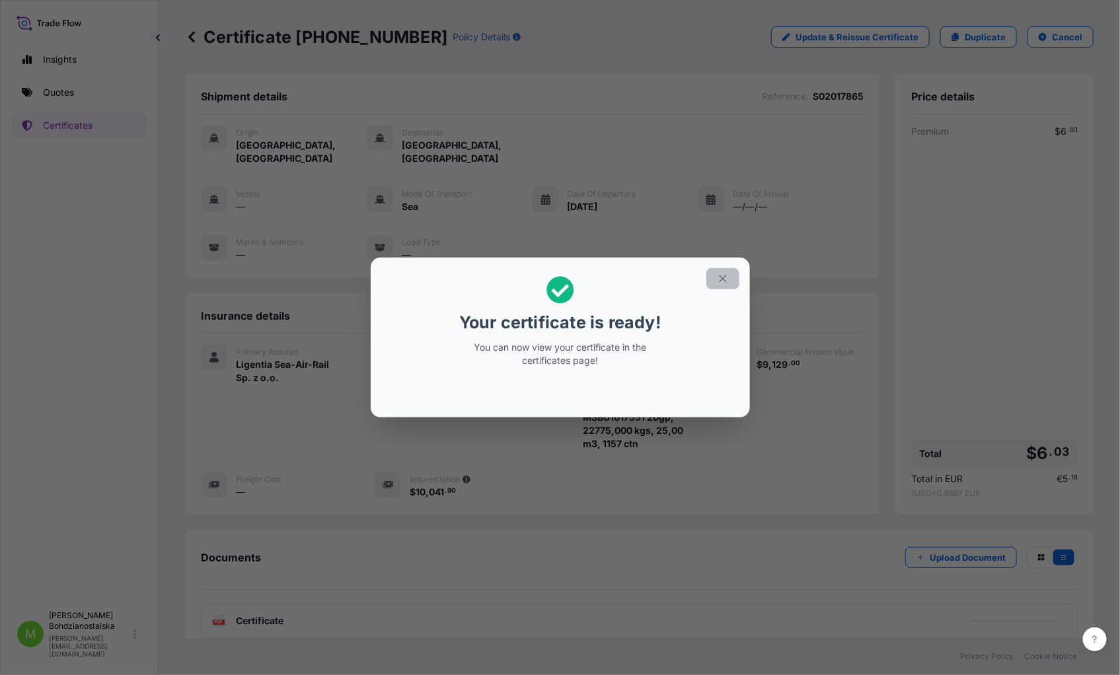
click at [725, 269] on button "button" at bounding box center [722, 278] width 33 height 21
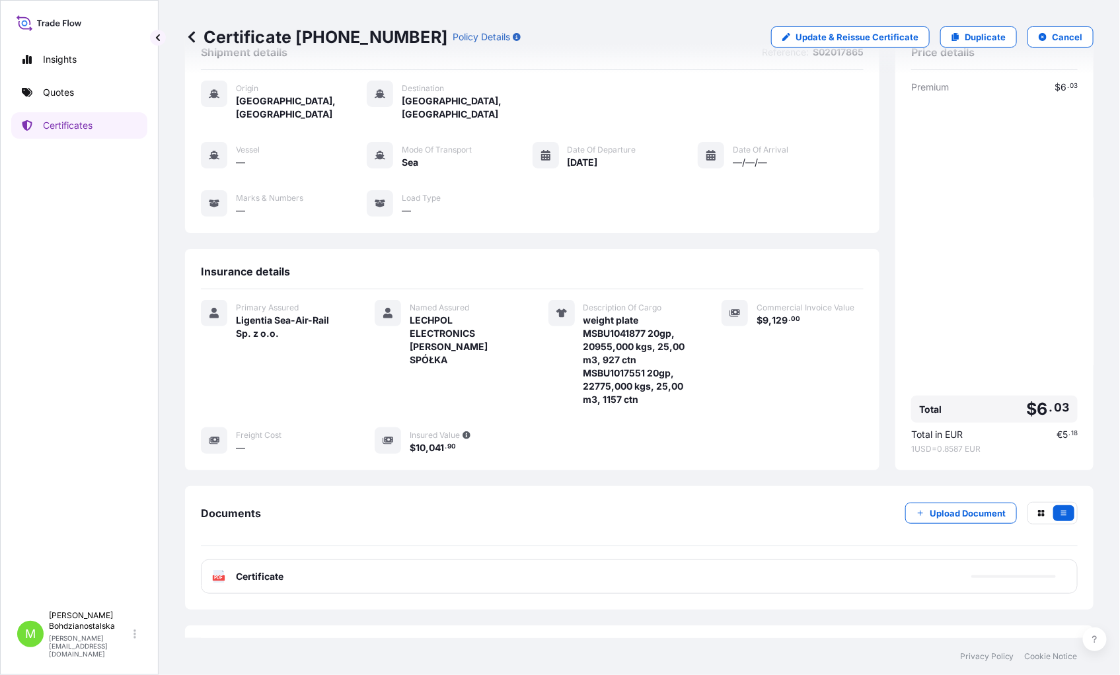
scroll to position [62, 0]
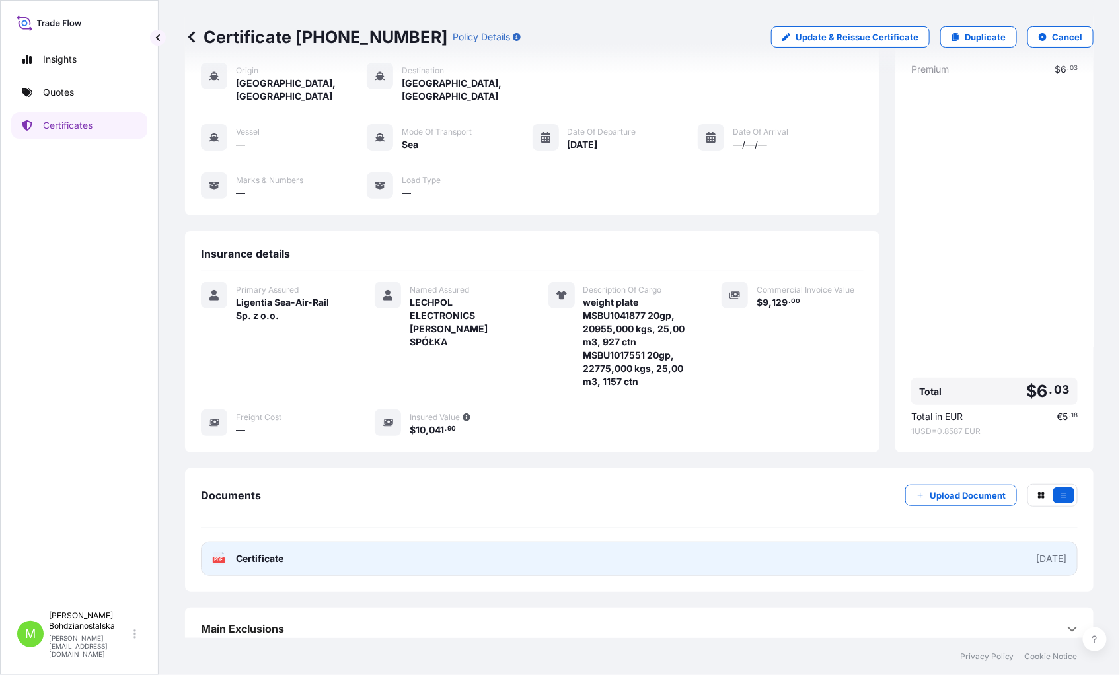
click at [413, 516] on link "PDF Certificate [DATE]" at bounding box center [639, 559] width 877 height 34
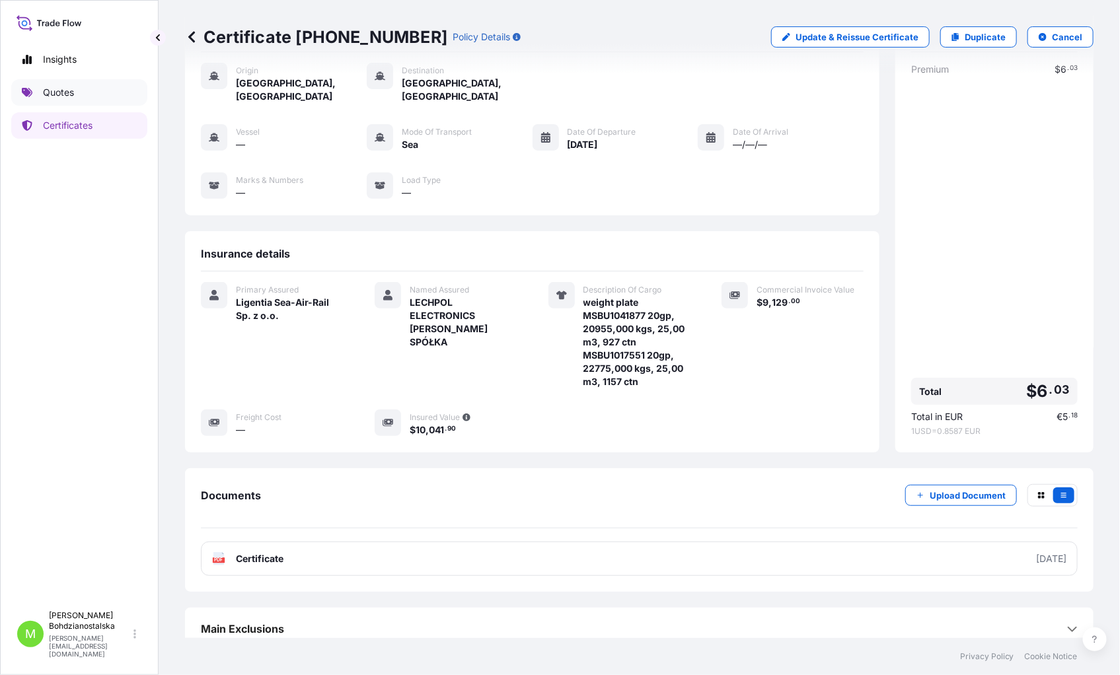
click at [71, 88] on p "Quotes" at bounding box center [58, 92] width 31 height 13
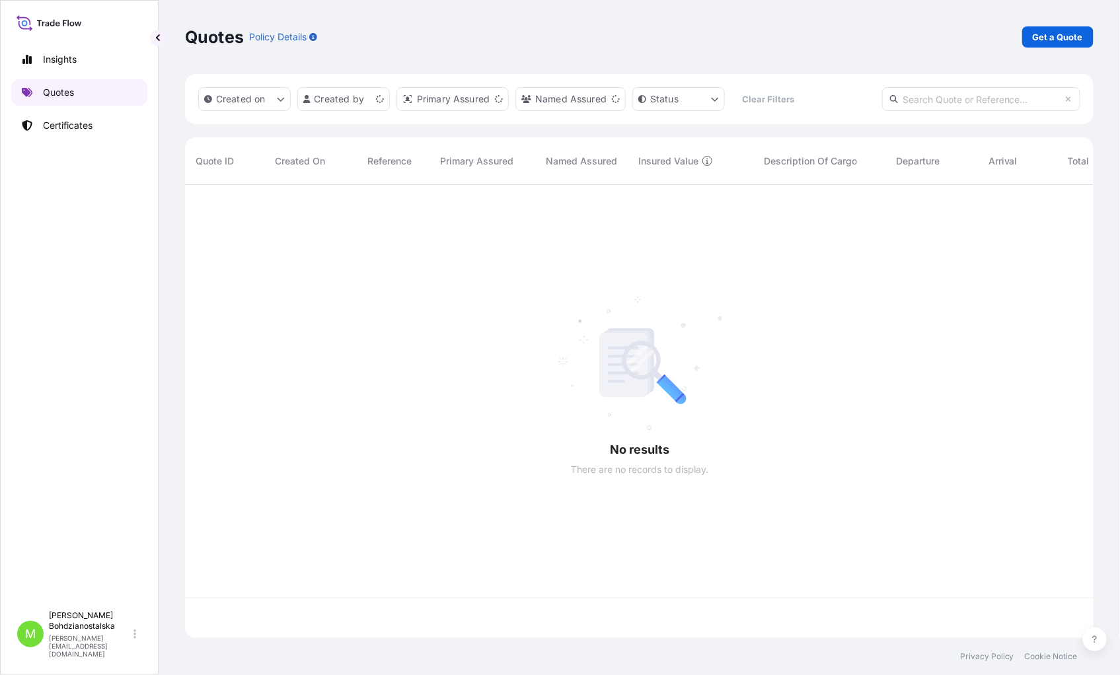
scroll to position [450, 897]
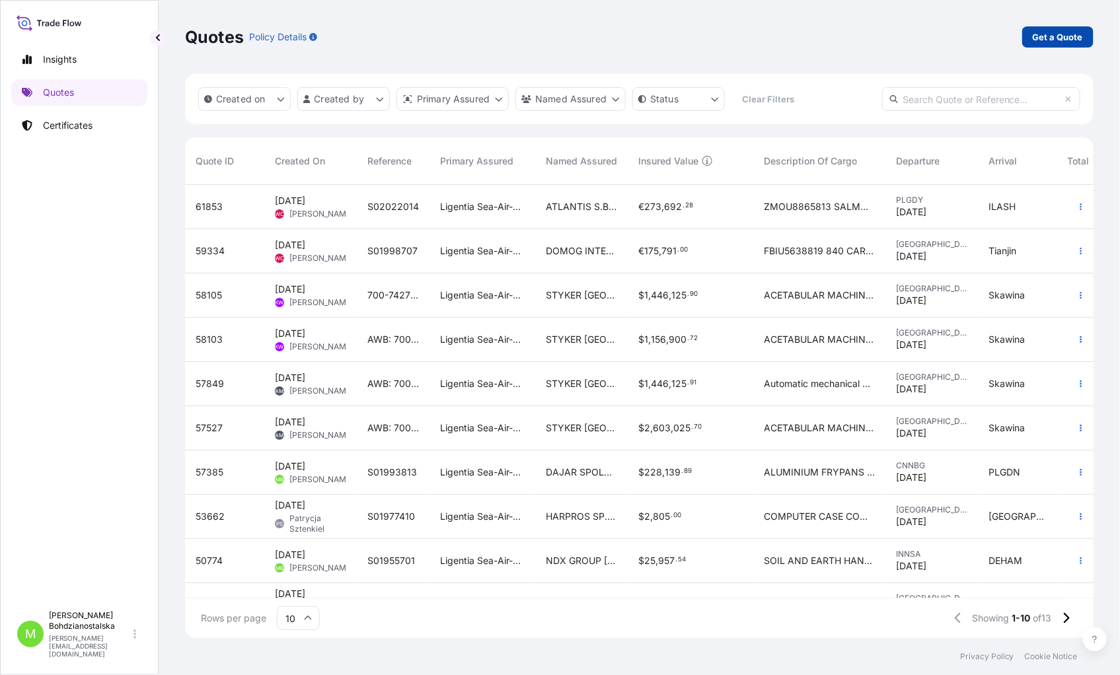
click at [1059, 34] on p "Get a Quote" at bounding box center [1057, 36] width 50 height 13
select select "Sea"
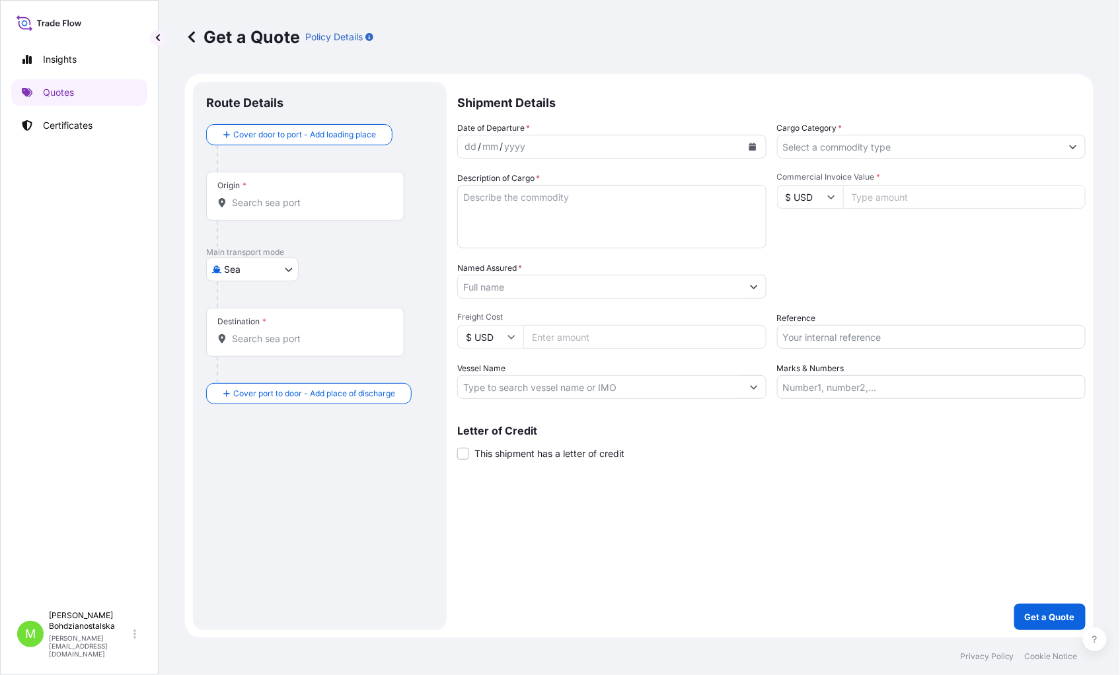
click at [478, 146] on div "/" at bounding box center [479, 147] width 3 height 16
click at [463, 149] on div "dd" at bounding box center [470, 147] width 15 height 16
click at [794, 148] on input "Cargo Category *" at bounding box center [919, 147] width 284 height 24
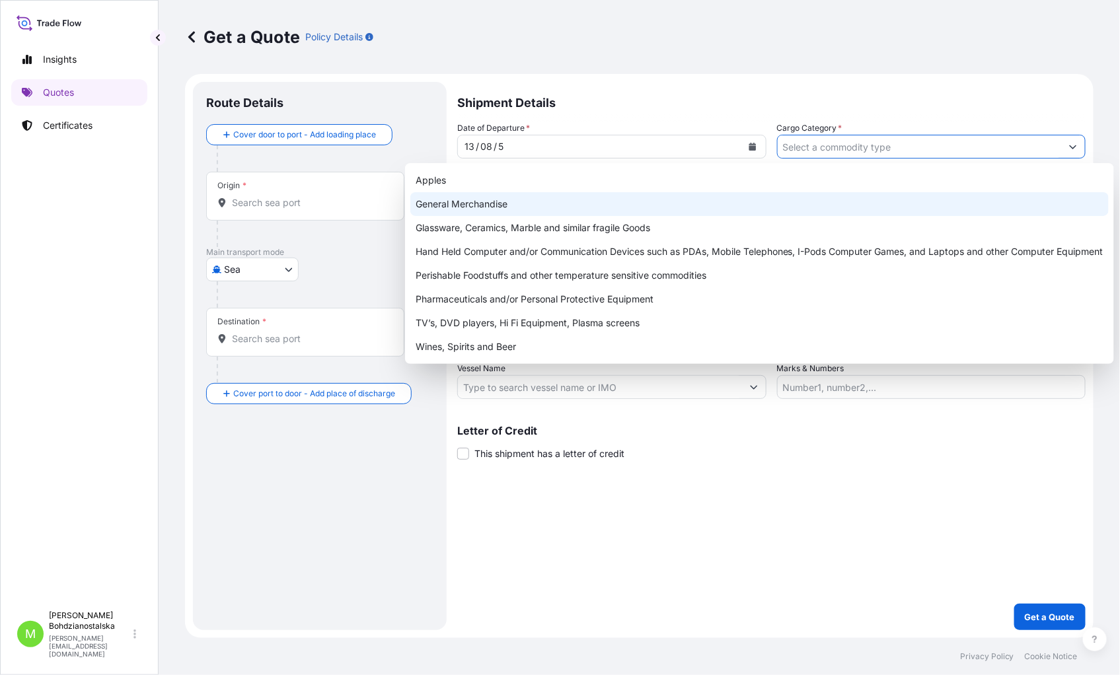
click at [534, 208] on div "General Merchandise" at bounding box center [759, 204] width 698 height 24
type input "General Merchandise"
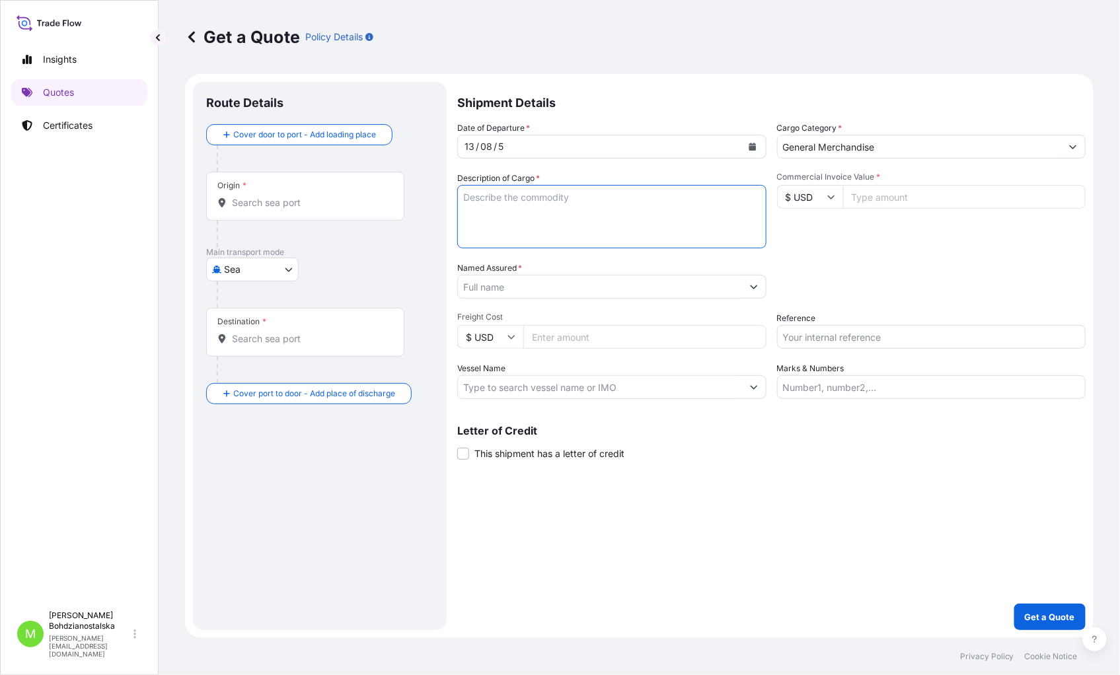
click at [528, 213] on textarea "Description of Cargo *" at bounding box center [611, 216] width 309 height 63
click at [476, 207] on textarea "Description of Cargo *" at bounding box center [611, 216] width 309 height 63
paste textarea "VRLA AGM BATTERY"
type textarea "VRLA AGM BATTERY"
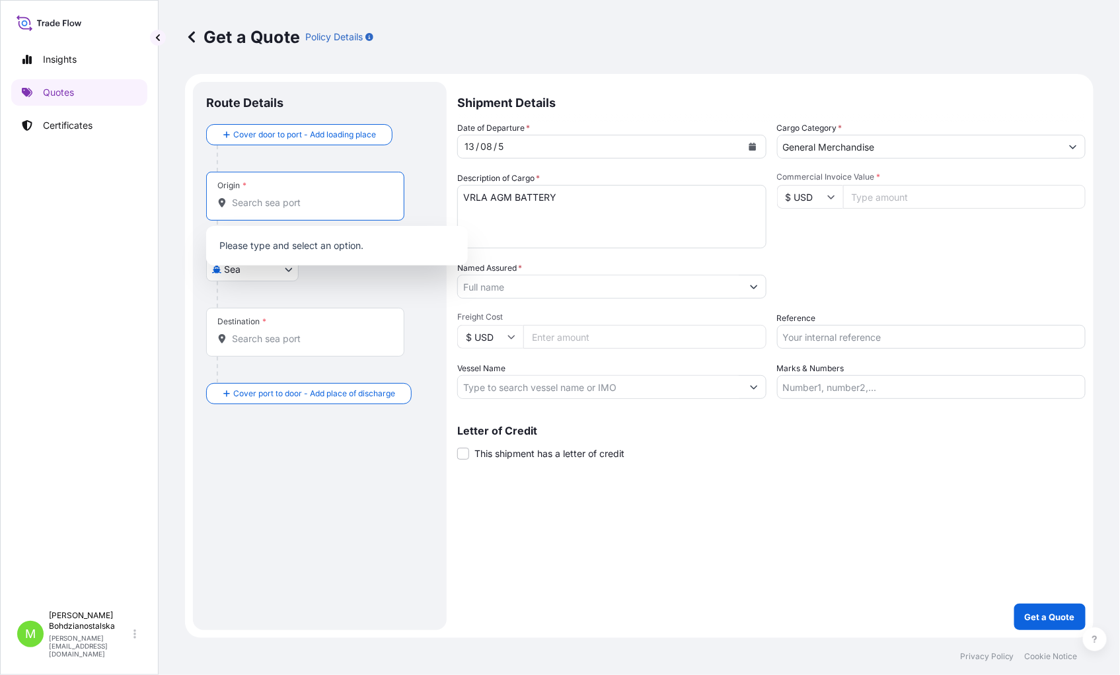
click at [250, 203] on input "Origin *" at bounding box center [310, 202] width 156 height 13
paste input "Vung Tau"
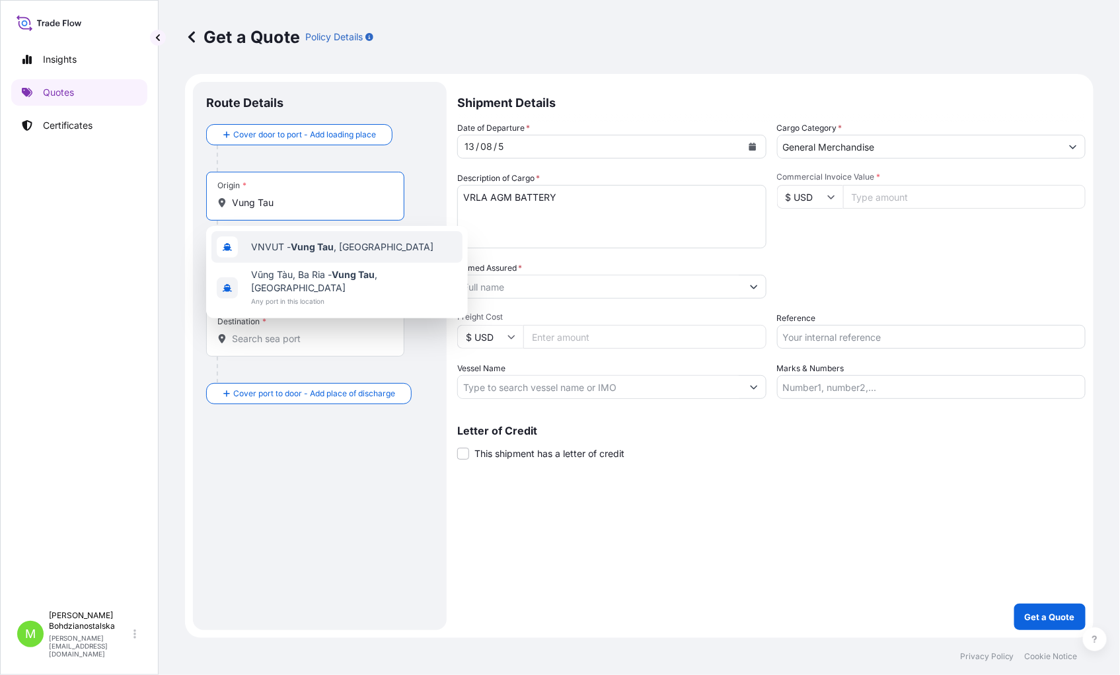
click at [338, 246] on span "VNVUT - [GEOGRAPHIC_DATA] , [GEOGRAPHIC_DATA]" at bounding box center [342, 246] width 182 height 13
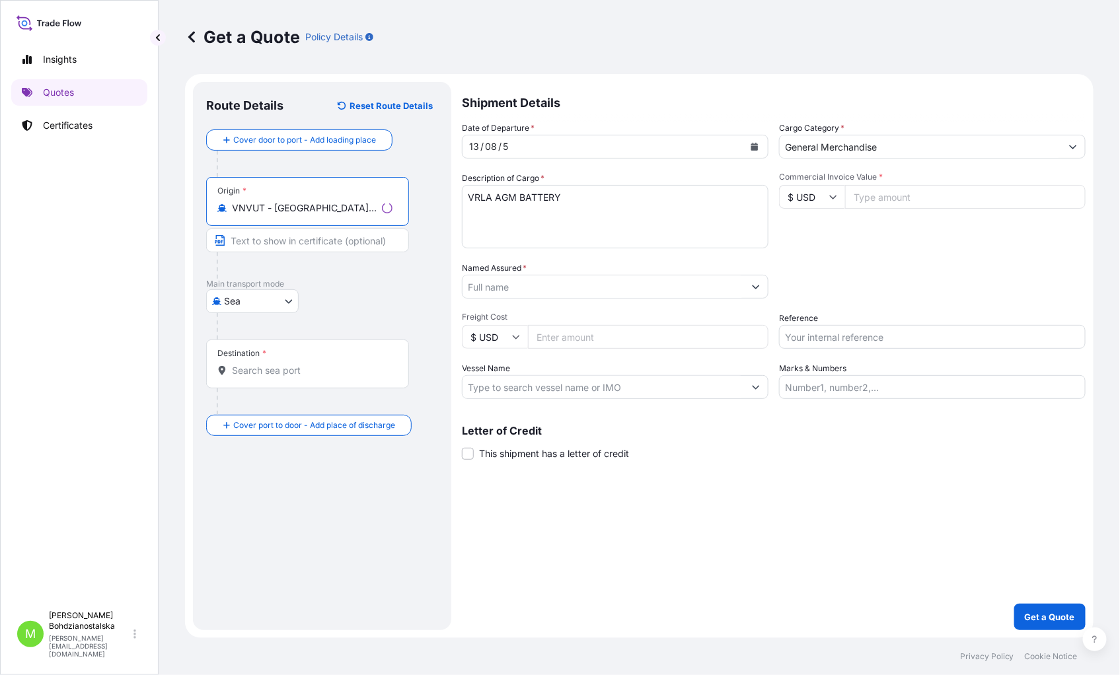
type input "VNVUT - [GEOGRAPHIC_DATA], [GEOGRAPHIC_DATA]"
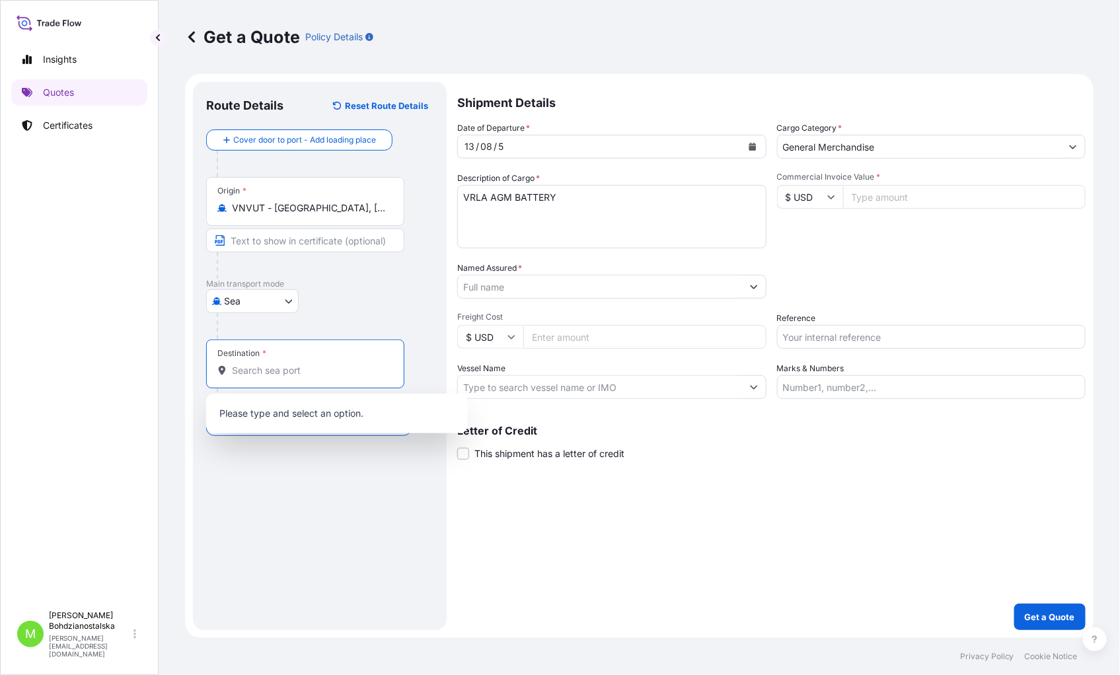
click at [267, 373] on input "Destination *" at bounding box center [310, 370] width 156 height 13
click at [263, 365] on input "Destination * Please select a destination" at bounding box center [310, 370] width 156 height 13
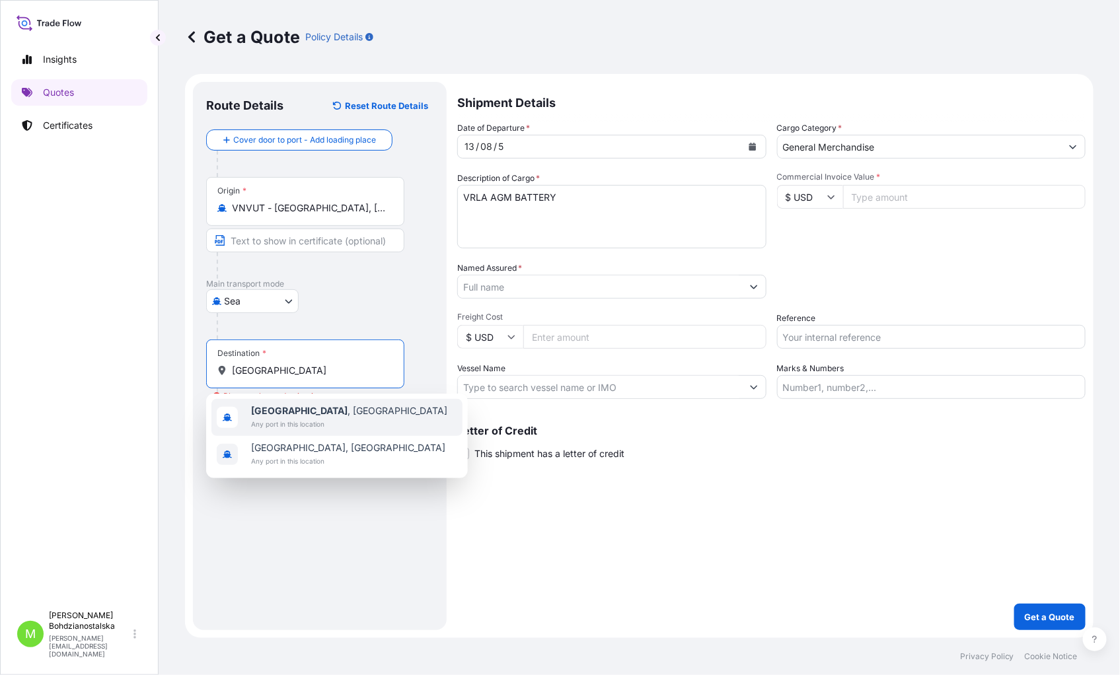
click at [307, 419] on span "Any port in this location" at bounding box center [349, 423] width 196 height 13
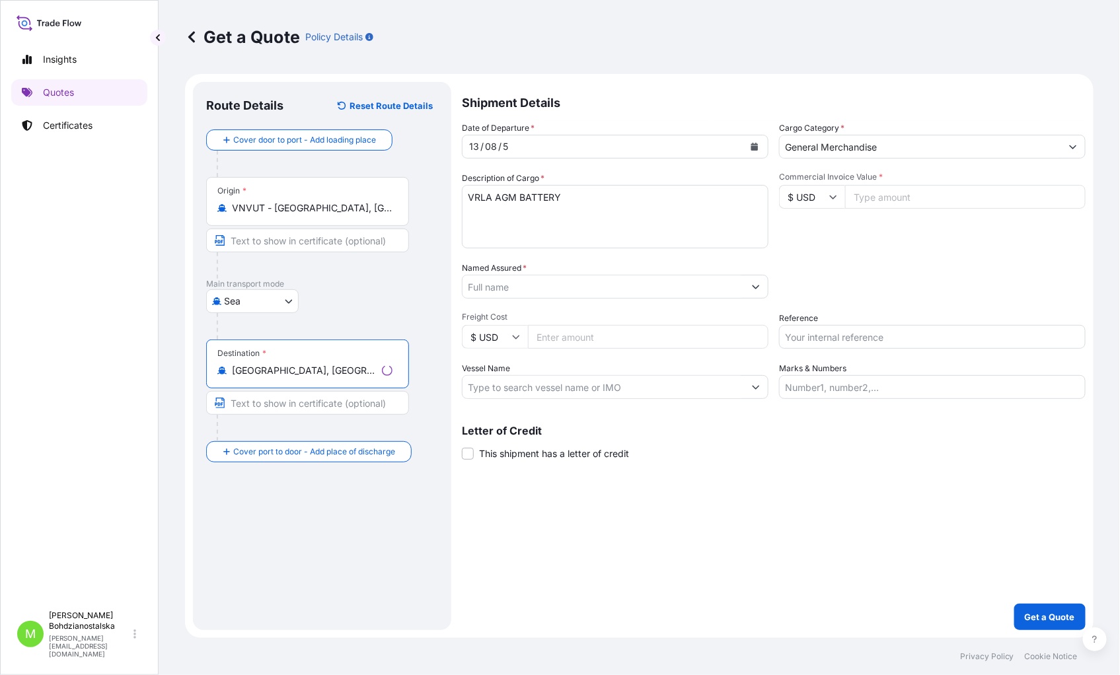
type input "[GEOGRAPHIC_DATA], [GEOGRAPHIC_DATA]"
click at [577, 200] on textarea "VRLA AGM BATTERY" at bounding box center [611, 216] width 309 height 63
drag, startPoint x: 553, startPoint y: 230, endPoint x: 544, endPoint y: 230, distance: 9.2
click at [548, 230] on textarea "VRLA AGM BATTERY" at bounding box center [611, 216] width 309 height 63
paste textarea "SEGU2927418"
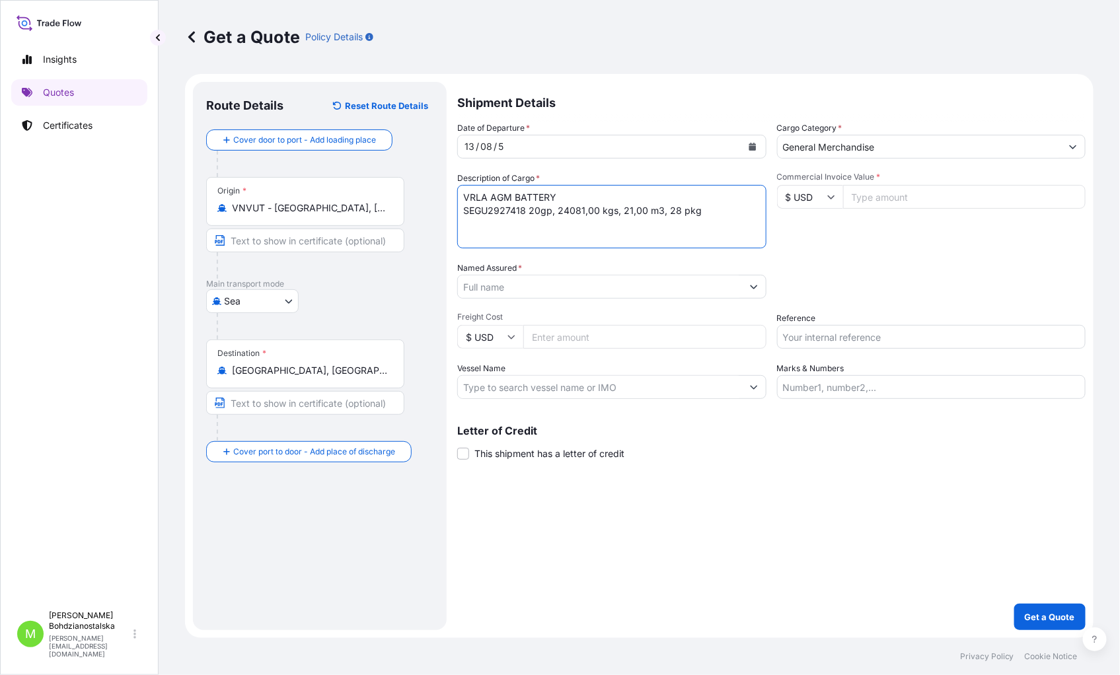
type textarea "VRLA AGM BATTERY SEGU2927418 20gp, 24081,00 kgs, 21,00 m3, 28 pkg"
click at [867, 195] on input "Commercial Invoice Value *" at bounding box center [964, 197] width 243 height 24
paste input "57900.00"
type input "57900.00"
click at [519, 285] on input "Named Assured *" at bounding box center [600, 287] width 284 height 24
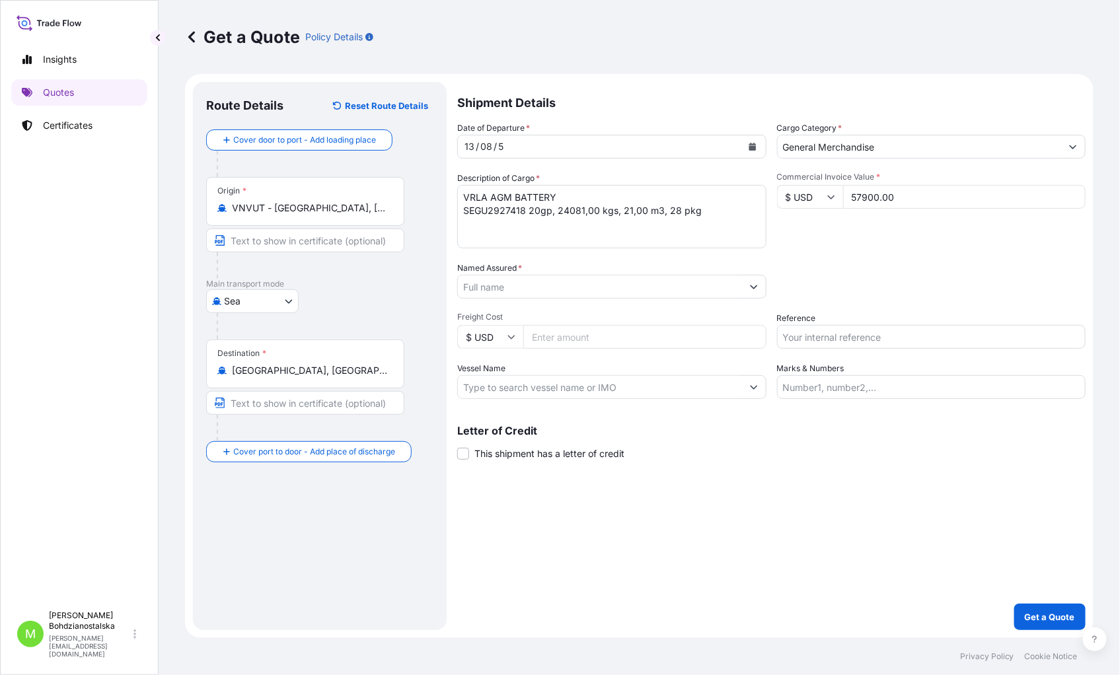
click at [535, 292] on input "Named Assured *" at bounding box center [600, 287] width 284 height 24
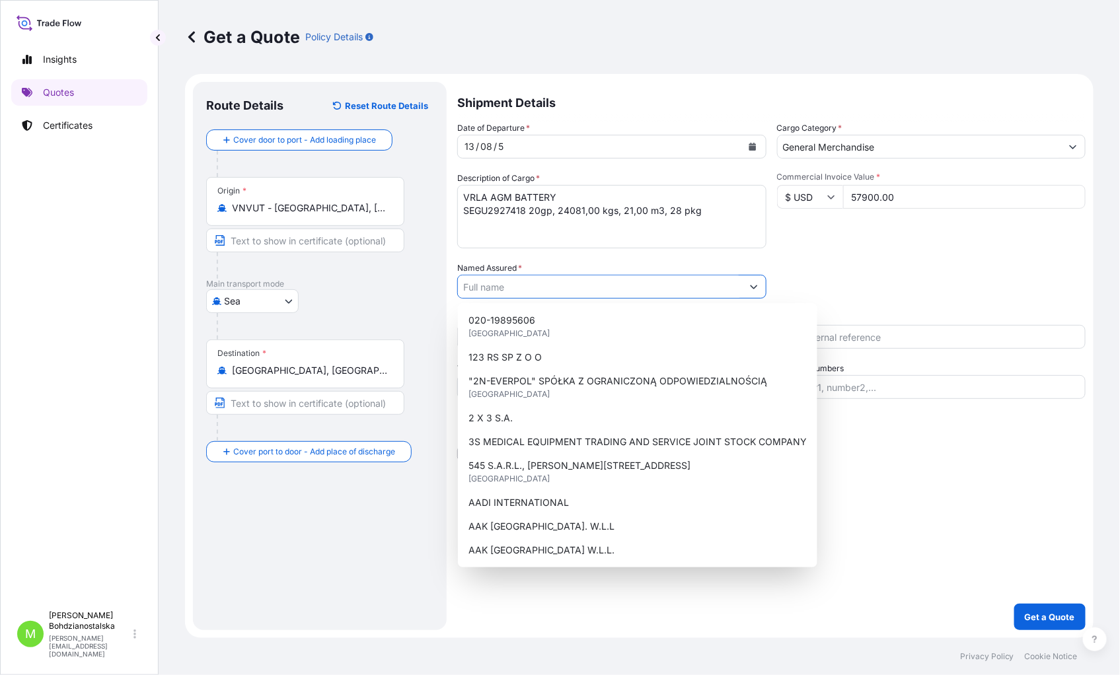
paste input "VOLT POLSKA SP. Z O.O."
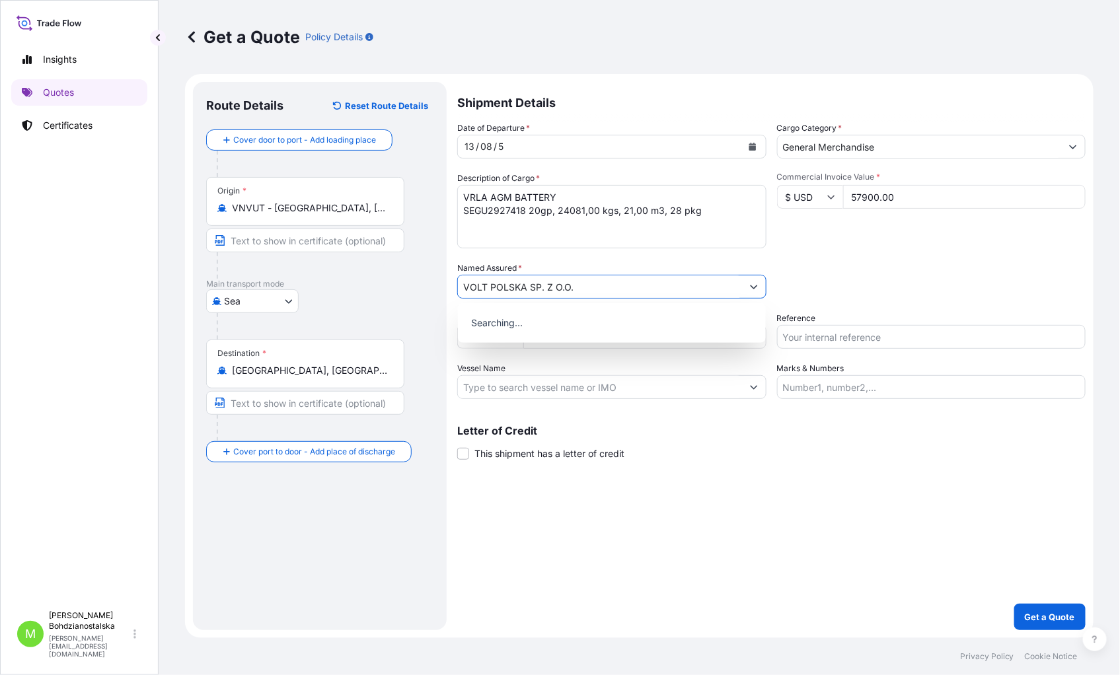
type input "VOLT POLSKA SP. Z O.O."
click at [734, 516] on div "Shipment Details Date of Departure * 13 / 08 / 5 Cargo Category * General Merch…" at bounding box center [771, 356] width 628 height 548
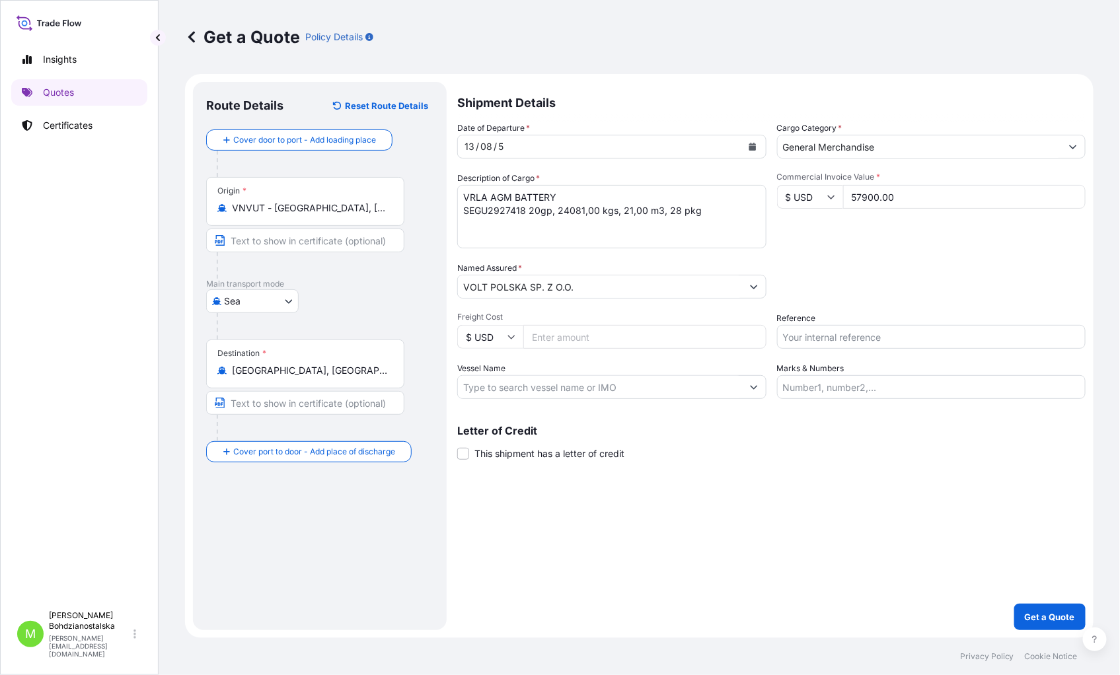
click at [901, 339] on input "Reference" at bounding box center [931, 337] width 309 height 24
type input "s"
type input "S02010449"
click at [849, 498] on div "Shipment Details Date of Departure * 13 / 08 / 5 Cargo Category * General Merch…" at bounding box center [771, 356] width 628 height 548
click at [538, 150] on div "13 / 08 / 5" at bounding box center [600, 147] width 284 height 24
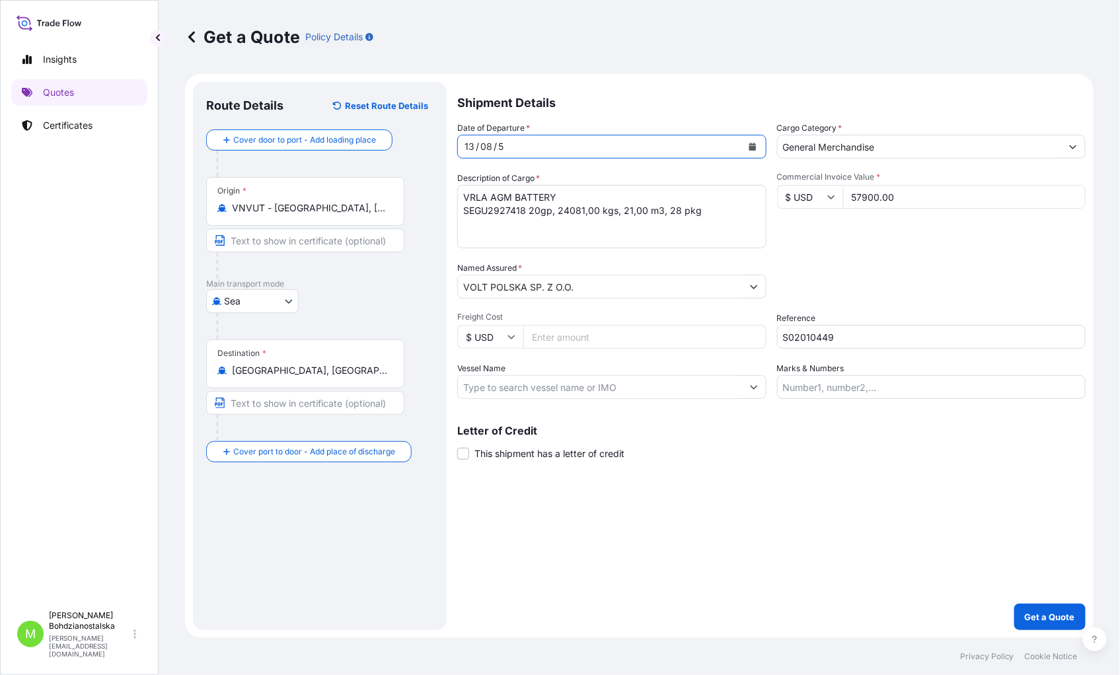
click at [526, 147] on div "13 / 08 / 5" at bounding box center [600, 147] width 284 height 24
click at [463, 146] on div "13" at bounding box center [469, 147] width 13 height 16
click at [1058, 516] on p "Get a Quote" at bounding box center [1050, 616] width 50 height 13
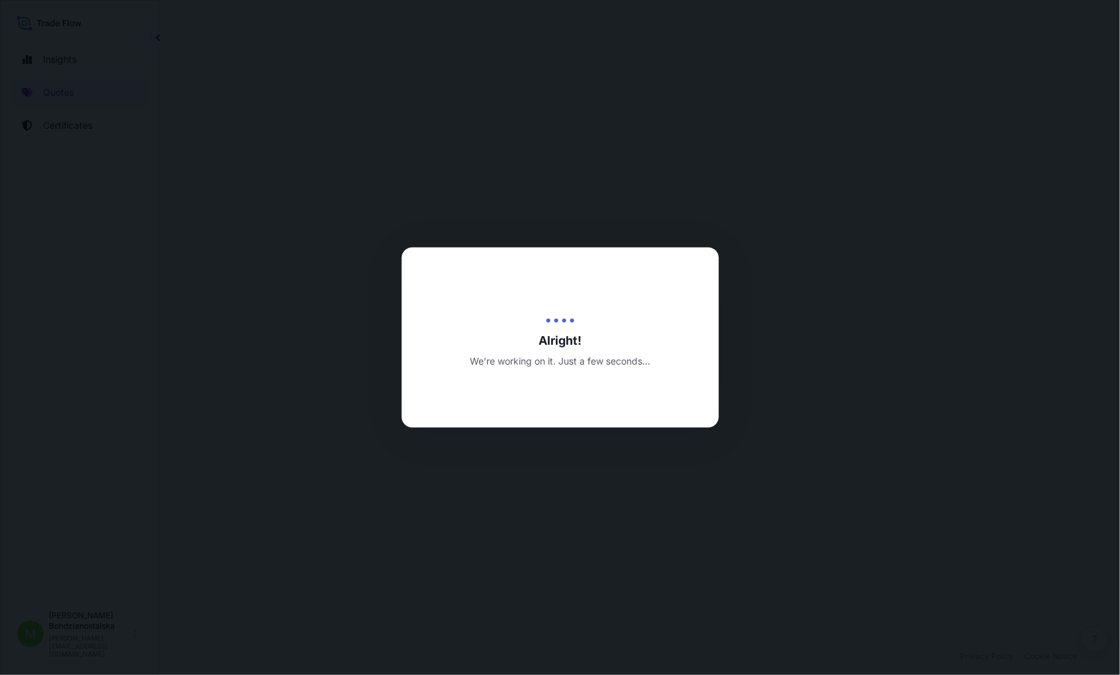
select select "Sea"
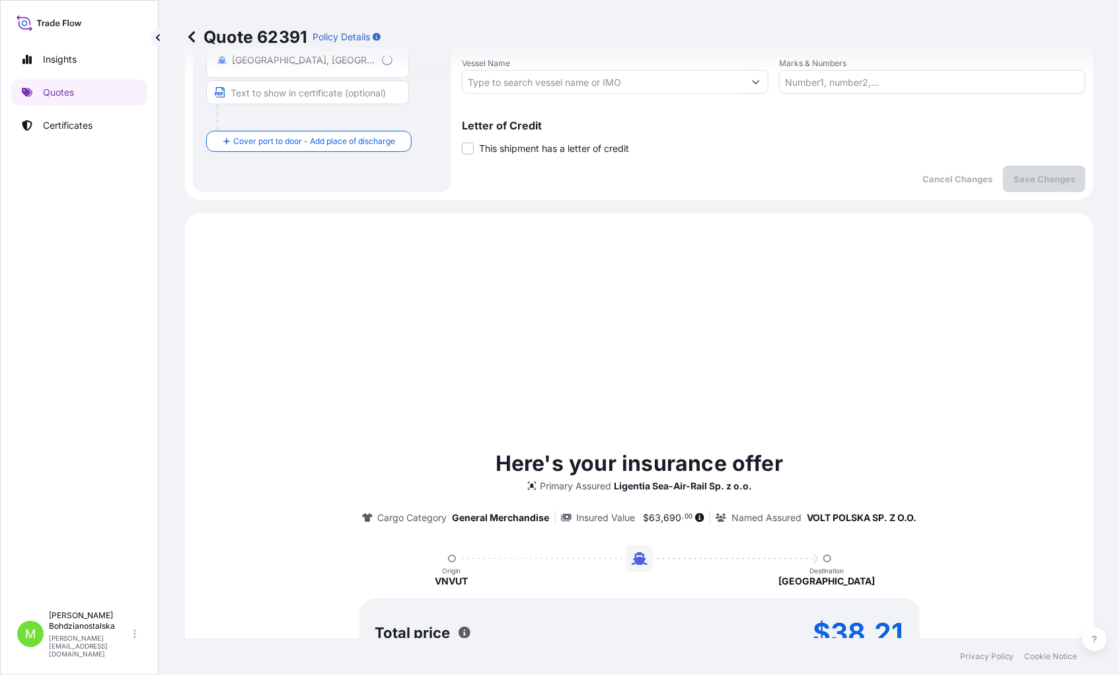
scroll to position [452, 0]
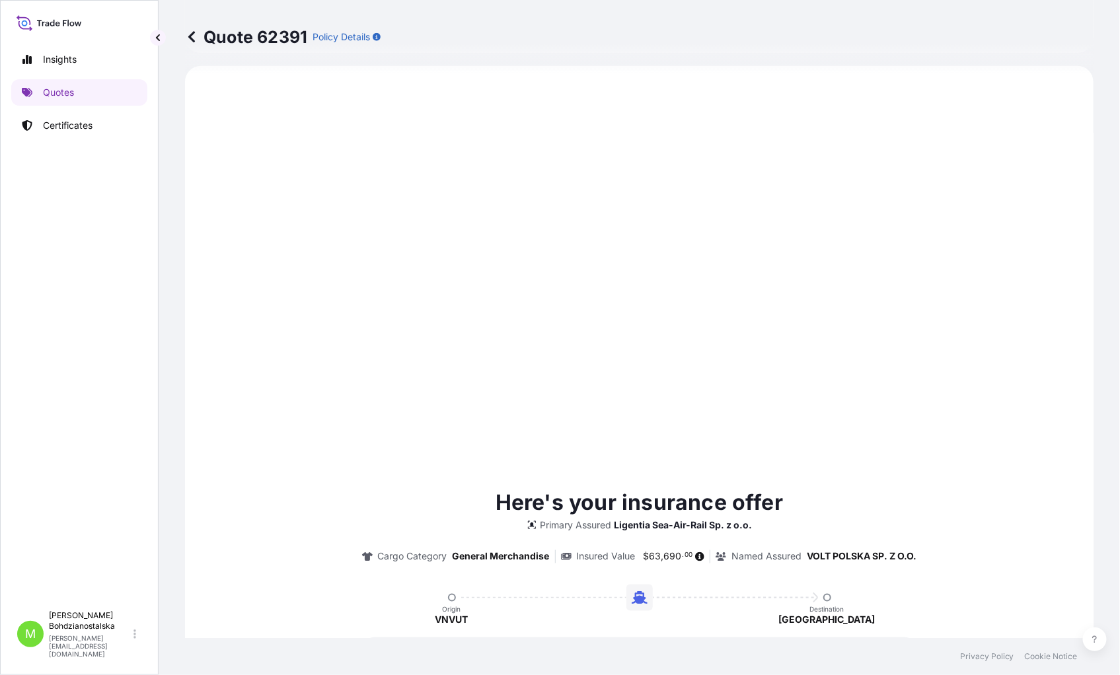
type input "[DATE]"
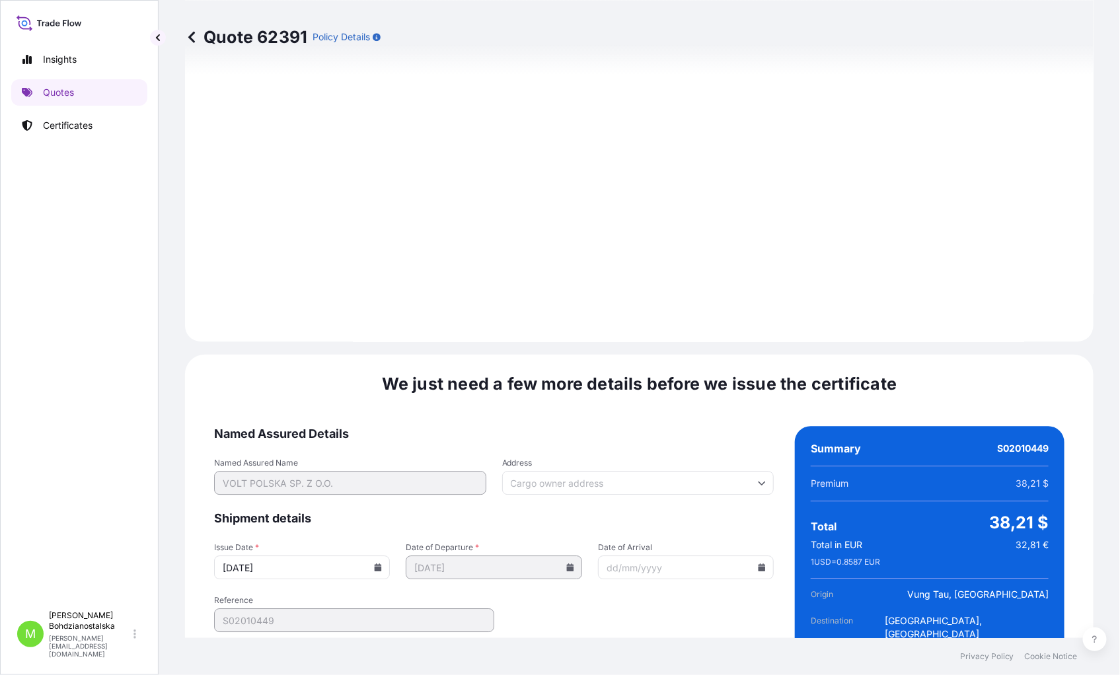
scroll to position [1341, 0]
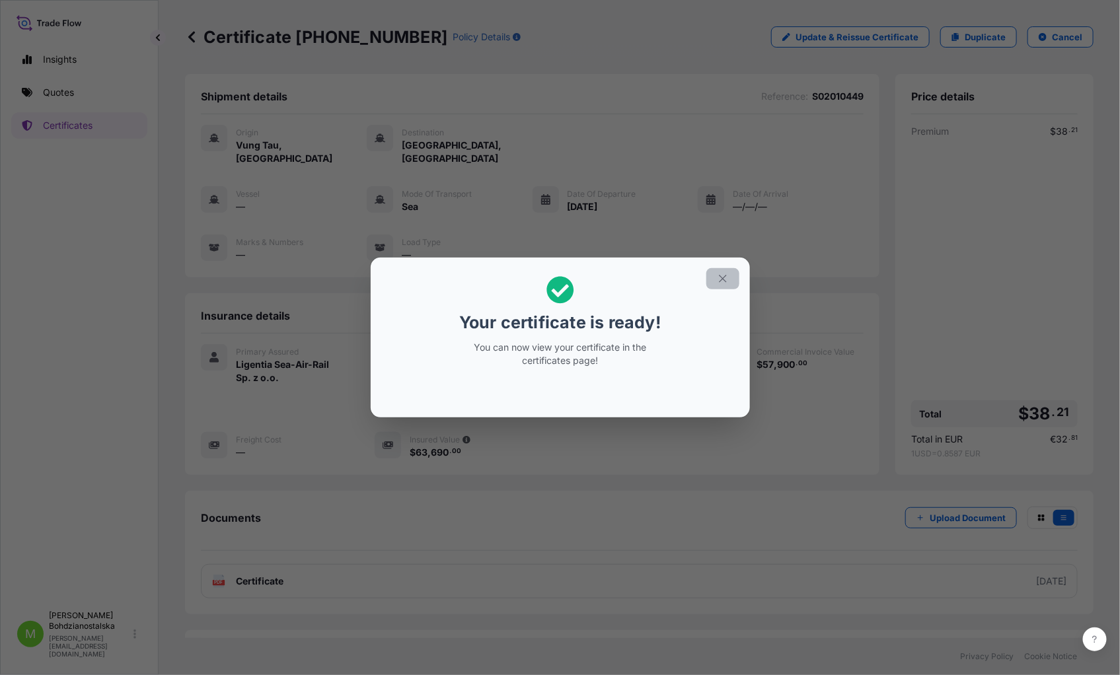
click at [715, 269] on button "button" at bounding box center [722, 278] width 33 height 21
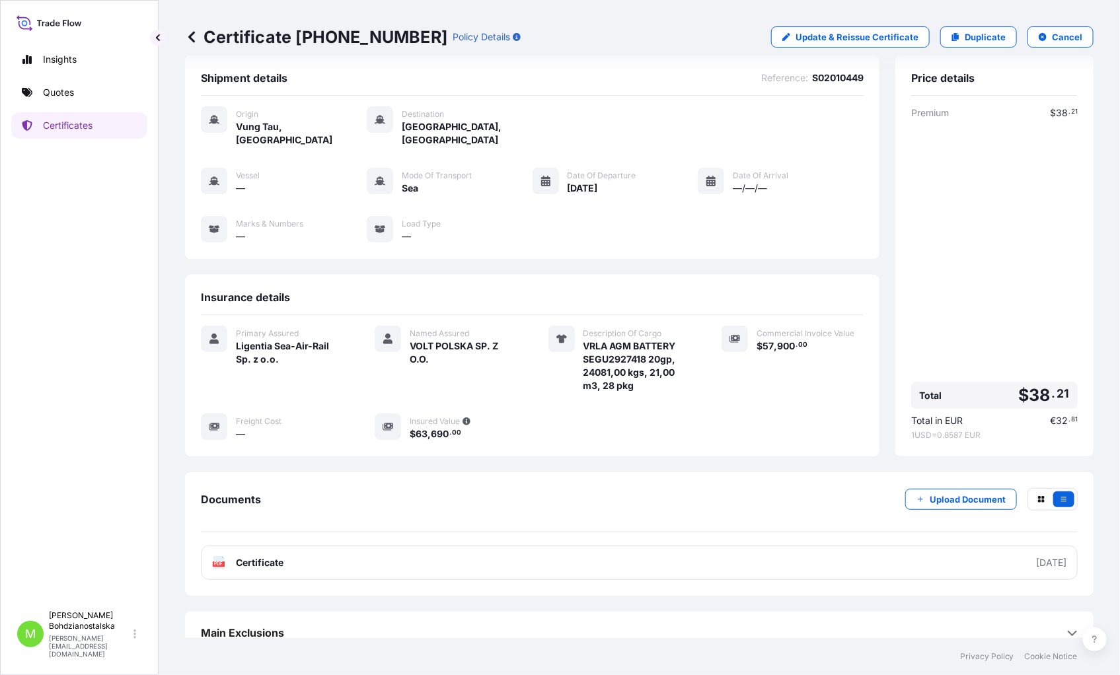
scroll to position [22, 0]
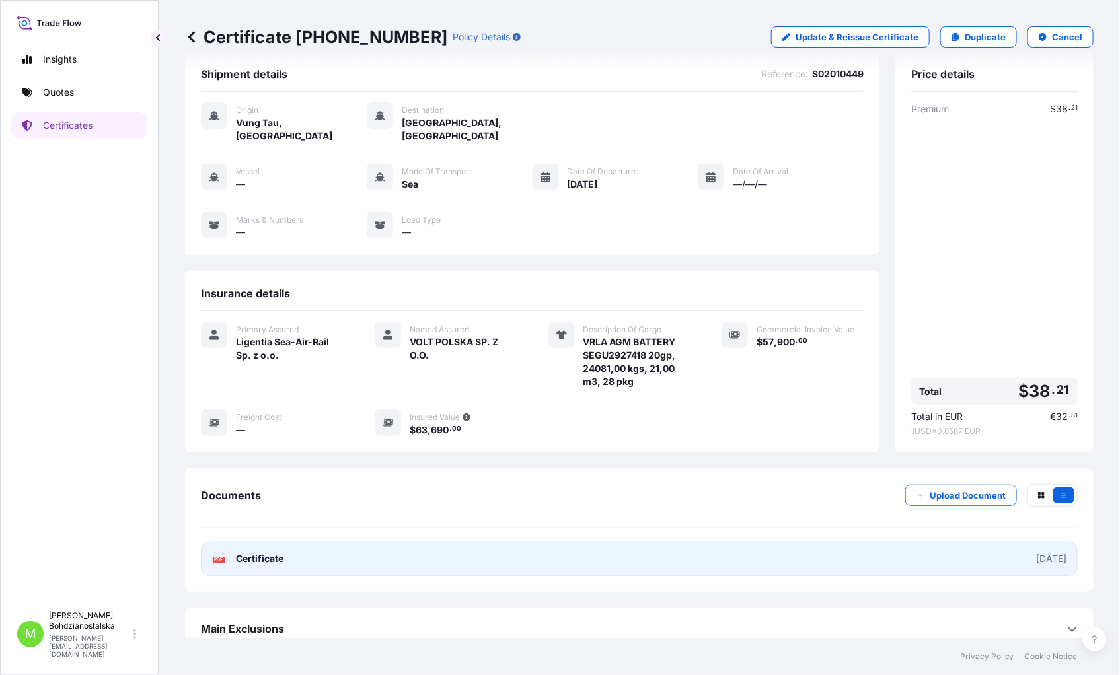
click at [954, 516] on link "PDF Certificate [DATE]" at bounding box center [639, 559] width 877 height 34
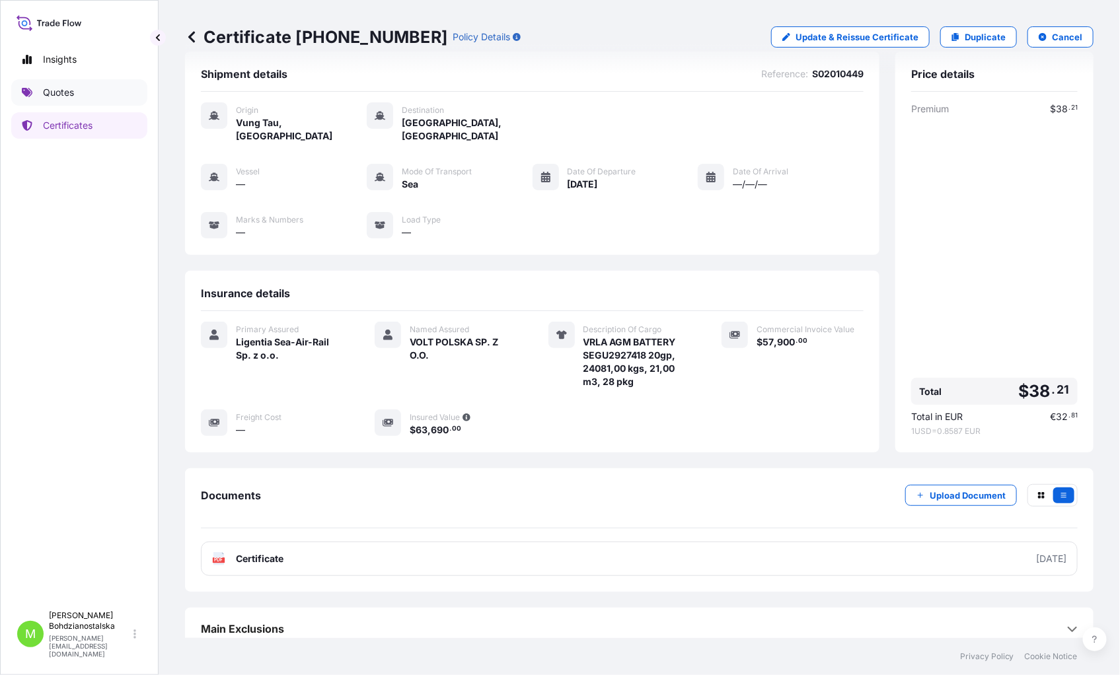
click at [71, 85] on link "Quotes" at bounding box center [79, 92] width 136 height 26
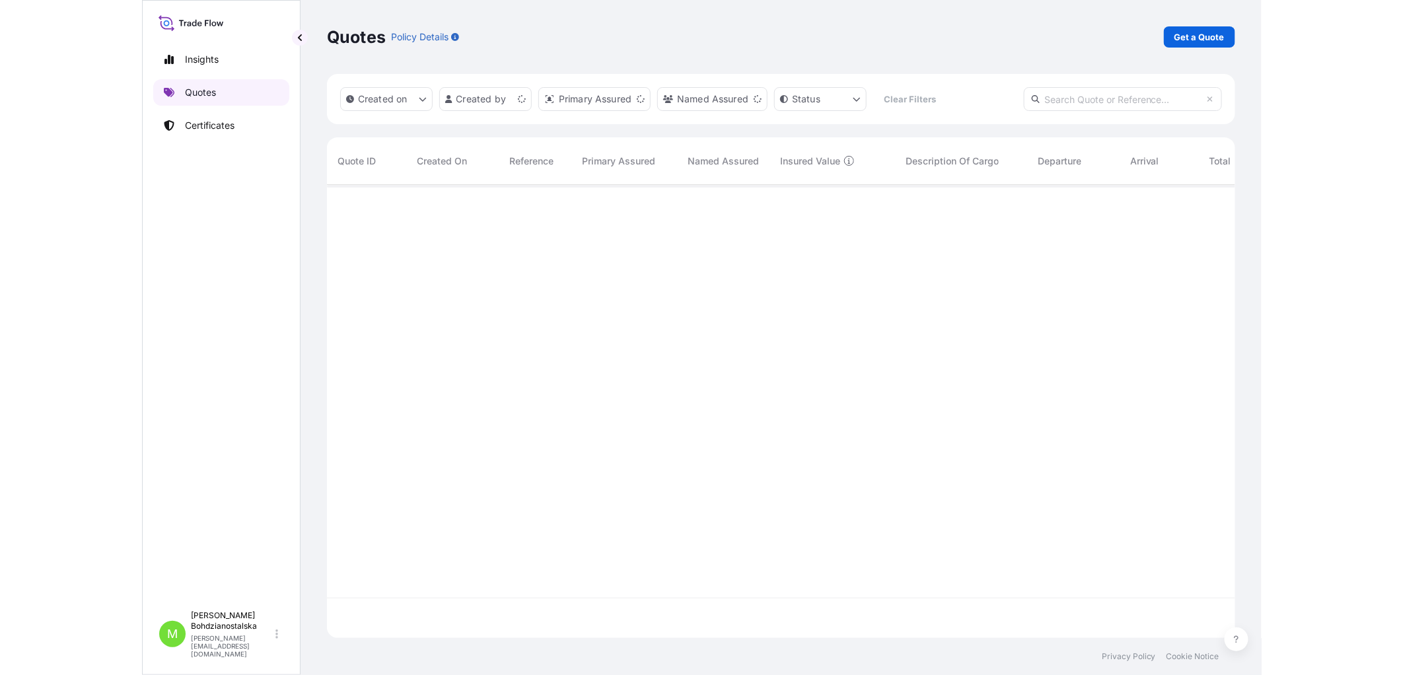
scroll to position [450, 897]
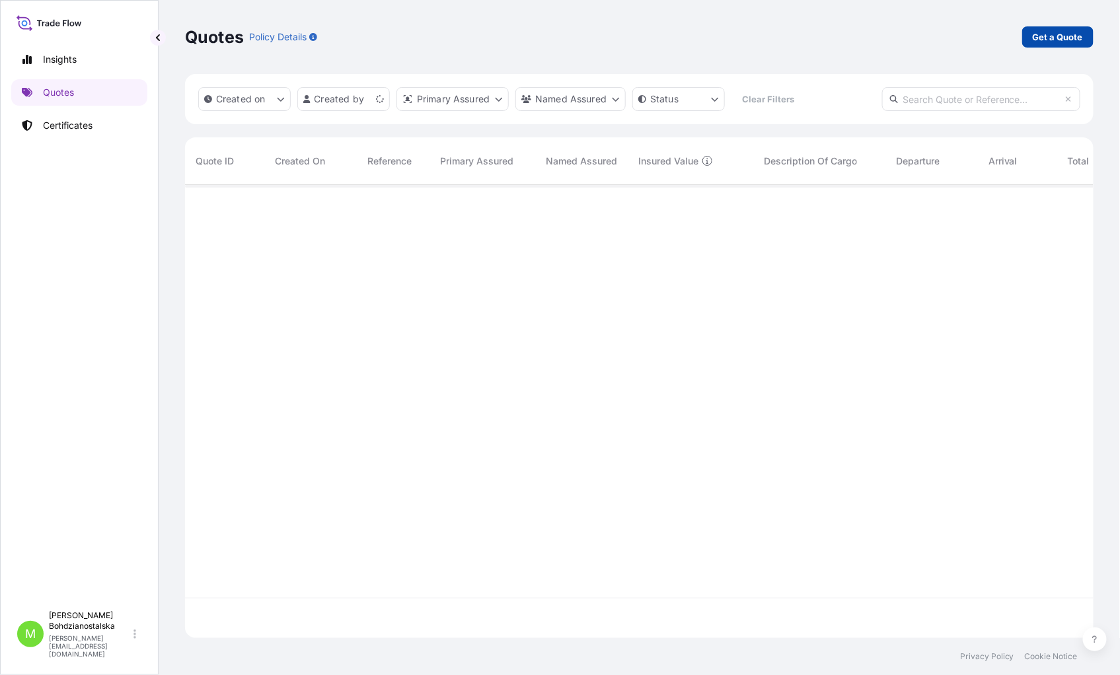
click at [1075, 34] on p "Get a Quote" at bounding box center [1057, 36] width 50 height 13
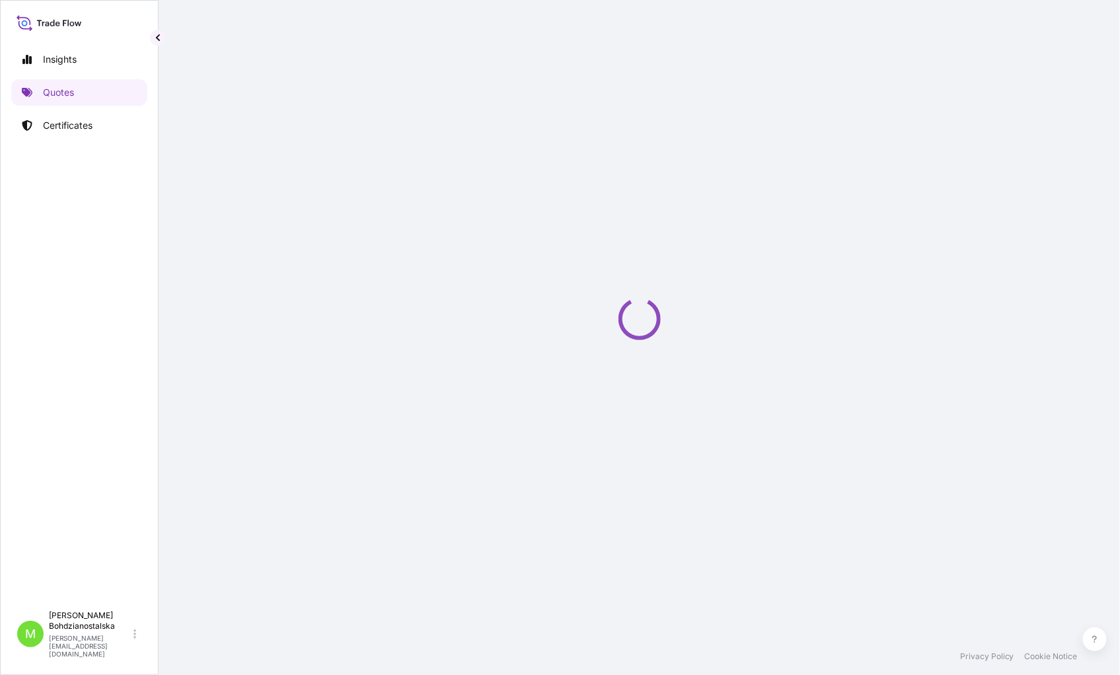
select select "Sea"
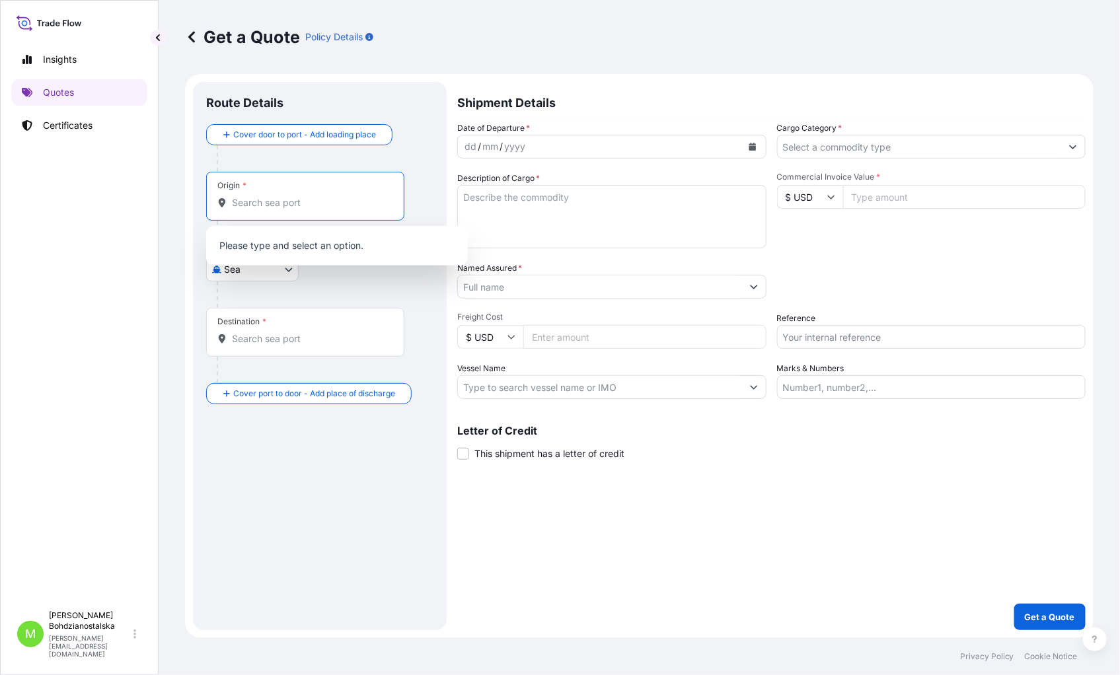
click at [299, 209] on input "Origin *" at bounding box center [310, 202] width 156 height 13
paste input "[GEOGRAPHIC_DATA]"
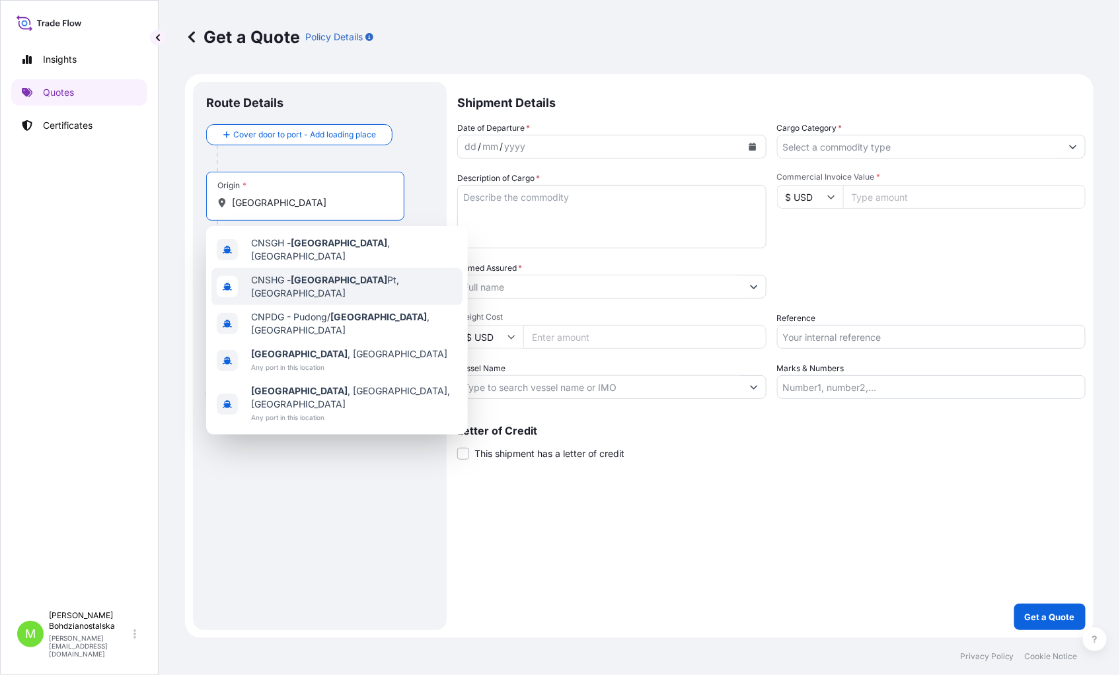
click at [373, 280] on span "CNSHG - [GEOGRAPHIC_DATA] Pt, [GEOGRAPHIC_DATA]" at bounding box center [354, 286] width 206 height 26
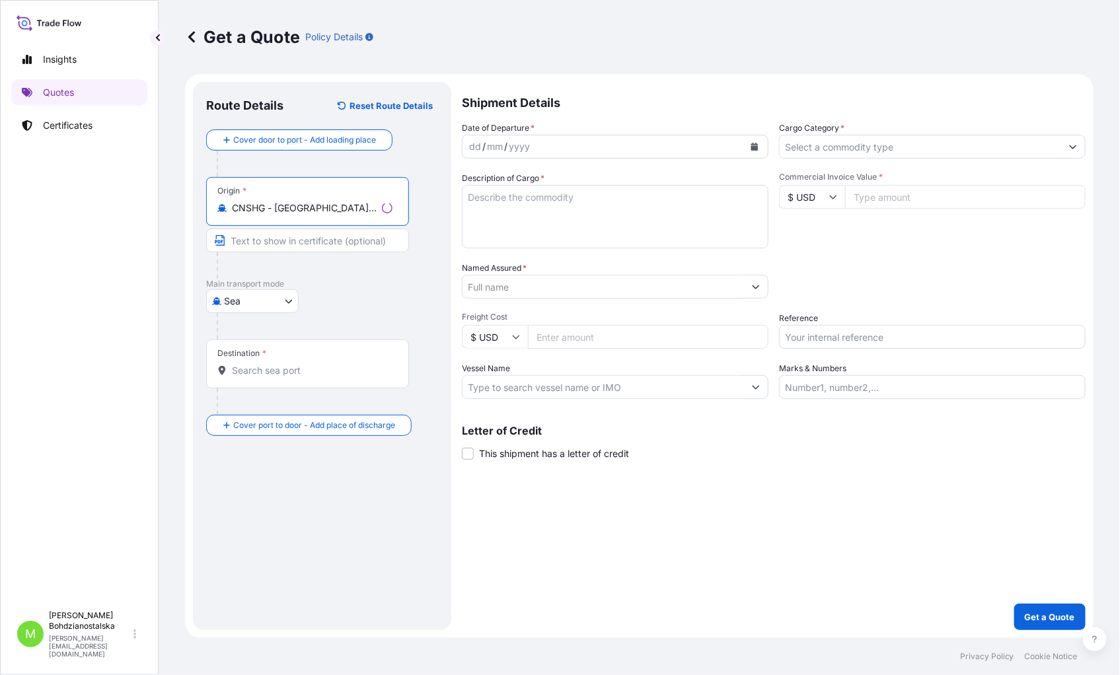
type input "CNSHG - [GEOGRAPHIC_DATA] Pt, [GEOGRAPHIC_DATA]"
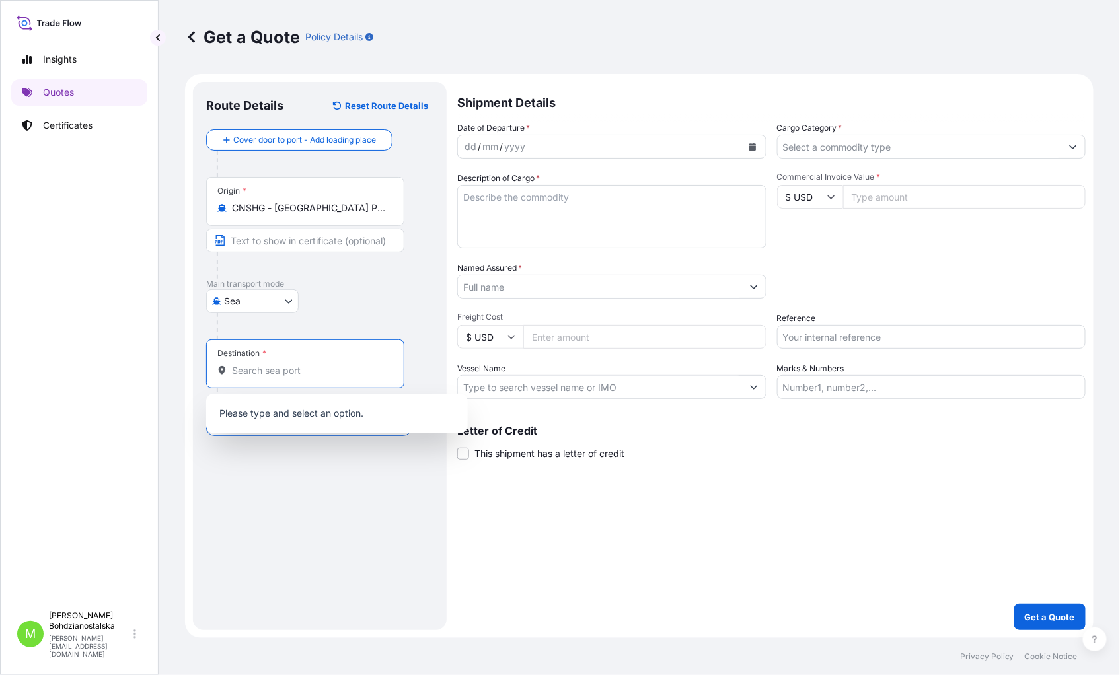
click at [267, 373] on input "Destination *" at bounding box center [310, 370] width 156 height 13
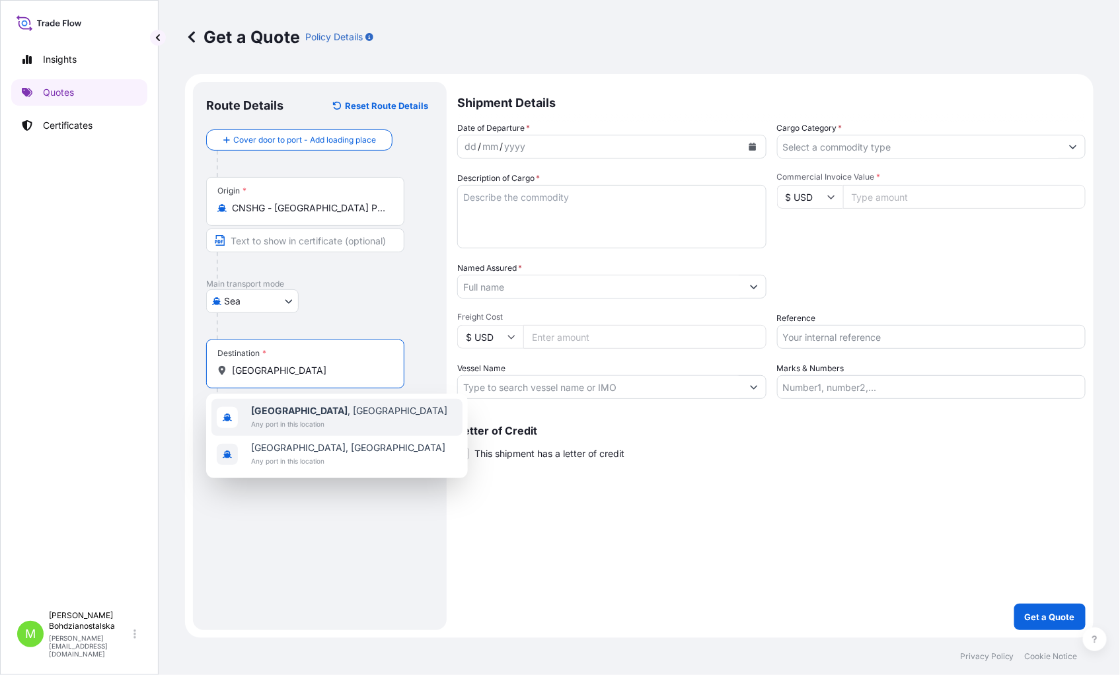
click at [278, 406] on b "[GEOGRAPHIC_DATA]" at bounding box center [299, 410] width 96 height 11
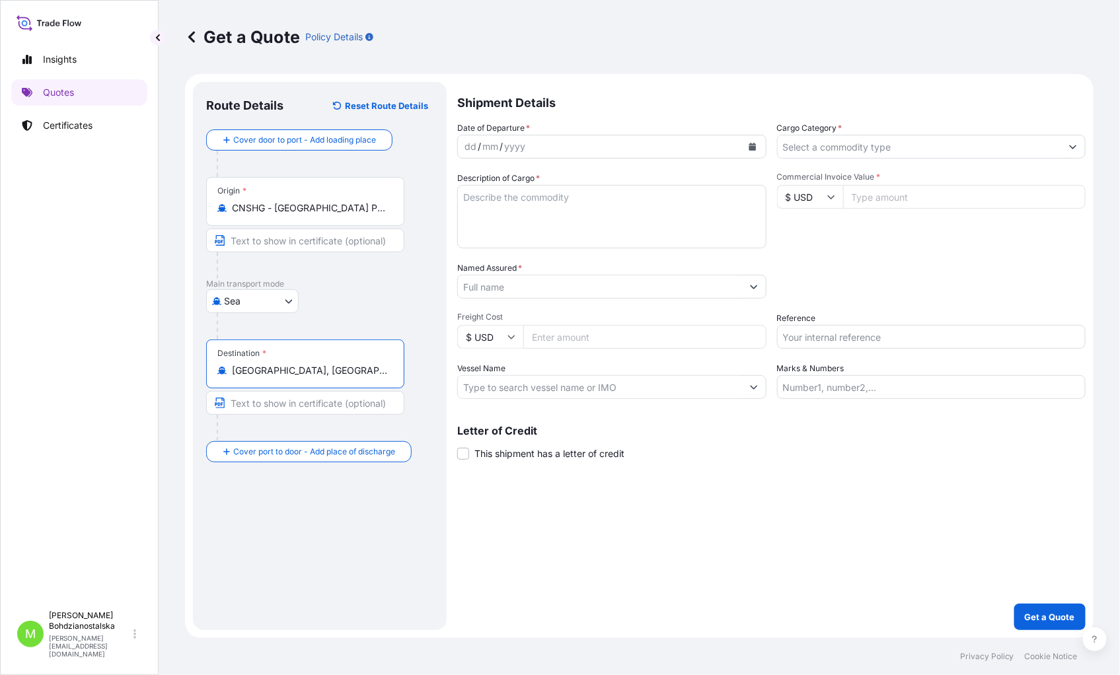
type input "[GEOGRAPHIC_DATA], [GEOGRAPHIC_DATA]"
click at [474, 146] on div "dd" at bounding box center [470, 147] width 15 height 16
click at [491, 203] on textarea "Description of Cargo *" at bounding box center [611, 216] width 309 height 63
click at [842, 148] on input "Cargo Category *" at bounding box center [919, 147] width 284 height 24
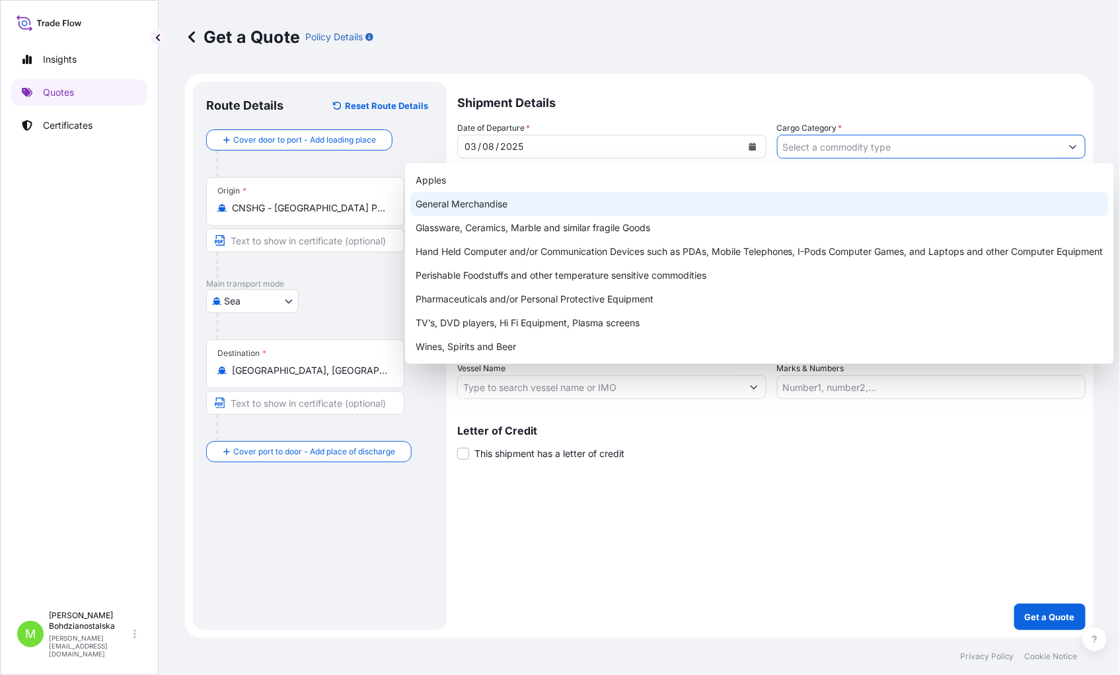
click at [477, 202] on div "General Merchandise" at bounding box center [759, 204] width 698 height 24
type input "General Merchandise"
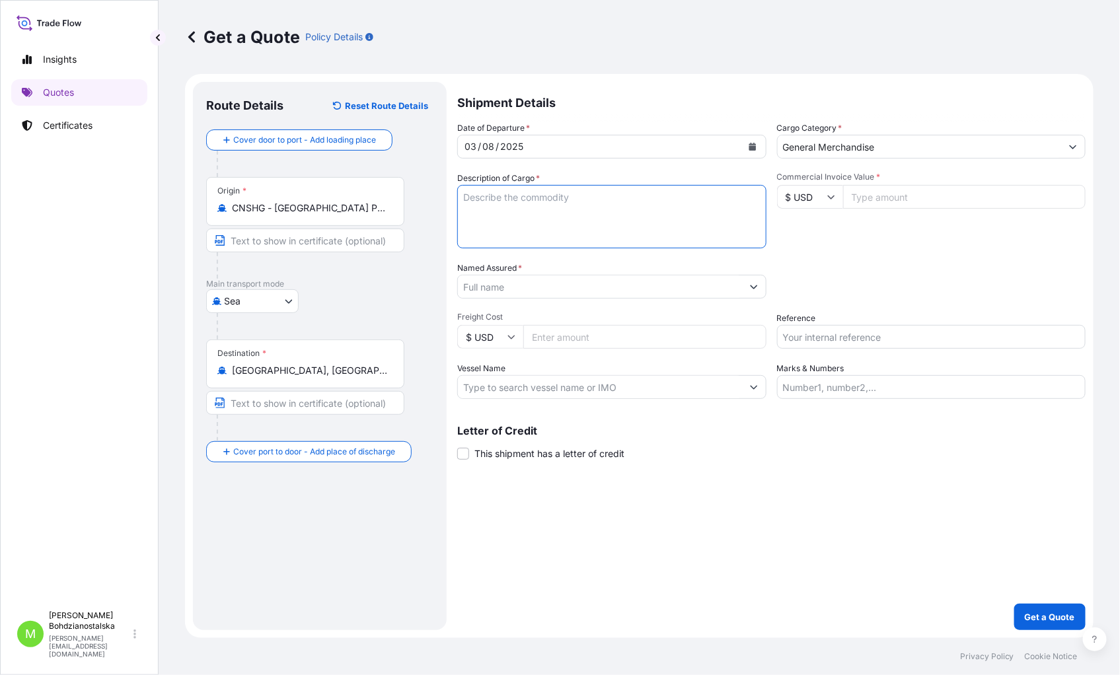
click at [526, 200] on textarea "Description of Cargo *" at bounding box center [611, 216] width 309 height 63
click at [503, 192] on textarea "Description of Cargo *" at bounding box center [611, 216] width 309 height 63
paste textarea "GLOVES"
click at [494, 214] on textarea "GLOVES" at bounding box center [611, 216] width 309 height 63
paste textarea "WFHU5189088"
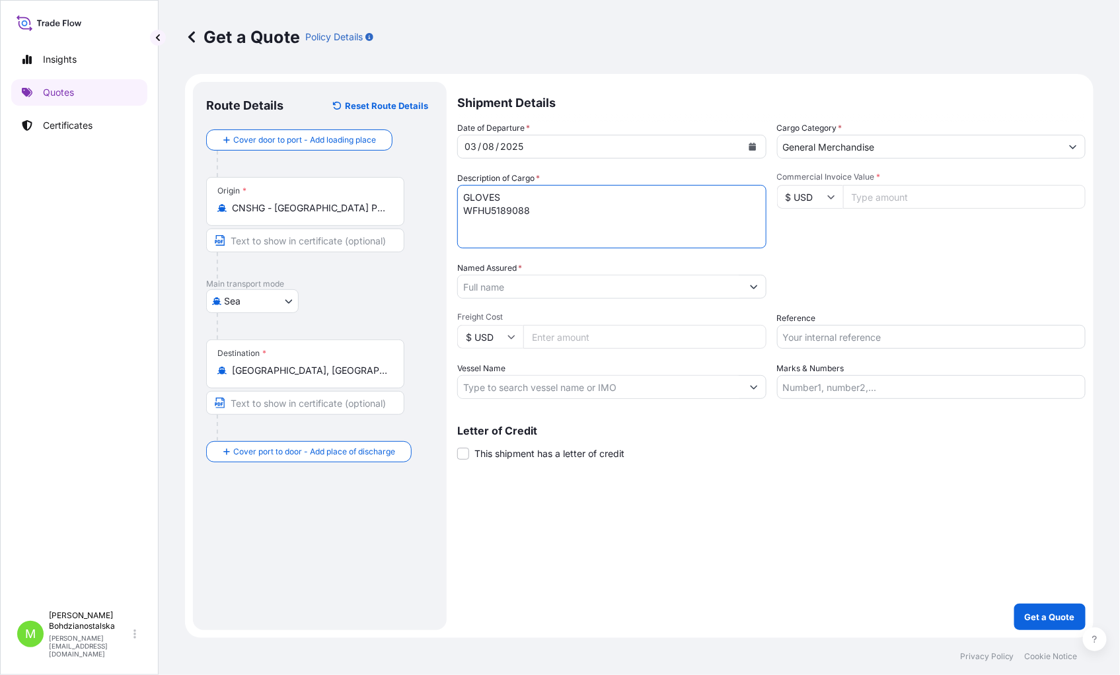
click at [492, 226] on textarea "GLOVES WFHU5189088" at bounding box center [611, 216] width 309 height 63
paste textarea "TIIU4034127"
click at [597, 221] on textarea "GLOVES WFHU5189088 TIIU4034127" at bounding box center [611, 216] width 309 height 63
click at [580, 215] on textarea "GLOVES WFHU5189088 TIIU4034127" at bounding box center [611, 216] width 309 height 63
click at [538, 223] on textarea "GLOVES WFHU5189088 40hc, 4928,00 kgs, 68,605 m3, 2464 ctn TIIU4034127" at bounding box center [611, 216] width 309 height 63
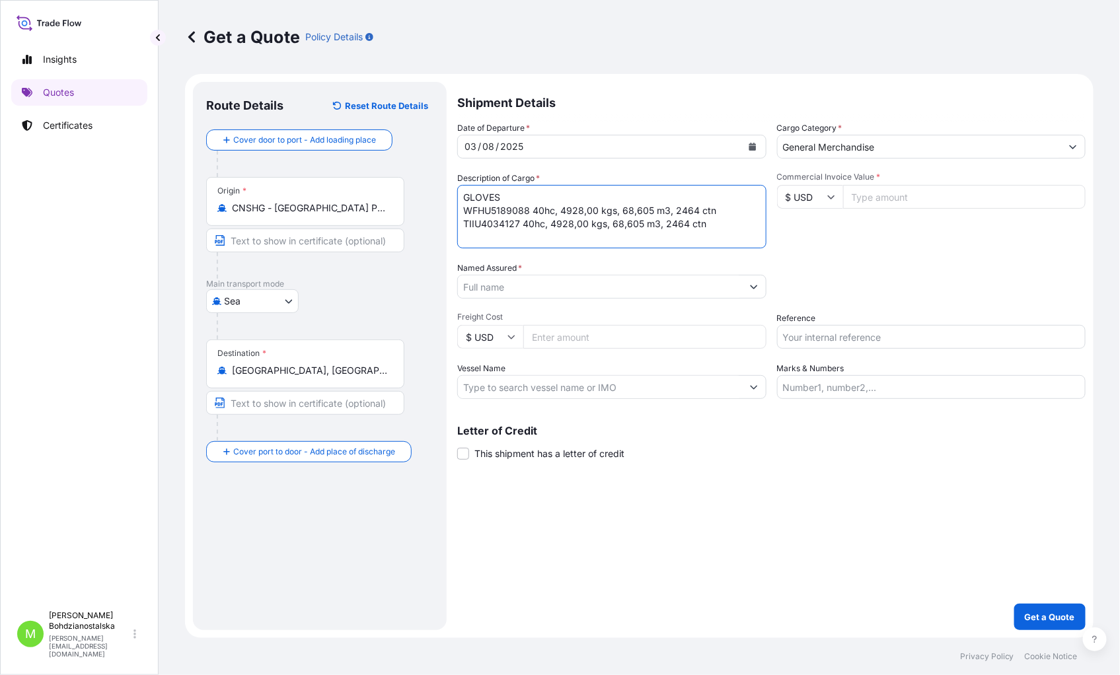
type textarea "GLOVES WFHU5189088 40hc, 4928,00 kgs, 68,605 m3, 2464 ctn TIIU4034127 40hc, 492…"
click at [867, 199] on input "Commercial Invoice Value *" at bounding box center [964, 197] width 243 height 24
paste input "72000"
type input "72000"
click at [550, 287] on input "Named Assured *" at bounding box center [600, 287] width 284 height 24
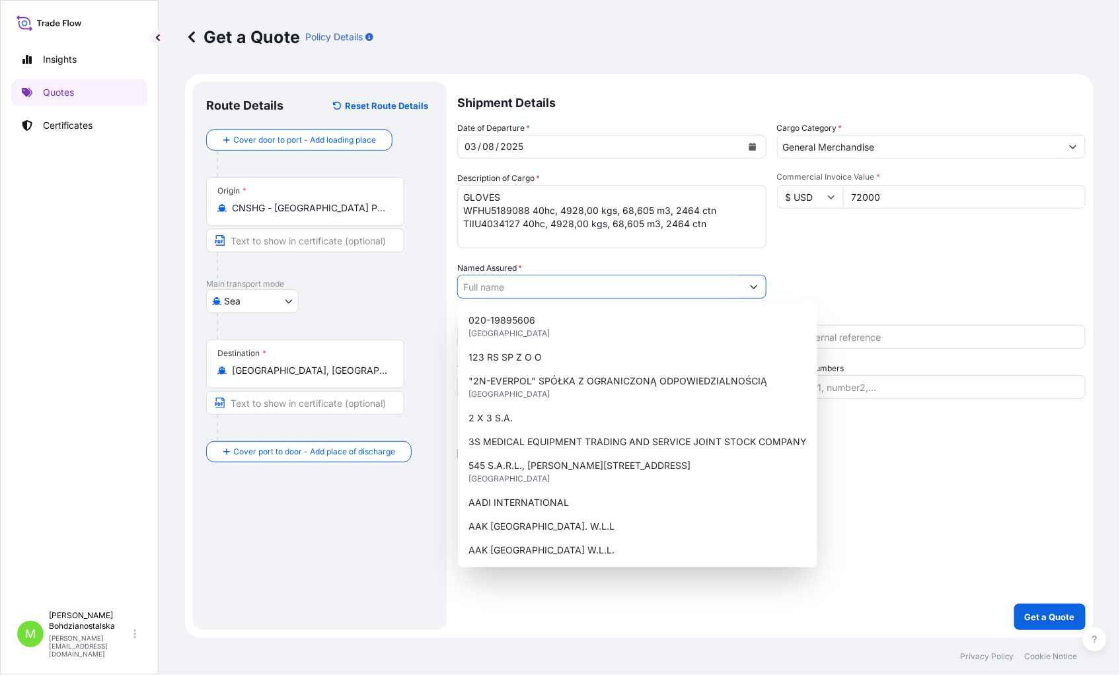
click at [579, 279] on input "Named Assured *" at bounding box center [600, 287] width 284 height 24
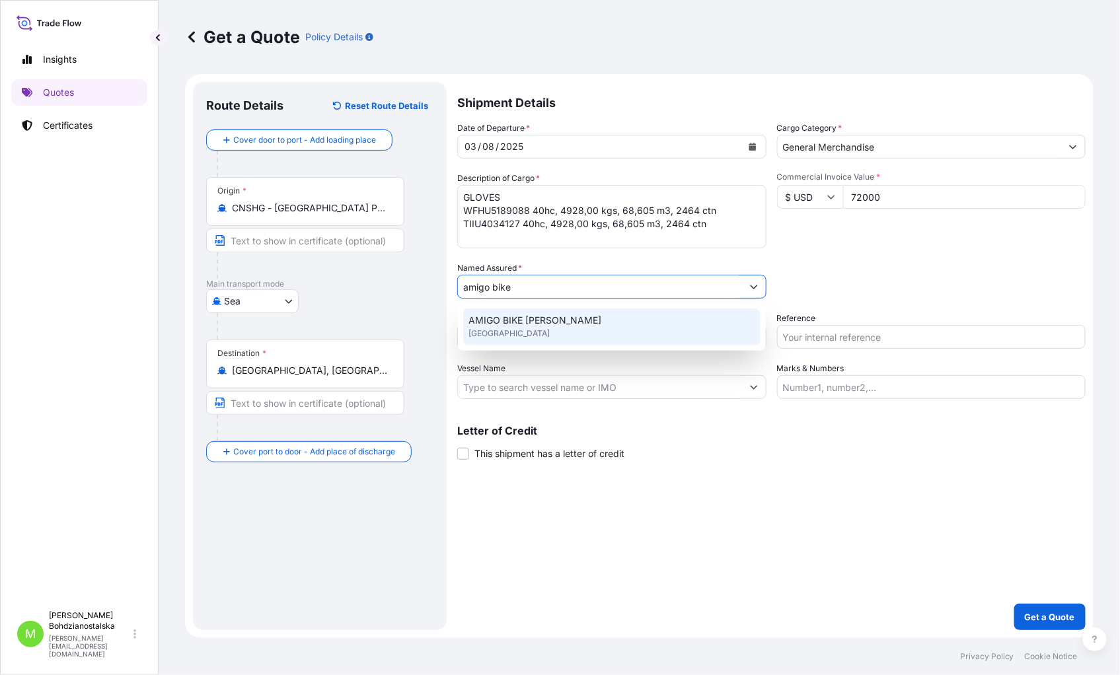
click at [595, 318] on span "AMIGO BIKE [PERSON_NAME]" at bounding box center [534, 320] width 133 height 13
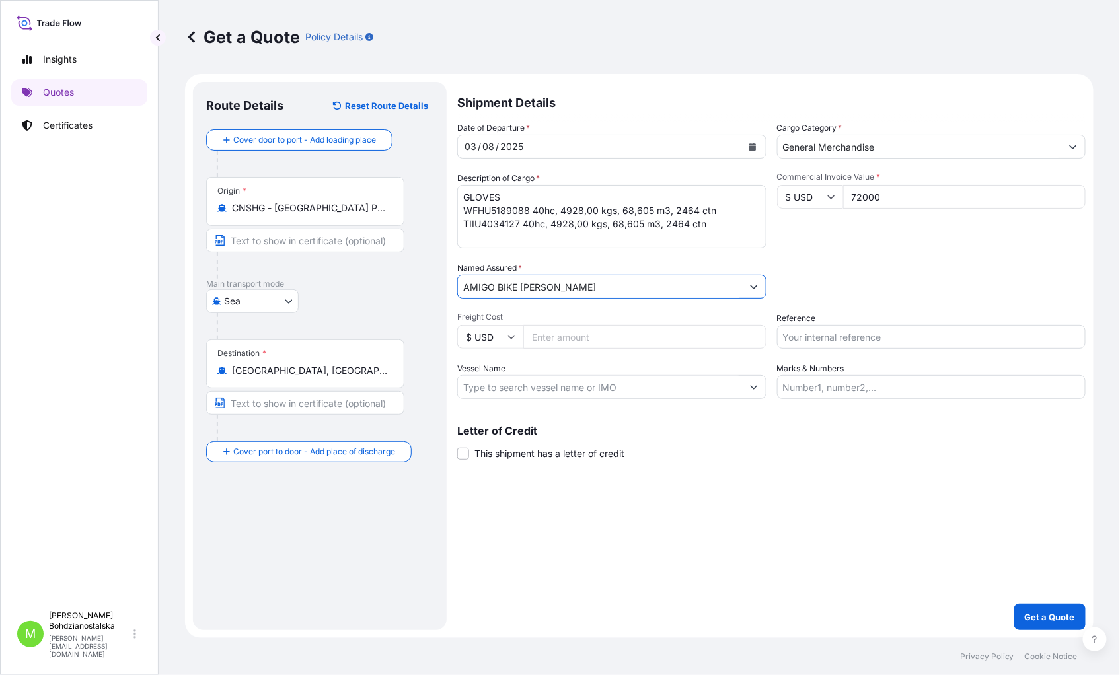
type input "AMIGO BIKE [PERSON_NAME]"
drag, startPoint x: 860, startPoint y: 580, endPoint x: 804, endPoint y: 410, distance: 178.8
click at [856, 516] on div "Shipment Details Date of Departure * [DATE] Cargo Category * General Merchandis…" at bounding box center [771, 356] width 628 height 548
click at [849, 340] on input "Reference" at bounding box center [931, 337] width 309 height 24
type input "s"
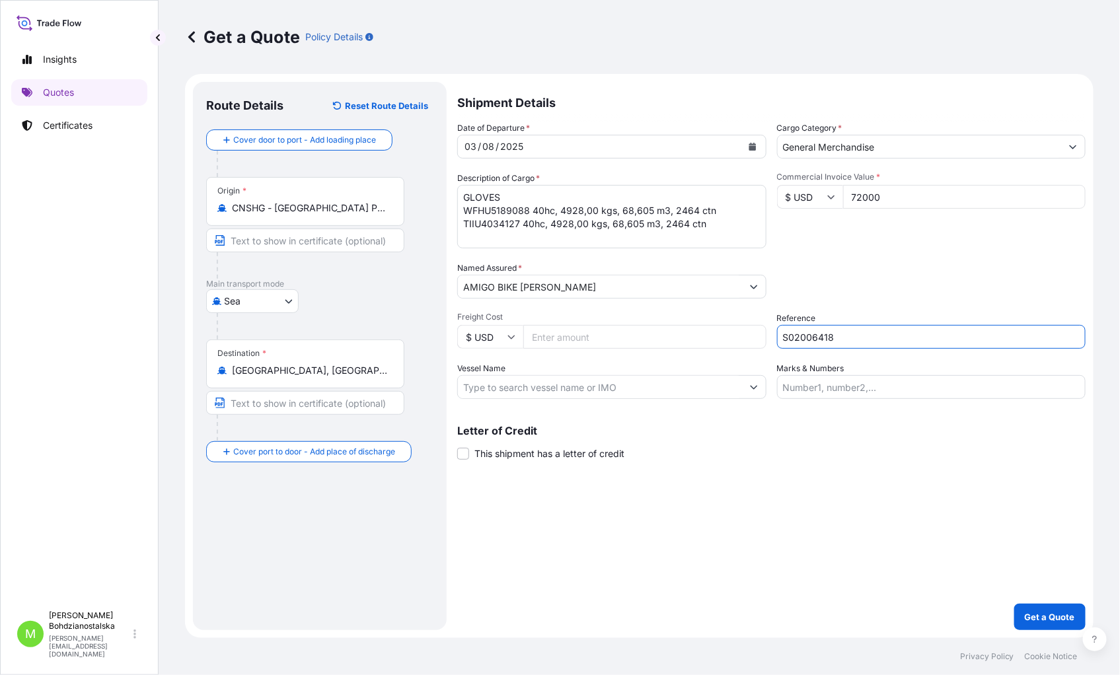
type input "S02006418"
click at [829, 516] on div "Shipment Details Date of Departure * [DATE] Cargo Category * General Merchandis…" at bounding box center [771, 356] width 628 height 548
click at [1050, 516] on p "Get a Quote" at bounding box center [1050, 616] width 50 height 13
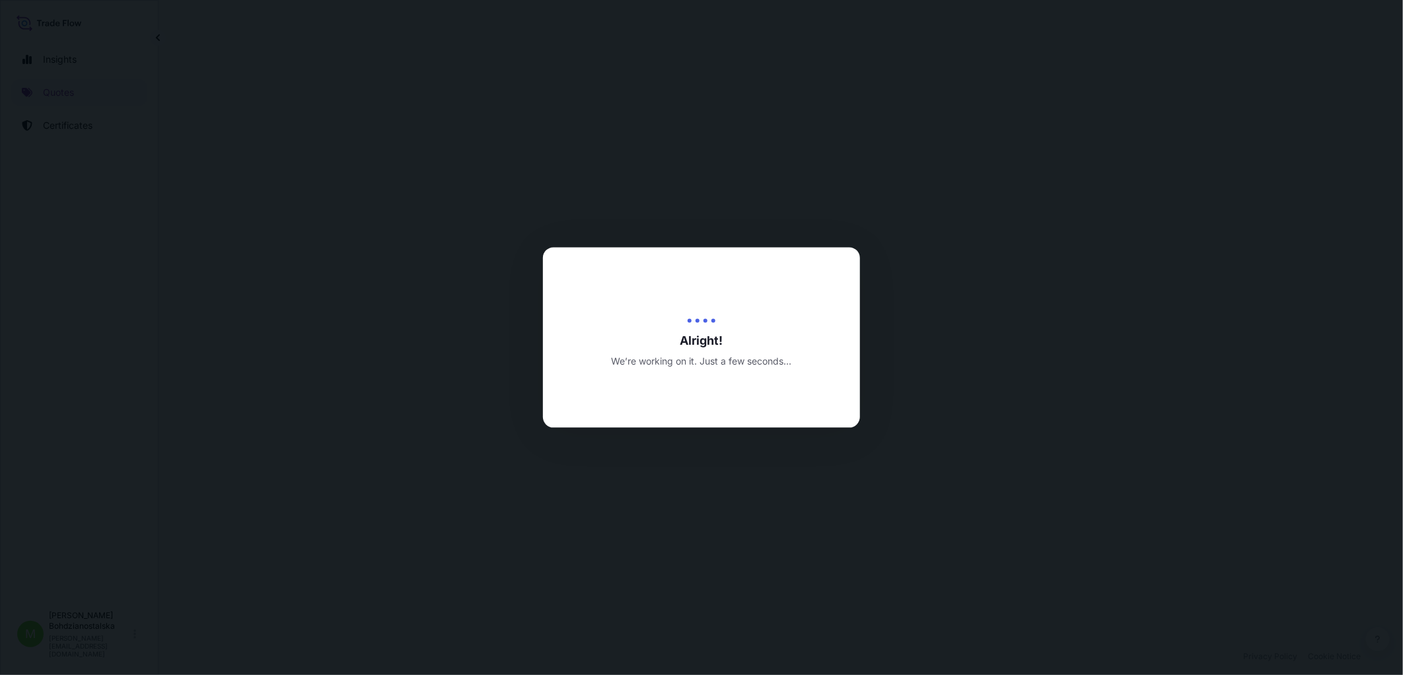
select select "Sea"
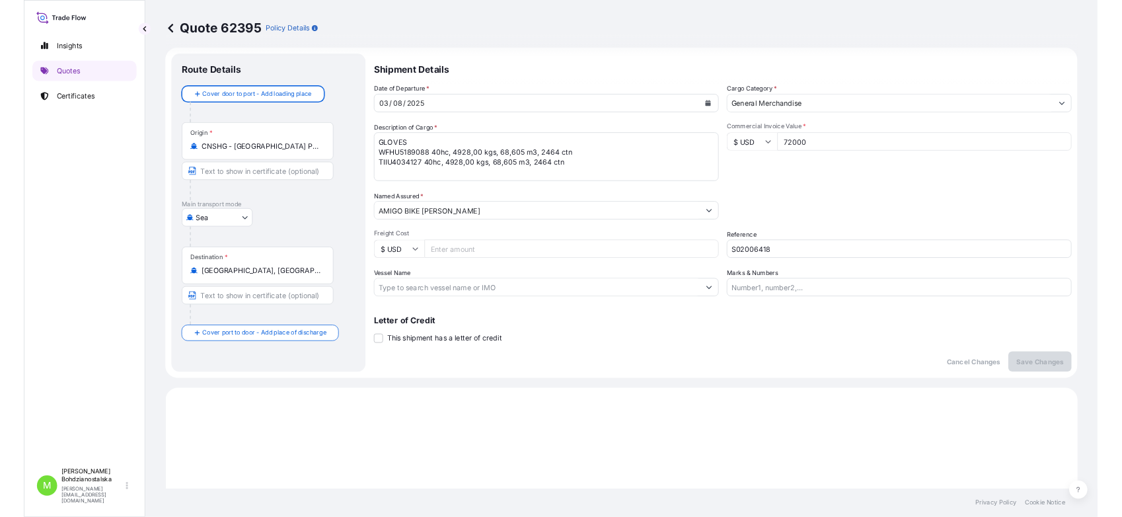
scroll to position [12, 0]
